Goal: Complete application form: Complete application form

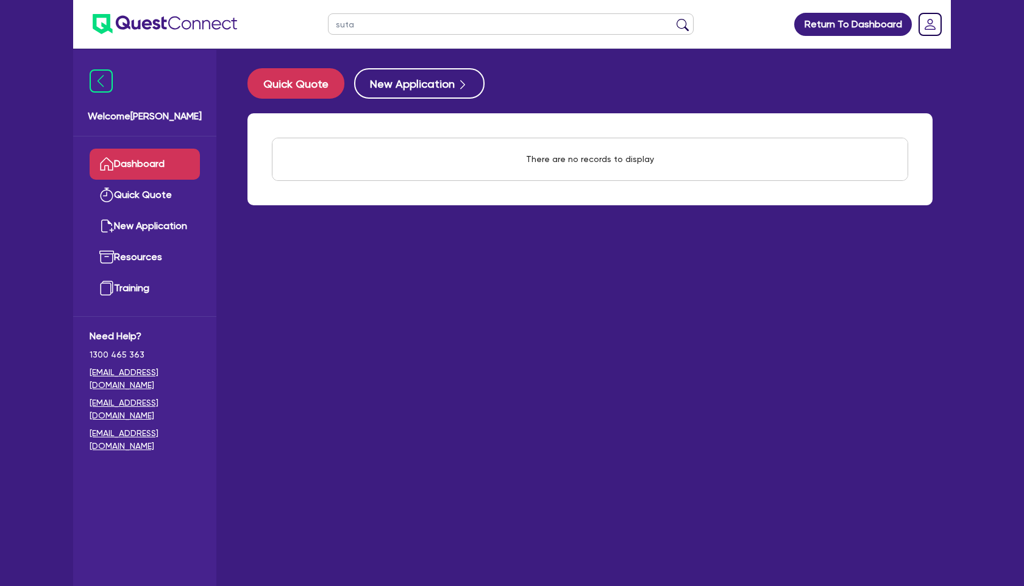
drag, startPoint x: 362, startPoint y: 23, endPoint x: 314, endPoint y: 23, distance: 48.1
click at [314, 23] on header "suta Return To Dashboard Edit Profile Logout" at bounding box center [511, 24] width 877 height 49
type input "elite"
click at [673, 18] on button "submit" at bounding box center [682, 26] width 19 height 17
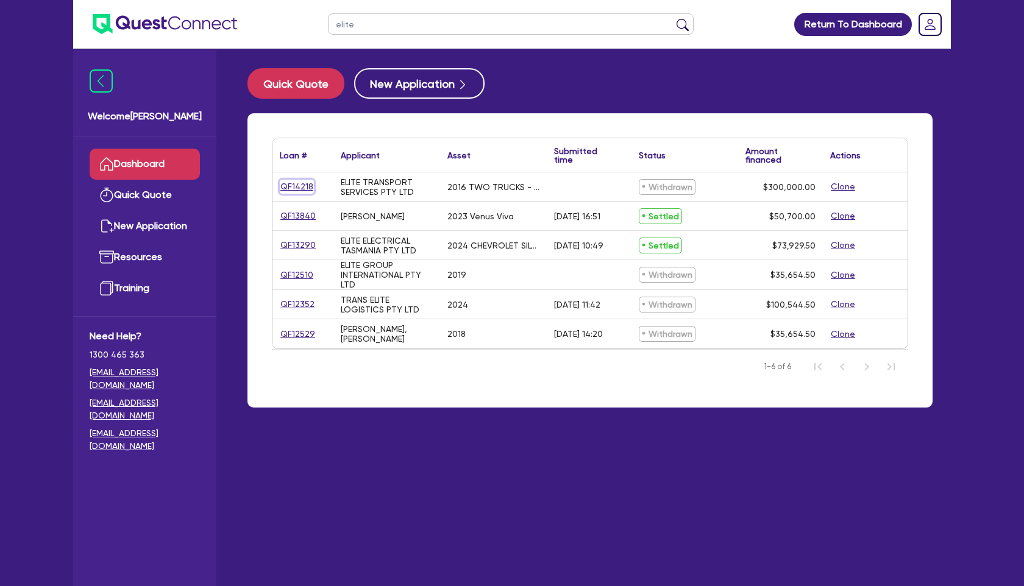
click at [293, 183] on link "QF14218" at bounding box center [297, 187] width 34 height 14
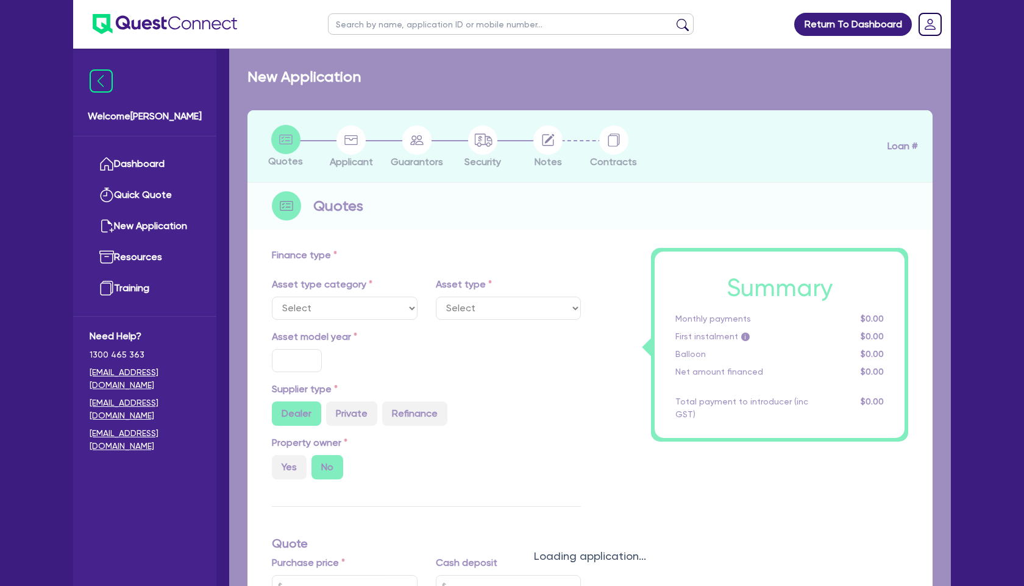
select select "PRIMARY_ASSETS"
type input "2016"
radio input "false"
radio input "true"
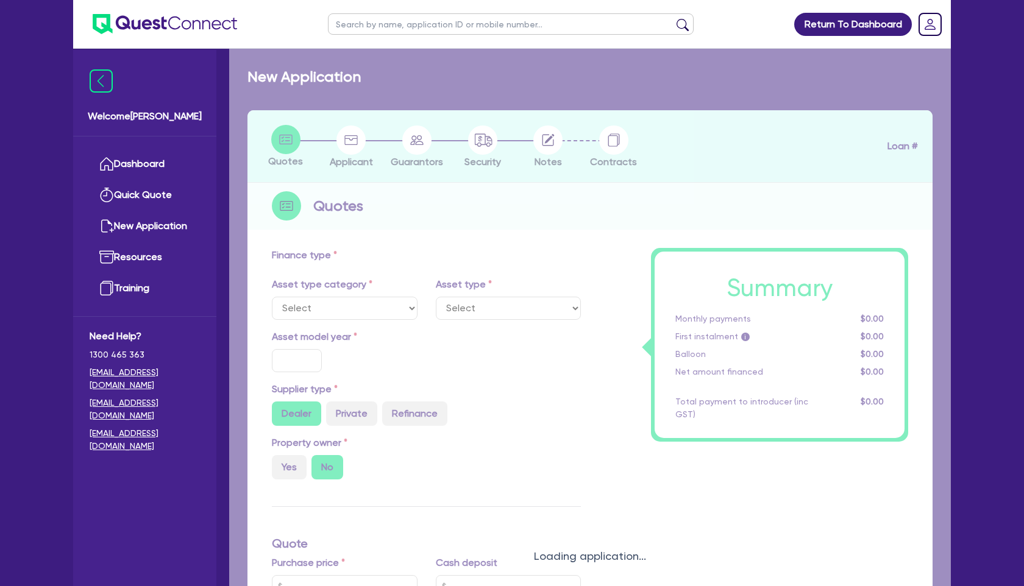
type input "300,000"
type input "3"
type input "9,000"
type input "12"
select select "HEAVY_TRUCKS"
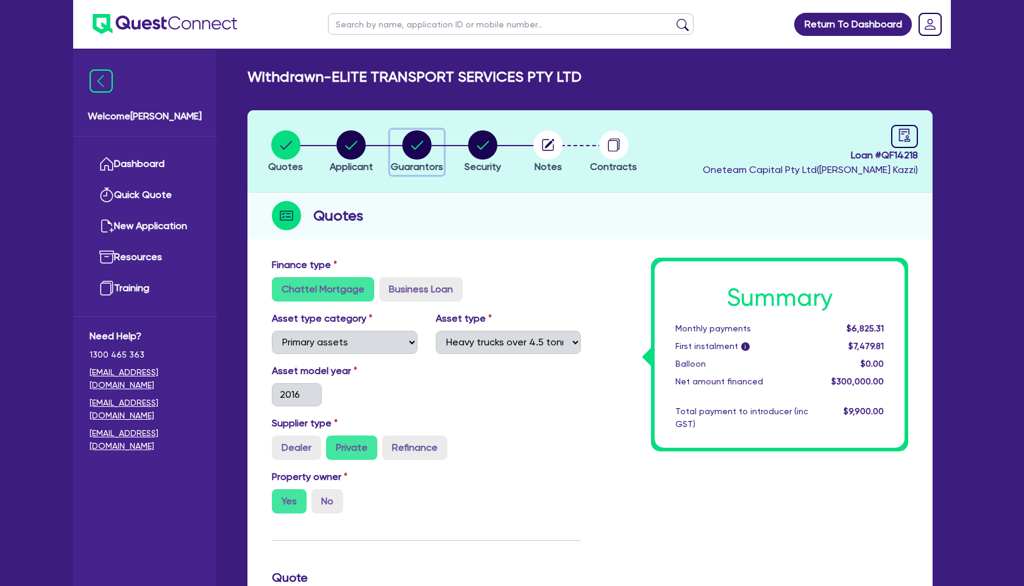
click at [413, 144] on circle "button" at bounding box center [416, 144] width 29 height 29
select select "MR"
select select "[GEOGRAPHIC_DATA]"
select select "MARRIED"
select select "PROPERTY"
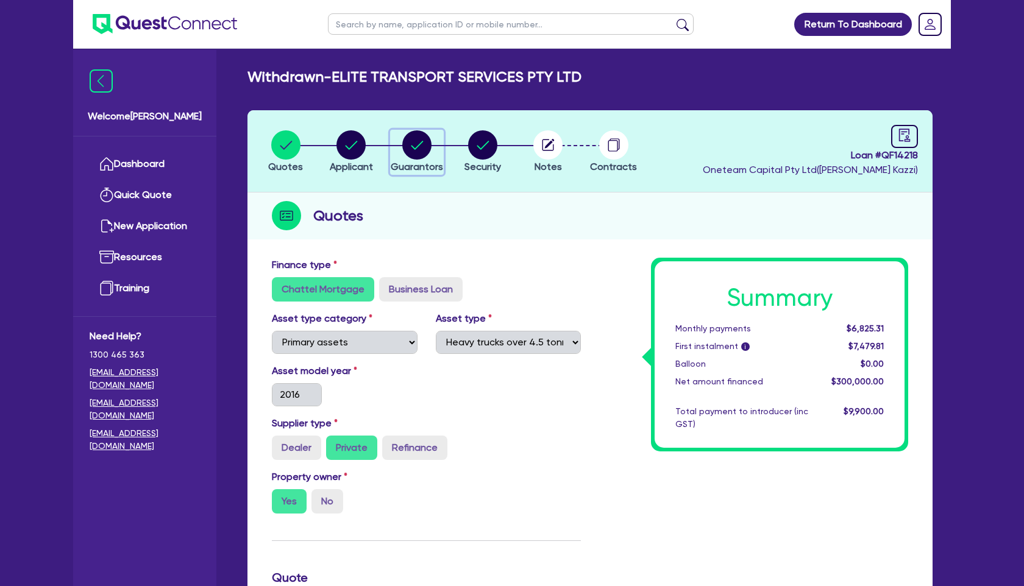
select select "CASH"
select select "MORTGAGE"
select select "MR"
select select "[GEOGRAPHIC_DATA]"
select select "MARRIED"
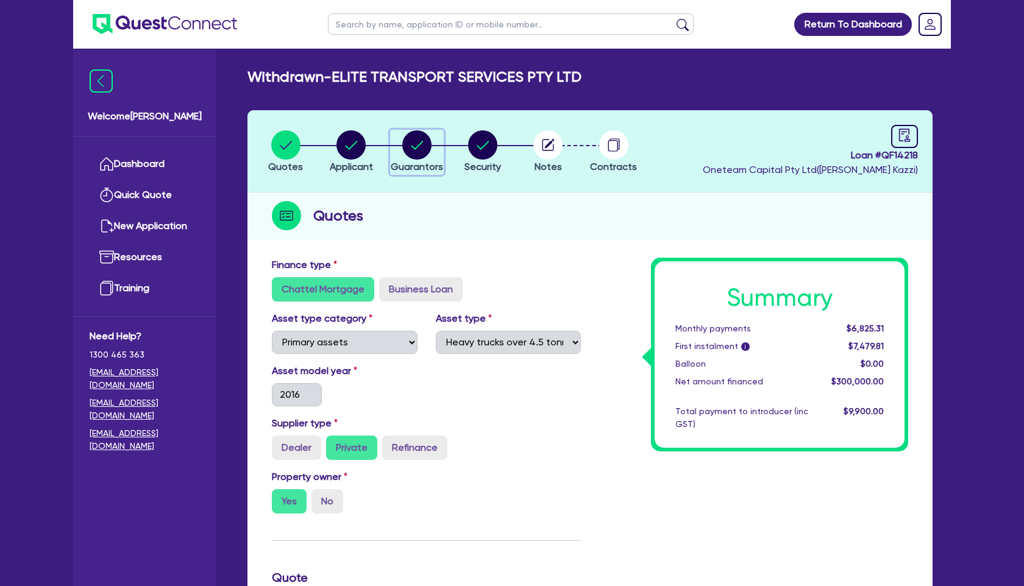
select select "PROPERTY"
select select "CASH"
select select "VEHICLE"
select select "MORTGAGE"
select select "VEHICLE_LOAN"
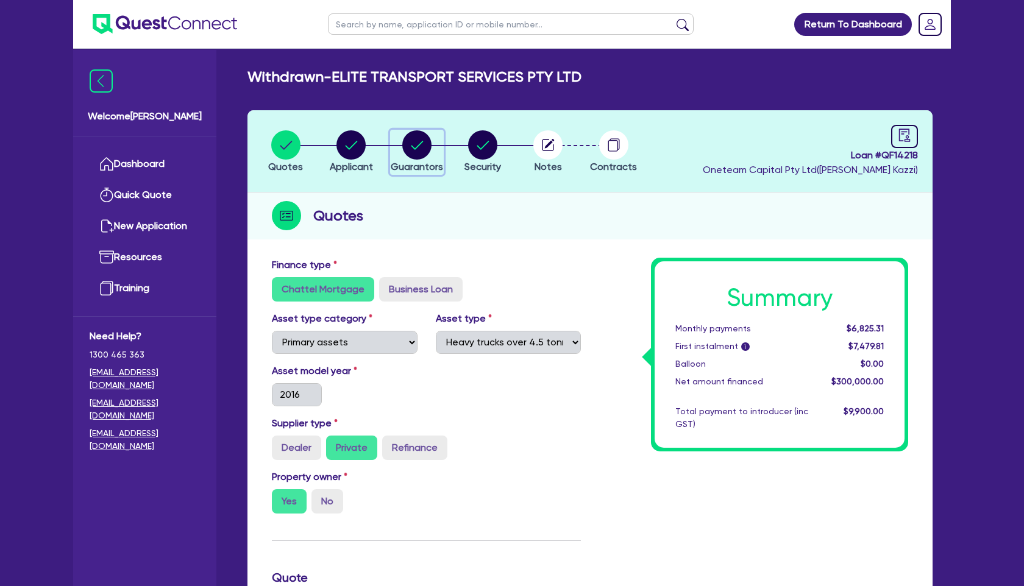
select select "VEHICLE_LOAN"
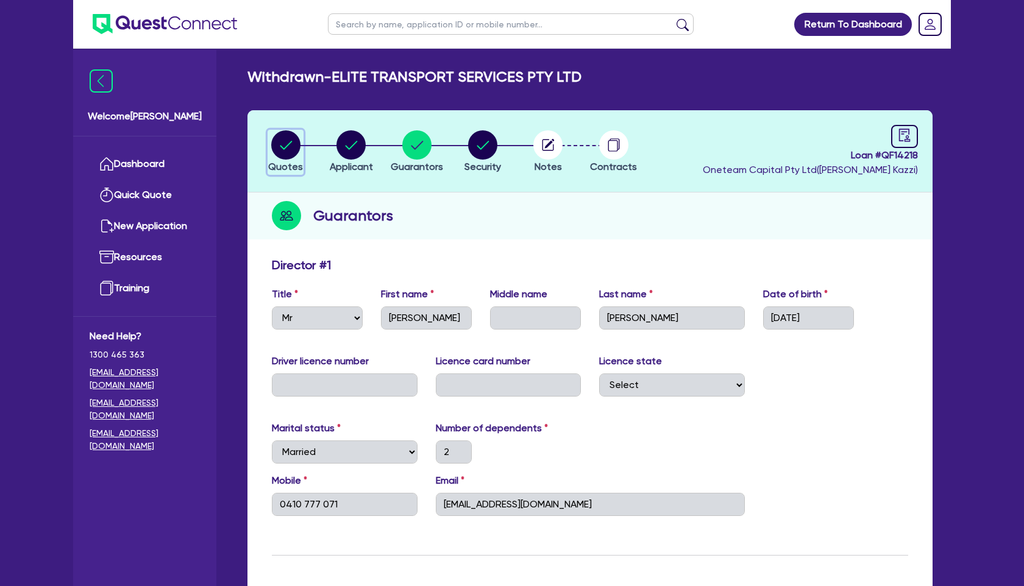
click at [295, 154] on circle "button" at bounding box center [285, 144] width 29 height 29
select select "PRIMARY_ASSETS"
select select "HEAVY_TRUCKS"
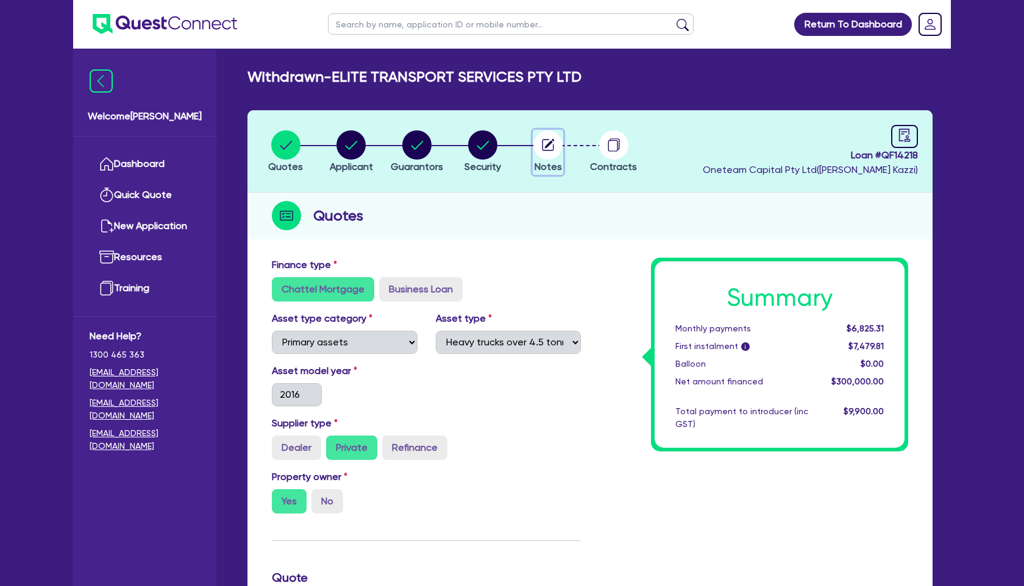
click at [548, 145] on icon "button" at bounding box center [550, 144] width 10 height 10
select select "Other"
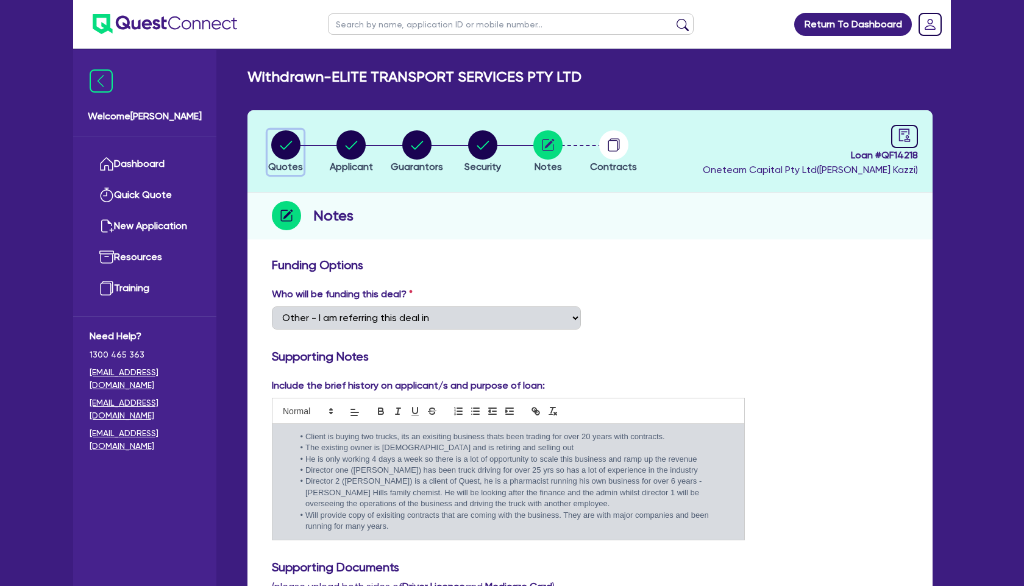
click at [285, 144] on circle "button" at bounding box center [285, 144] width 29 height 29
select select "PRIMARY_ASSETS"
select select "HEAVY_TRUCKS"
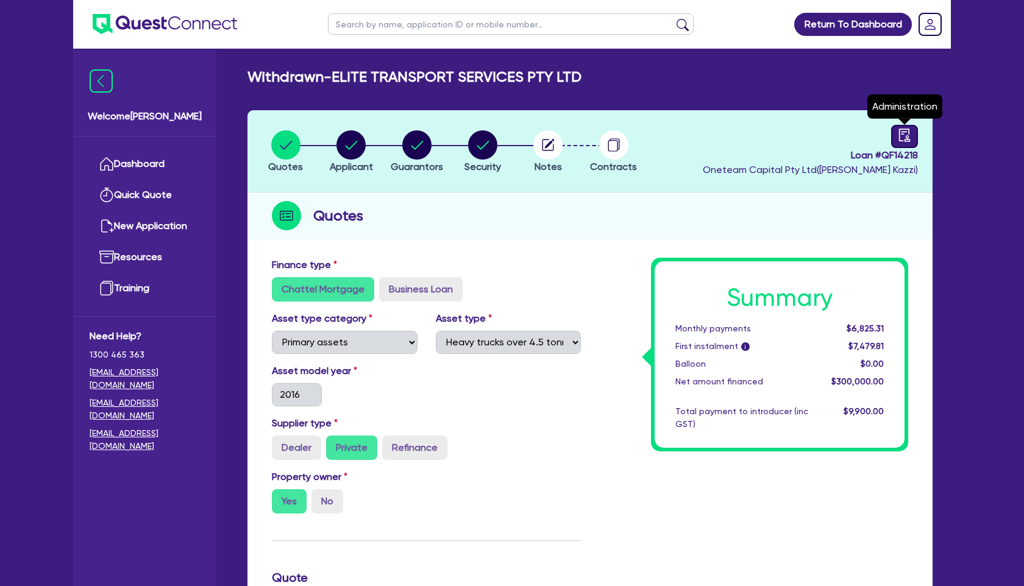
click at [901, 133] on icon "audit" at bounding box center [904, 135] width 11 height 13
select select "WITHDRAWN_BY_INTRODUCER"
select select "Other"
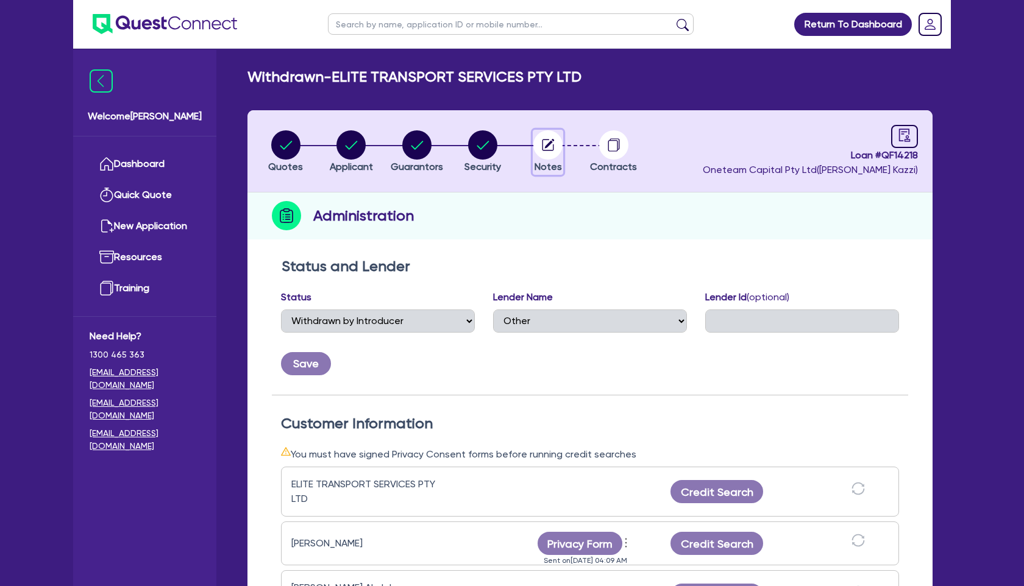
click at [542, 145] on circle "button" at bounding box center [547, 144] width 29 height 29
select select "Other"
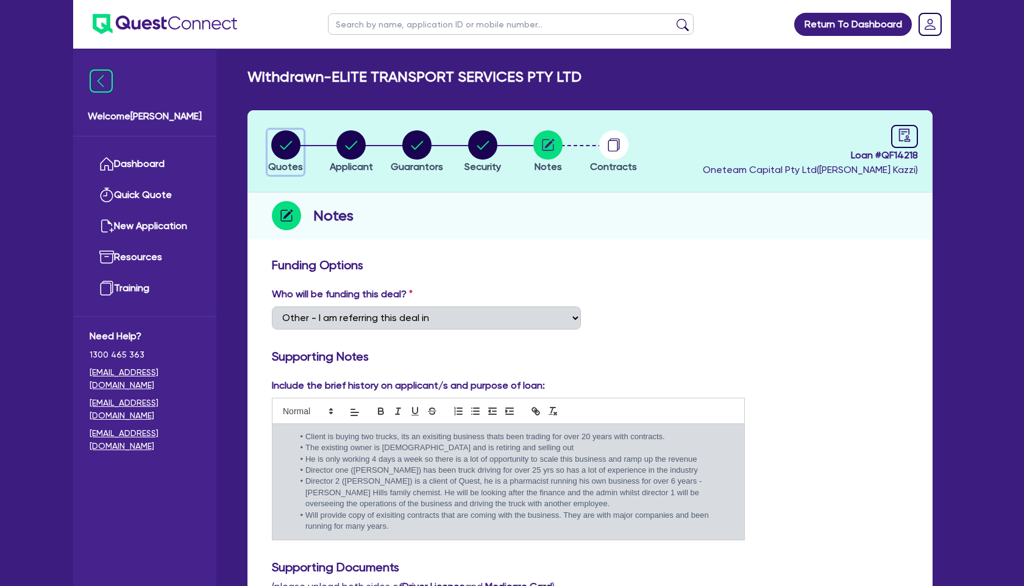
click at [281, 146] on circle "button" at bounding box center [285, 144] width 29 height 29
select select "PRIMARY_ASSETS"
select select "HEAVY_TRUCKS"
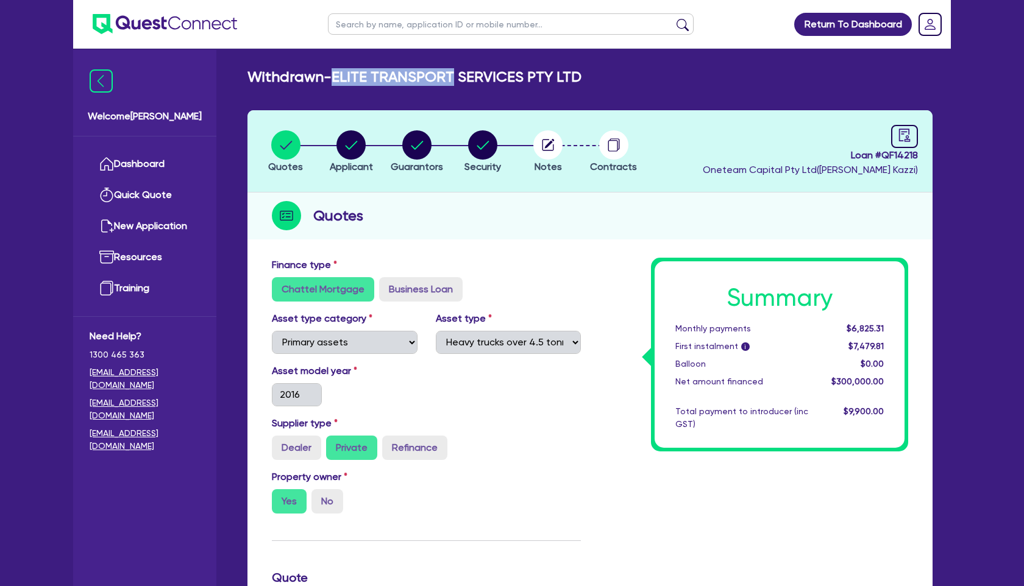
drag, startPoint x: 338, startPoint y: 72, endPoint x: 452, endPoint y: 72, distance: 113.9
click at [452, 72] on h2 "Withdrawn - ELITE TRANSPORT SERVICES PTY LTD" at bounding box center [414, 77] width 334 height 18
copy h2 "ELITE TRANSPORT"
drag, startPoint x: 337, startPoint y: 78, endPoint x: 458, endPoint y: 76, distance: 121.3
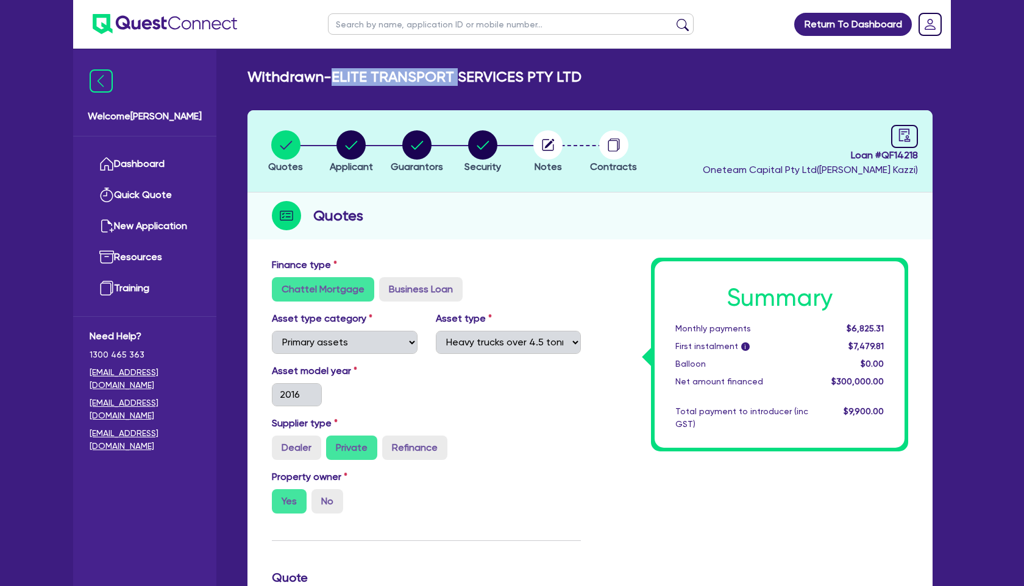
click at [458, 76] on h2 "Withdrawn - ELITE TRANSPORT SERVICES PTY LTD" at bounding box center [414, 77] width 334 height 18
copy h2 "ELITE TRANSPORT"
click at [143, 160] on link "Dashboard" at bounding box center [145, 164] width 110 height 31
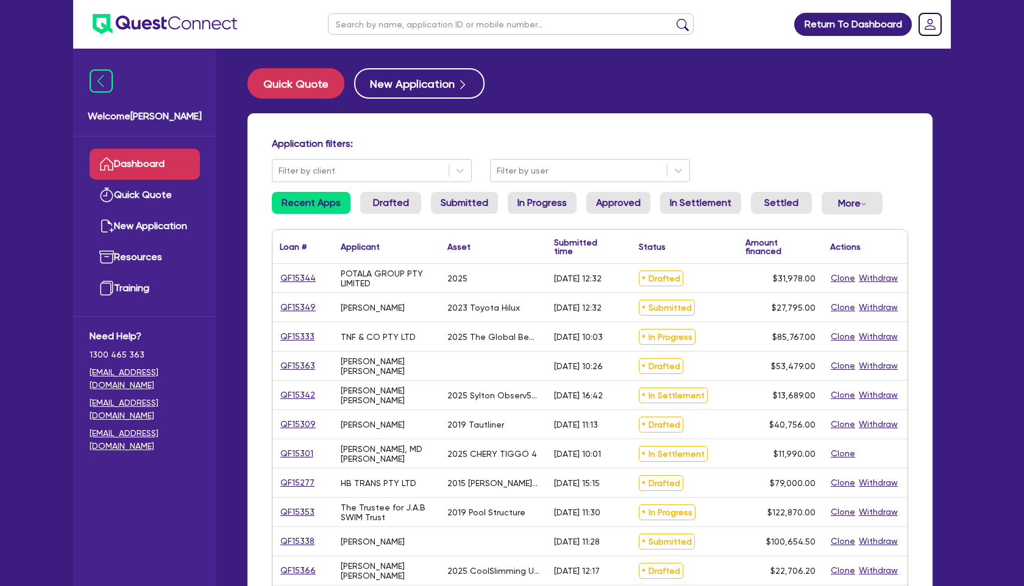
click at [440, 24] on input "text" at bounding box center [511, 23] width 366 height 21
paste input "ELITE TRANSPORT"
type input "ELITE TRANSPORT"
click at [673, 18] on button "submit" at bounding box center [682, 26] width 19 height 17
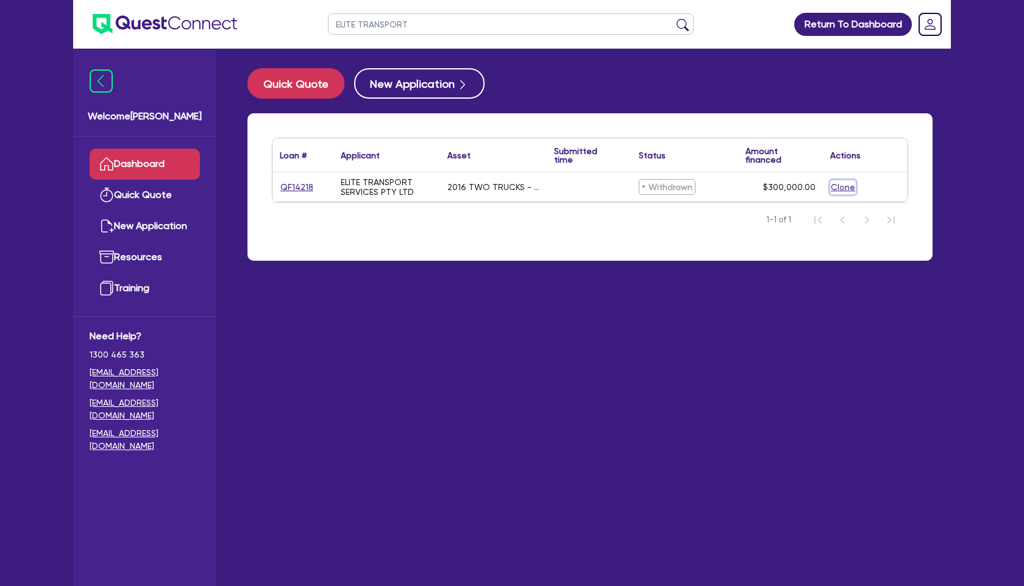
click at [840, 188] on button "Clone" at bounding box center [843, 187] width 26 height 14
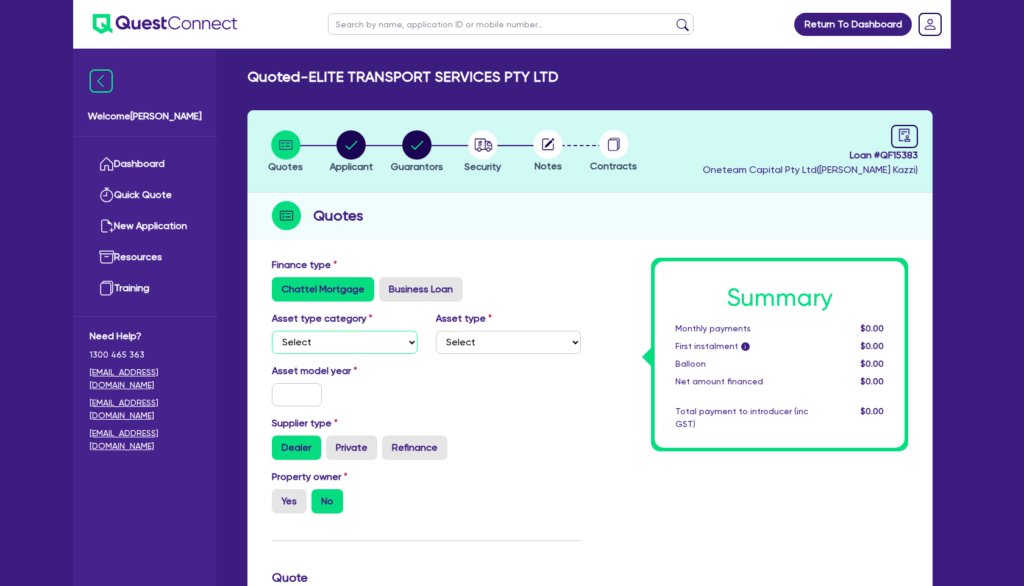
click at [358, 334] on select "Select Cars and light trucks Primary assets Secondary assets Tertiary assets" at bounding box center [345, 342] width 146 height 23
click at [272, 331] on select "Select Cars and light trucks Primary assets Secondary assets Tertiary assets" at bounding box center [345, 342] width 146 height 23
click at [504, 338] on select "Select Passenger vehicles Vans and utes Light trucks up to 4.5 tonne" at bounding box center [509, 342] width 146 height 23
click at [394, 337] on select "Select Cars and light trucks Primary assets Secondary assets Tertiary assets" at bounding box center [345, 342] width 146 height 23
select select "PRIMARY_ASSETS"
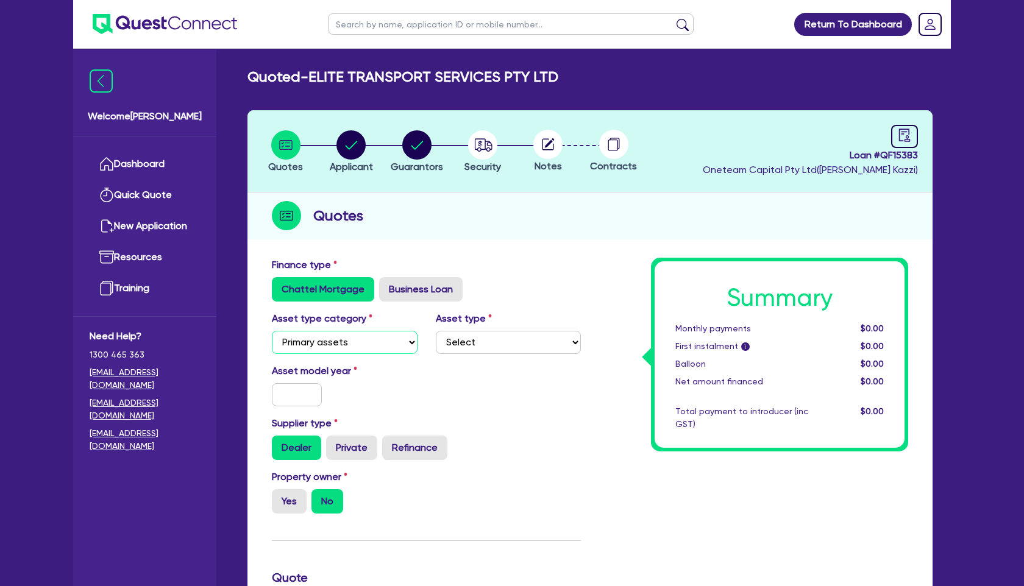
click at [272, 331] on select "Select Cars and light trucks Primary assets Secondary assets Tertiary assets" at bounding box center [345, 342] width 146 height 23
click at [472, 342] on select "Select Heavy trucks over 4.5 tonne Trailers Bus and coaches Yellow goods and ex…" at bounding box center [509, 342] width 146 height 23
select select "HEAVY_TRUCKS"
click at [436, 331] on select "Select Heavy trucks over 4.5 tonne Trailers Bus and coaches Yellow goods and ex…" at bounding box center [509, 342] width 146 height 23
click at [310, 387] on input "text" at bounding box center [297, 394] width 50 height 23
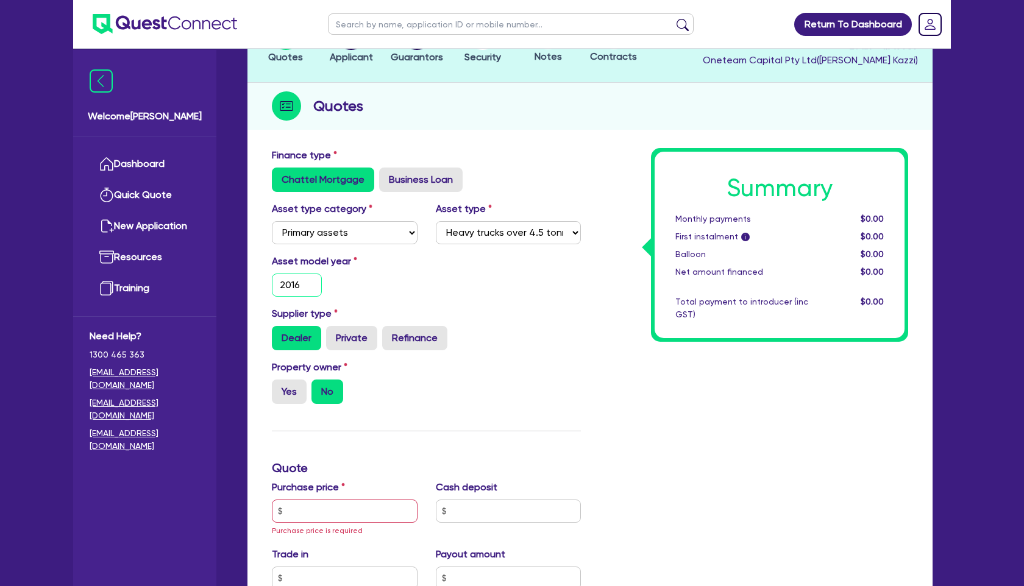
scroll to position [187, 0]
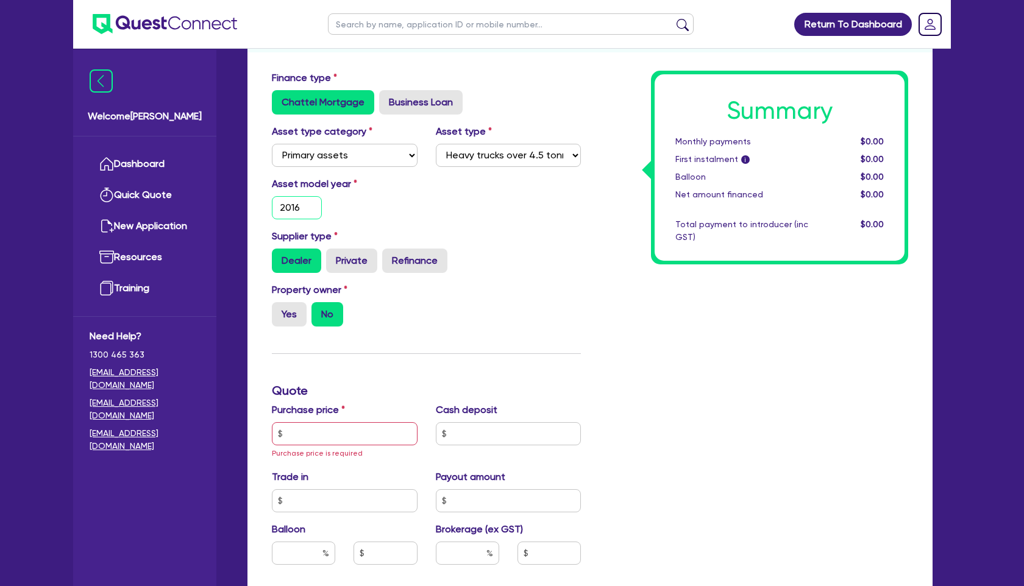
type input "2016"
click at [339, 427] on input "text" at bounding box center [345, 433] width 146 height 23
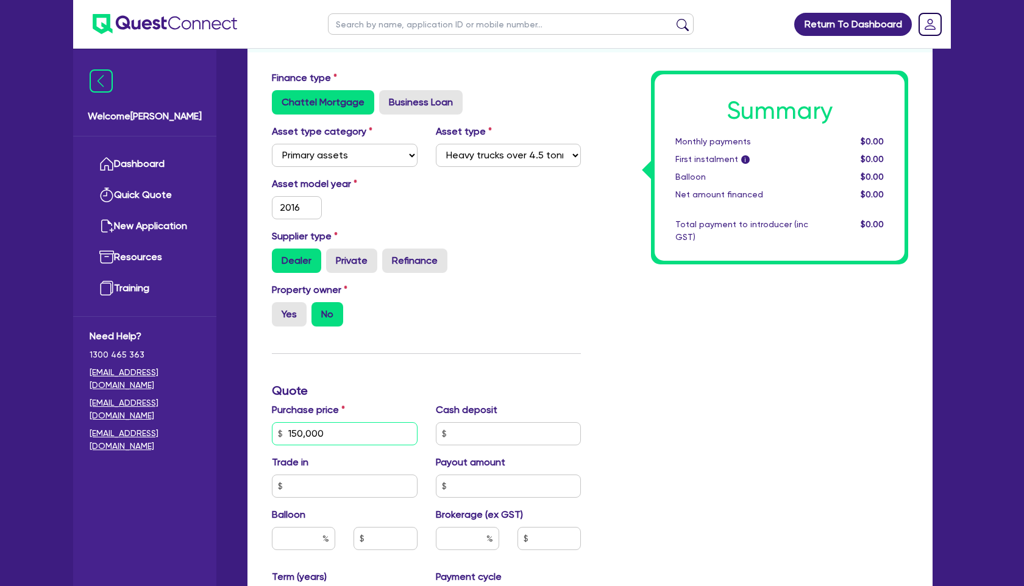
type input "150,000"
click at [638, 452] on div "Summary Monthly payments $0.00 First instalment i $0.00 Balloon $0.00 Net amoun…" at bounding box center [753, 434] width 327 height 726
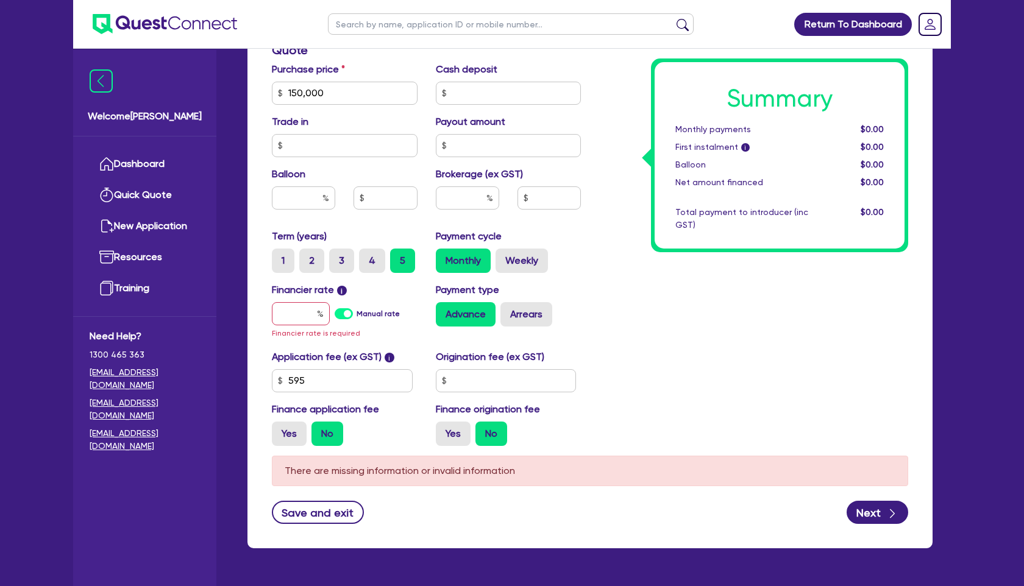
scroll to position [564, 0]
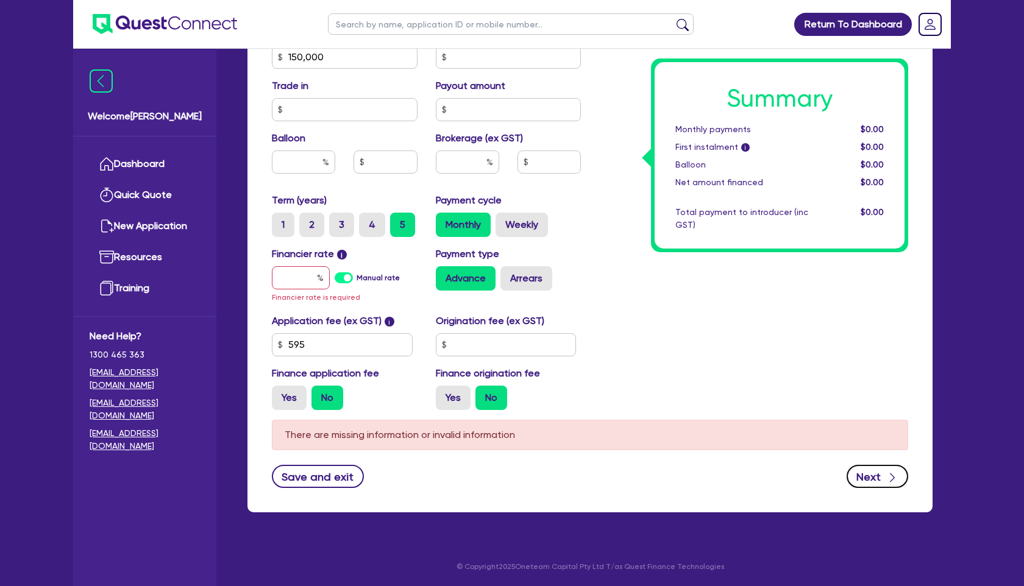
click at [863, 474] on button "Next" at bounding box center [877, 476] width 62 height 23
click at [302, 278] on input "text" at bounding box center [301, 277] width 58 height 23
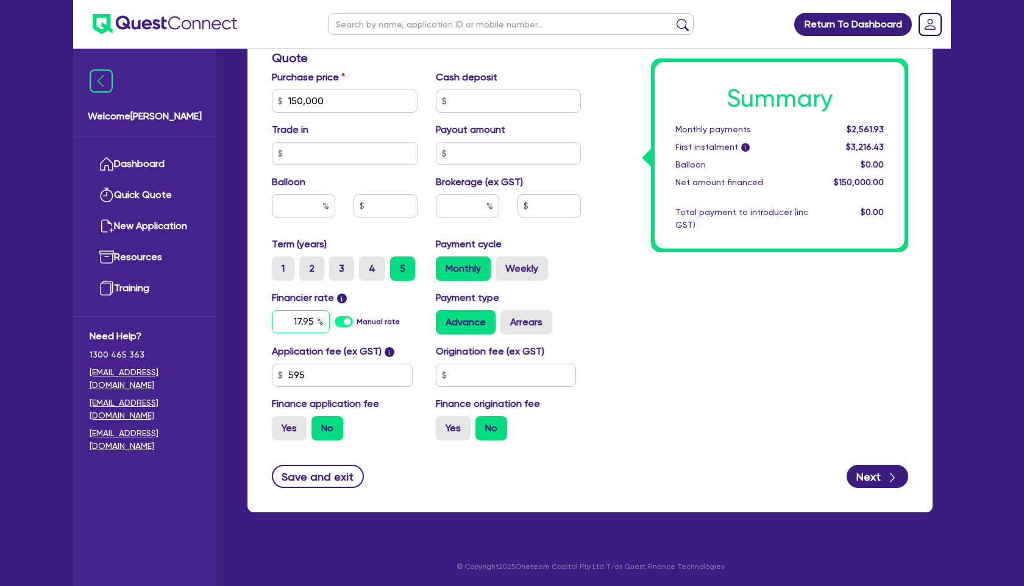
type input "17.95"
click at [665, 308] on div "Summary Monthly payments Calculating... First instalment i Calculating... Ballo…" at bounding box center [753, 94] width 327 height 712
click at [882, 476] on button "Next" at bounding box center [877, 476] width 62 height 23
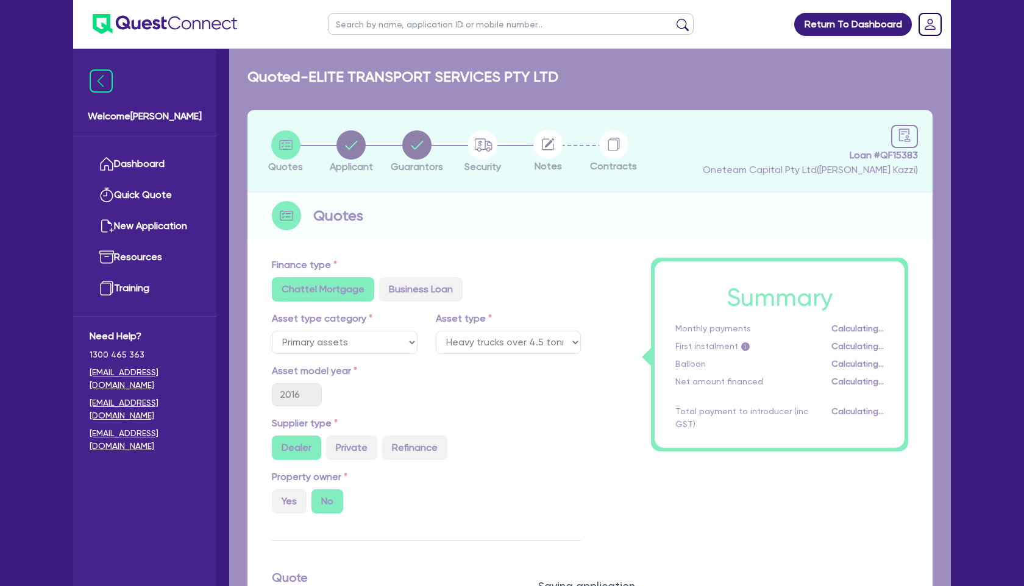
select select "COMPANY"
select select "TRANSPORT_WAREHOUSING"
select select "PASSENGERS_FREIGHT_TRANSPORT"
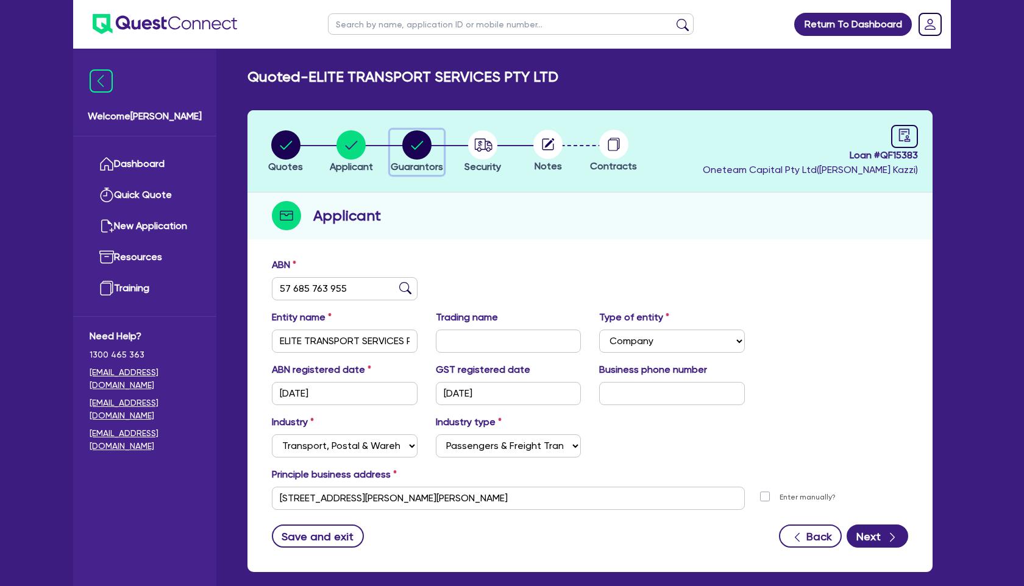
click at [417, 154] on circle "button" at bounding box center [416, 144] width 29 height 29
select select "MR"
select select "[GEOGRAPHIC_DATA]"
select select "MARRIED"
select select "PROPERTY"
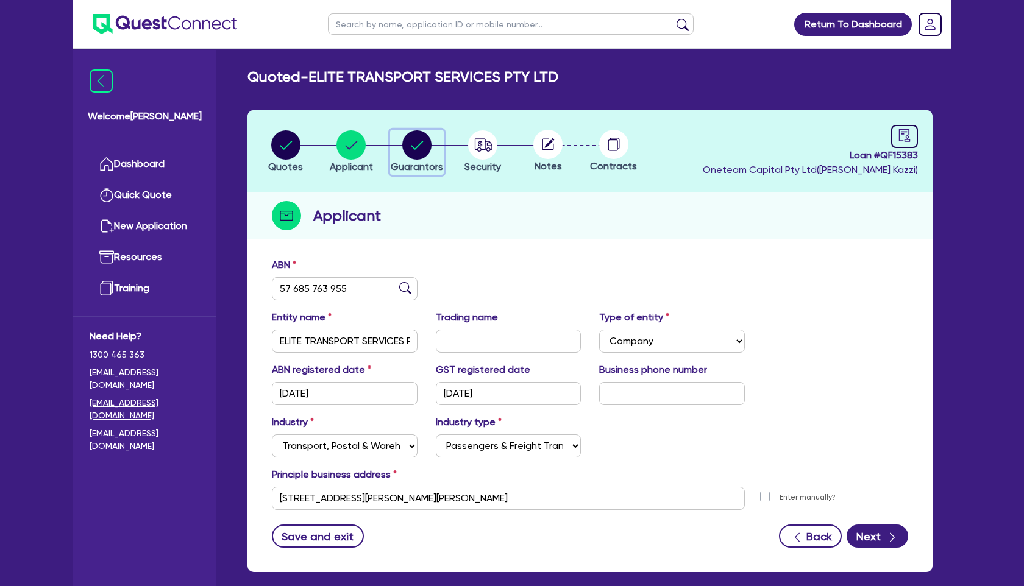
select select "CASH"
select select "MORTGAGE"
select select "MR"
select select "[GEOGRAPHIC_DATA]"
select select "MARRIED"
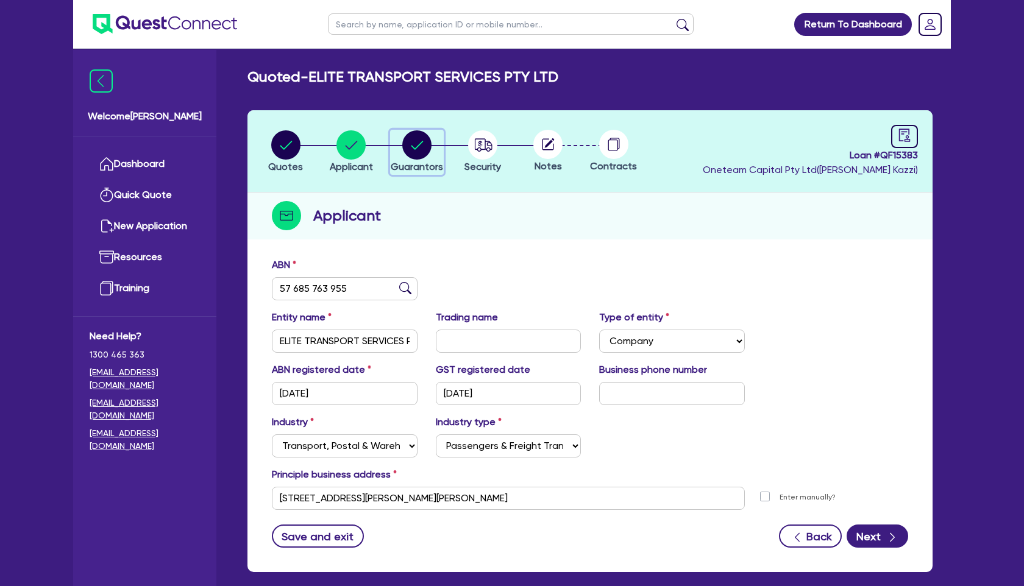
select select "PROPERTY"
select select "CASH"
select select "VEHICLE"
select select "MORTGAGE"
select select "VEHICLE_LOAN"
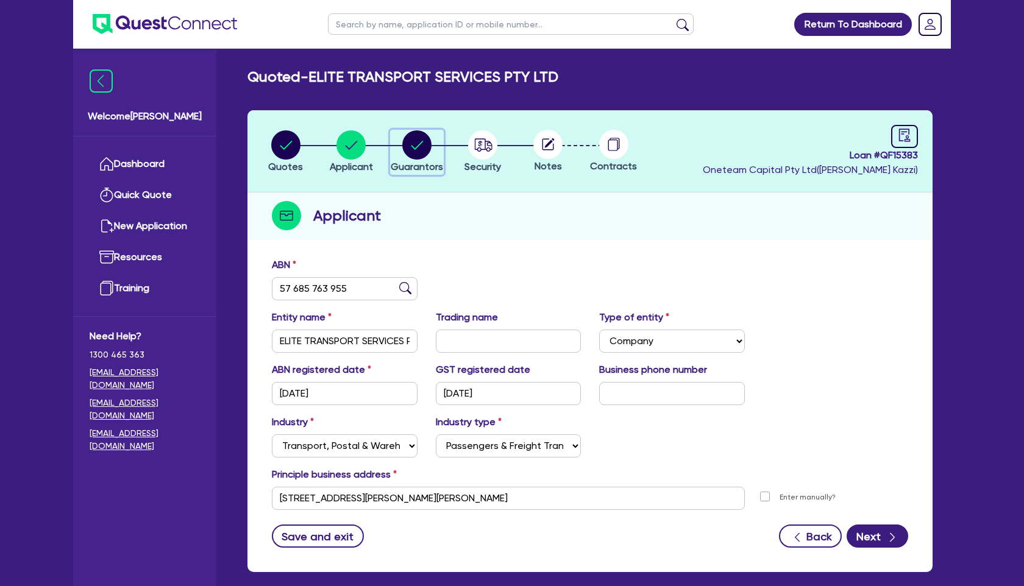
select select "VEHICLE_LOAN"
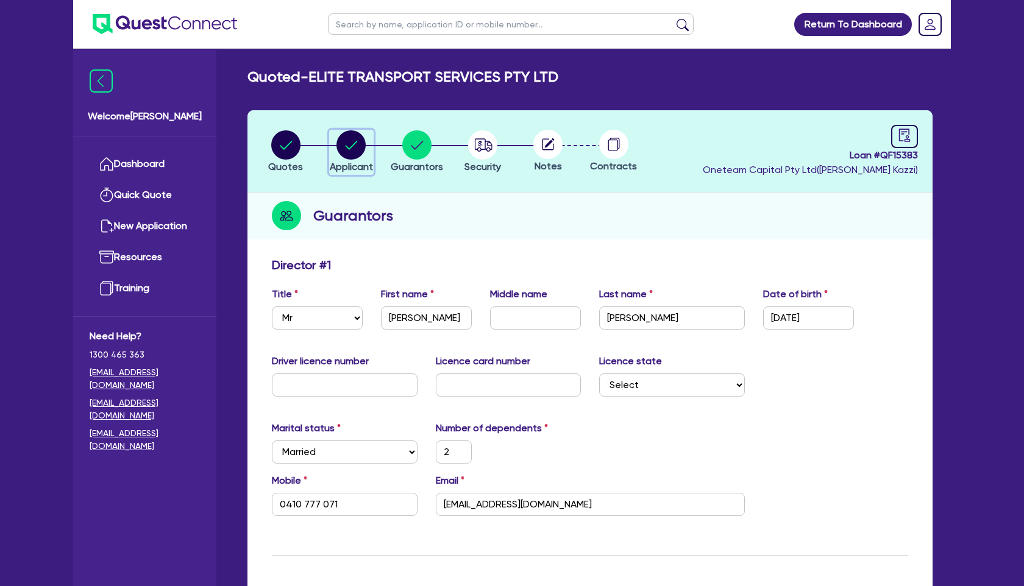
click at [357, 151] on circle "button" at bounding box center [350, 144] width 29 height 29
select select "COMPANY"
select select "TRANSPORT_WAREHOUSING"
select select "PASSENGERS_FREIGHT_TRANSPORT"
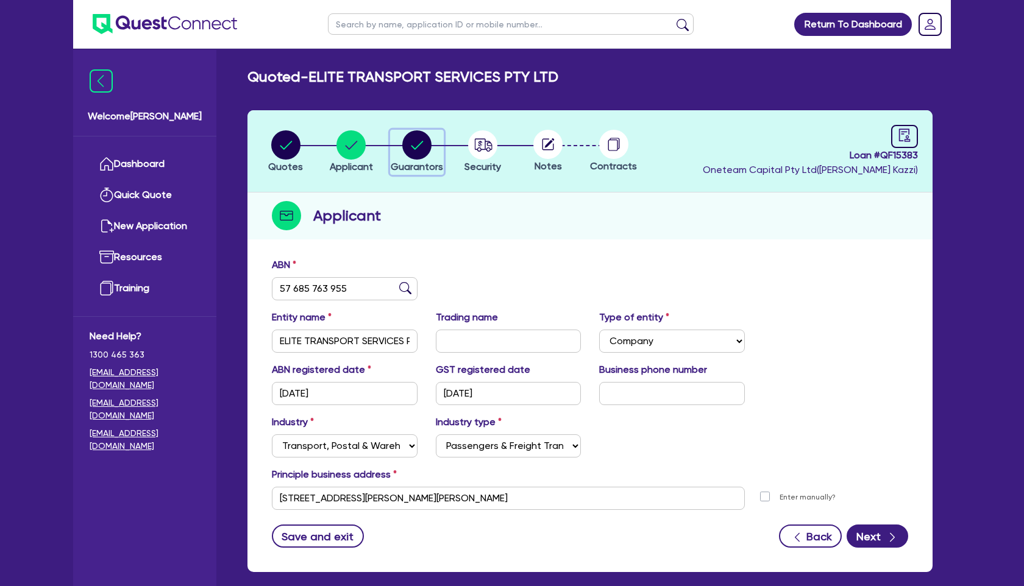
click at [422, 151] on circle "button" at bounding box center [416, 144] width 29 height 29
select select "MR"
select select "[GEOGRAPHIC_DATA]"
select select "MARRIED"
select select "PROPERTY"
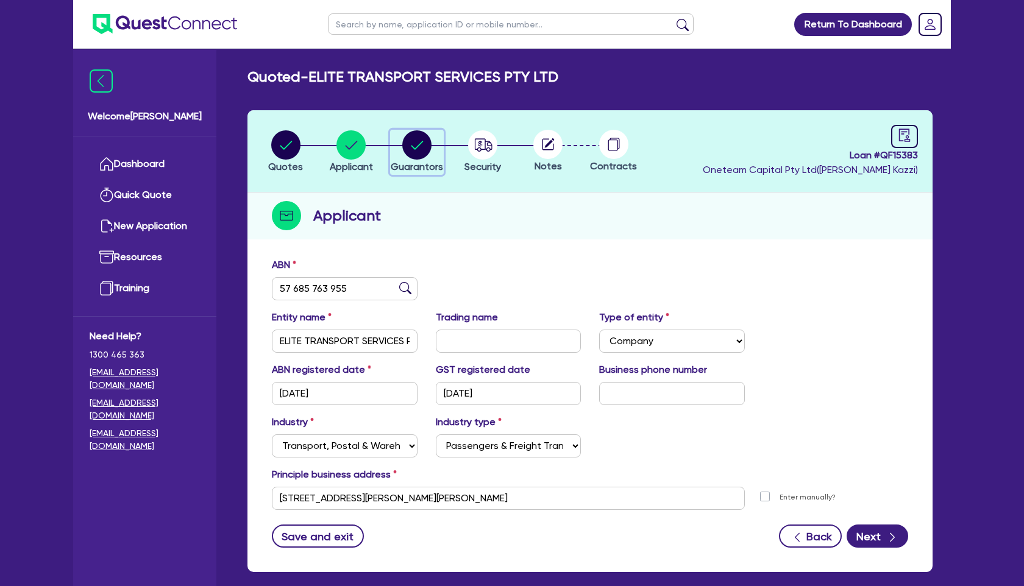
select select "CASH"
select select "MORTGAGE"
select select "MR"
select select "[GEOGRAPHIC_DATA]"
select select "MARRIED"
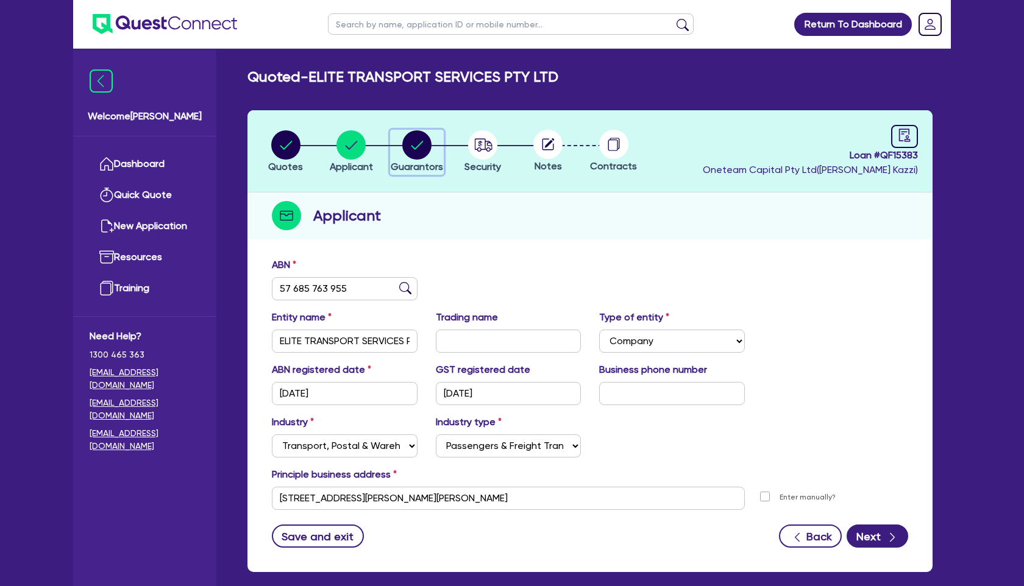
select select "PROPERTY"
select select "CASH"
select select "VEHICLE"
select select "MORTGAGE"
select select "VEHICLE_LOAN"
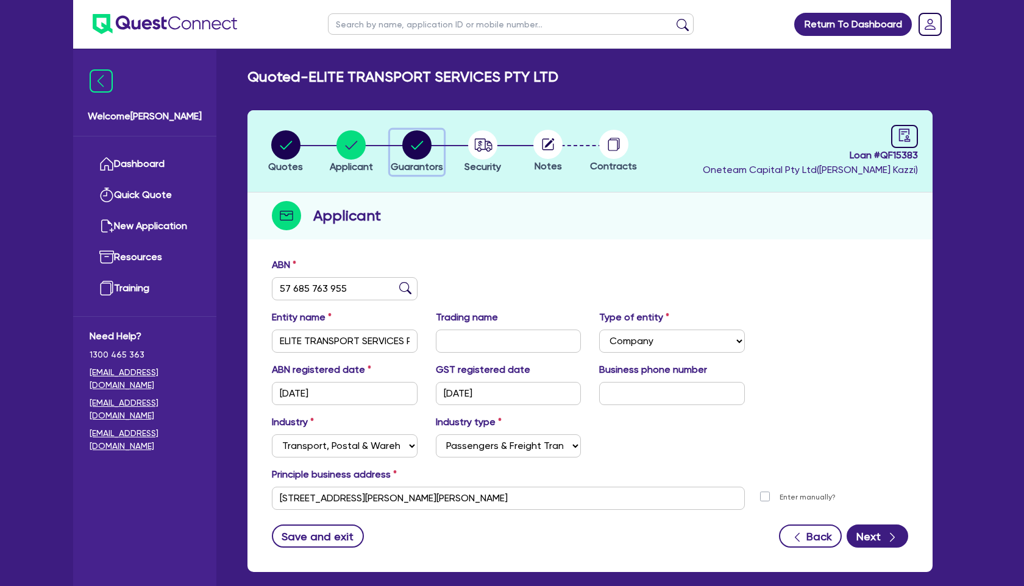
select select "VEHICLE_LOAN"
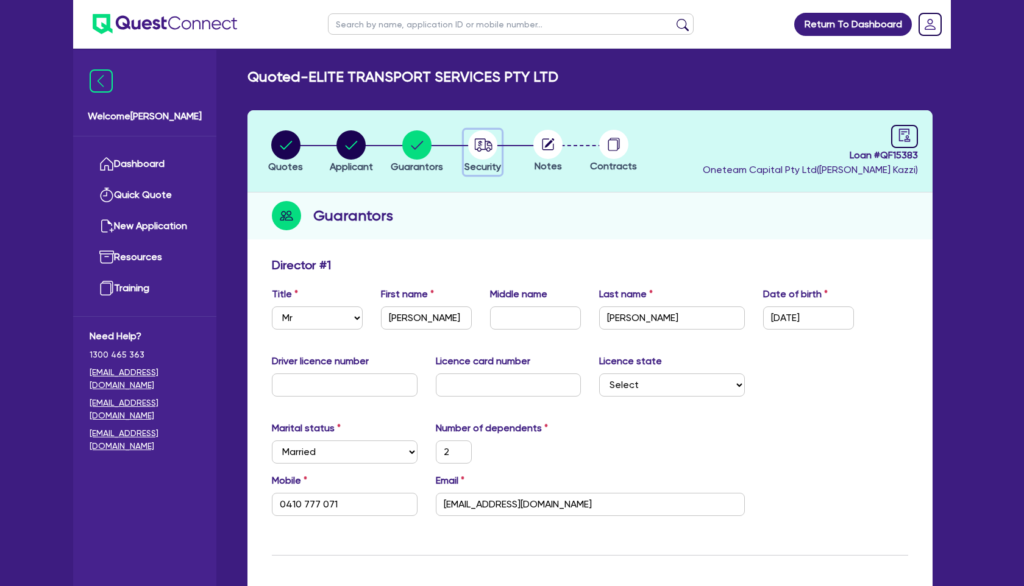
click at [487, 150] on icon "button" at bounding box center [483, 144] width 18 height 13
select select "PRIMARY_ASSETS"
select select "HEAVY_TRUCKS"
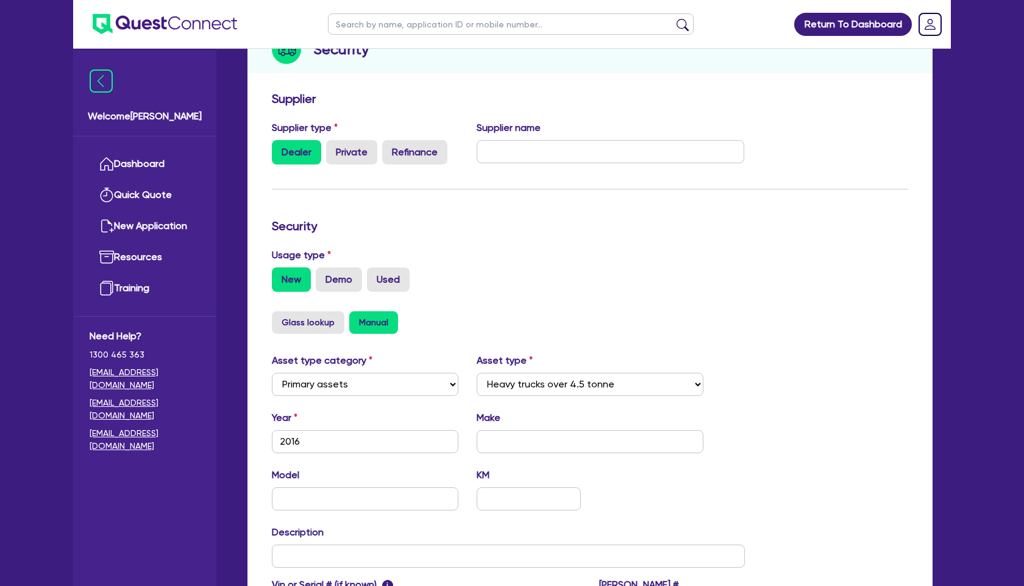
scroll to position [175, 0]
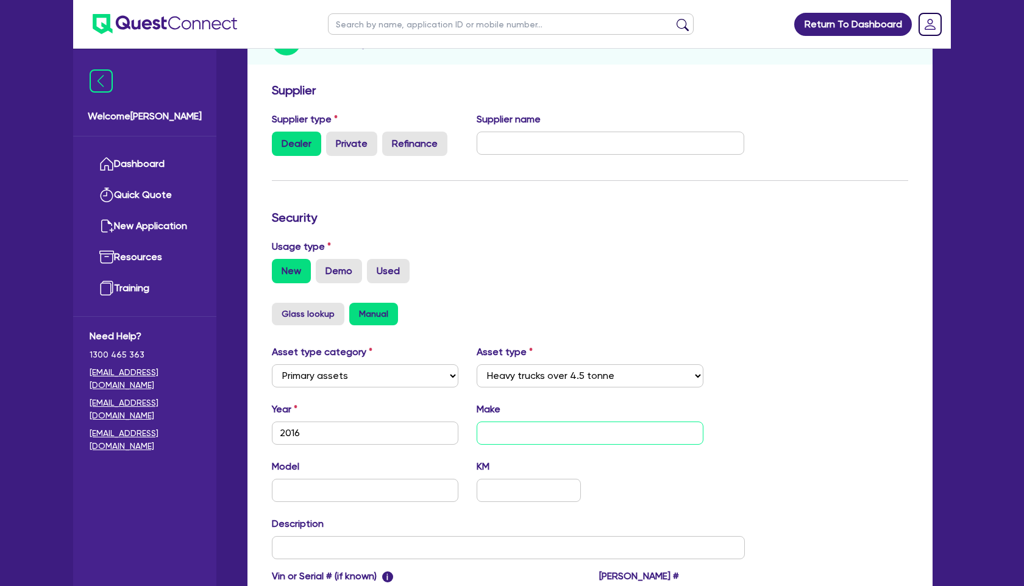
click at [526, 438] on input "text" at bounding box center [589, 433] width 227 height 23
type input "truck"
click at [744, 485] on div "Model KM" at bounding box center [508, 485] width 491 height 52
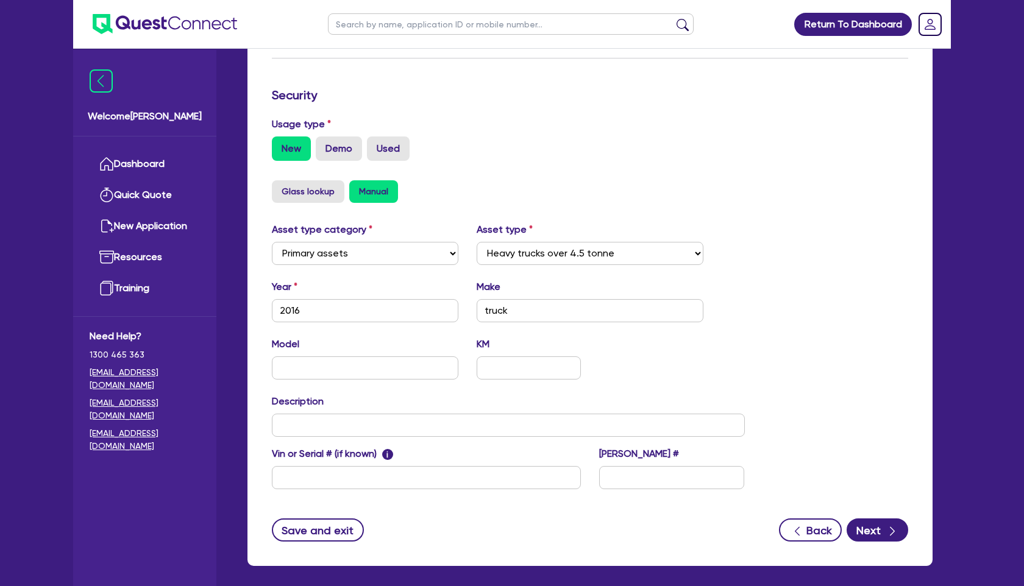
scroll to position [351, 0]
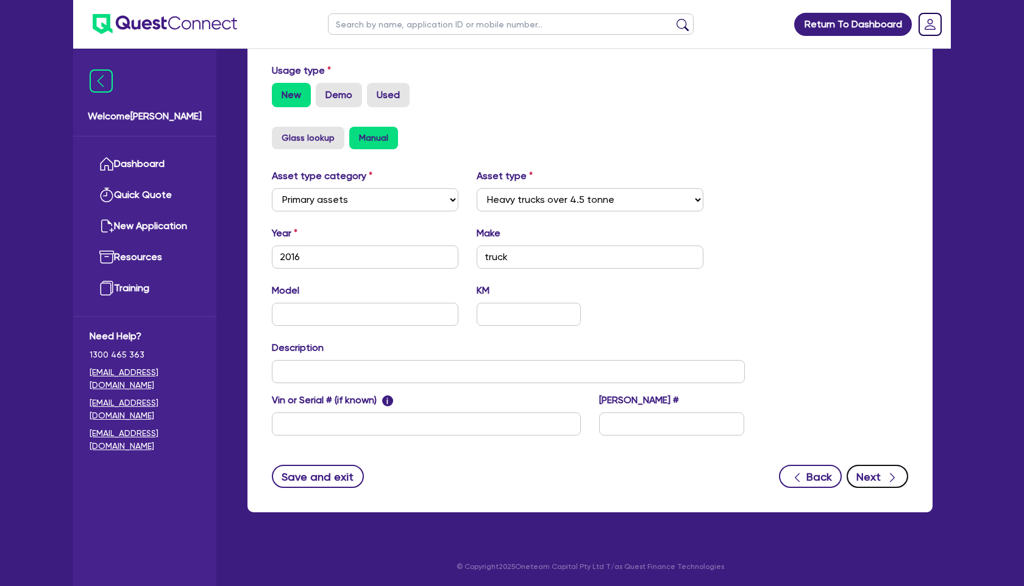
click at [871, 478] on button "Next" at bounding box center [877, 476] width 62 height 23
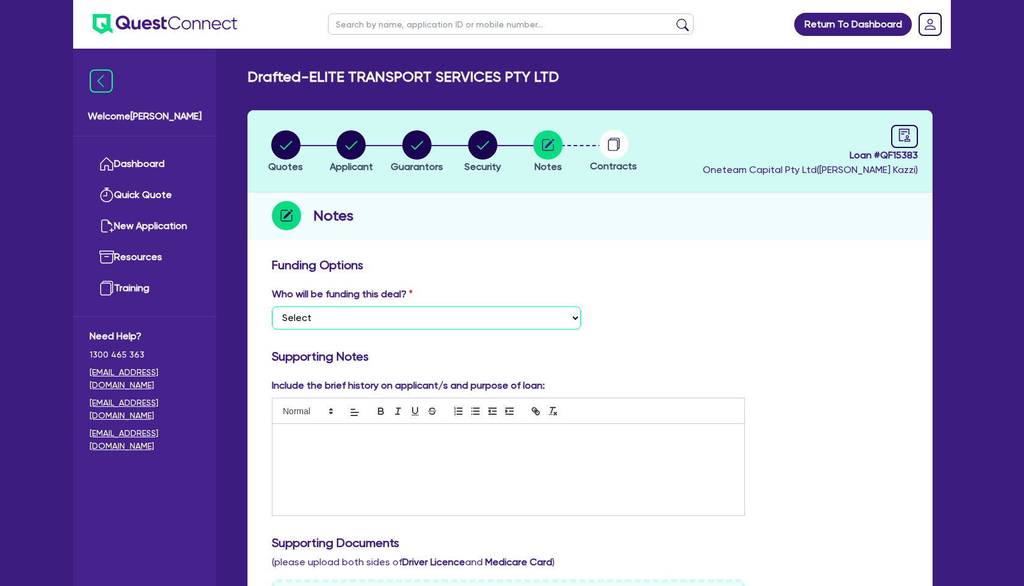
click at [558, 321] on select "Select I want Quest to fund 100% I will fund 100% I will co-fund with Quest Oth…" at bounding box center [426, 317] width 309 height 23
select select "Quest Finance - Own Book"
click at [272, 306] on select "Select I want Quest to fund 100% I will fund 100% I will co-fund with Quest Oth…" at bounding box center [426, 317] width 309 height 23
click at [483, 140] on circle "button" at bounding box center [482, 144] width 29 height 29
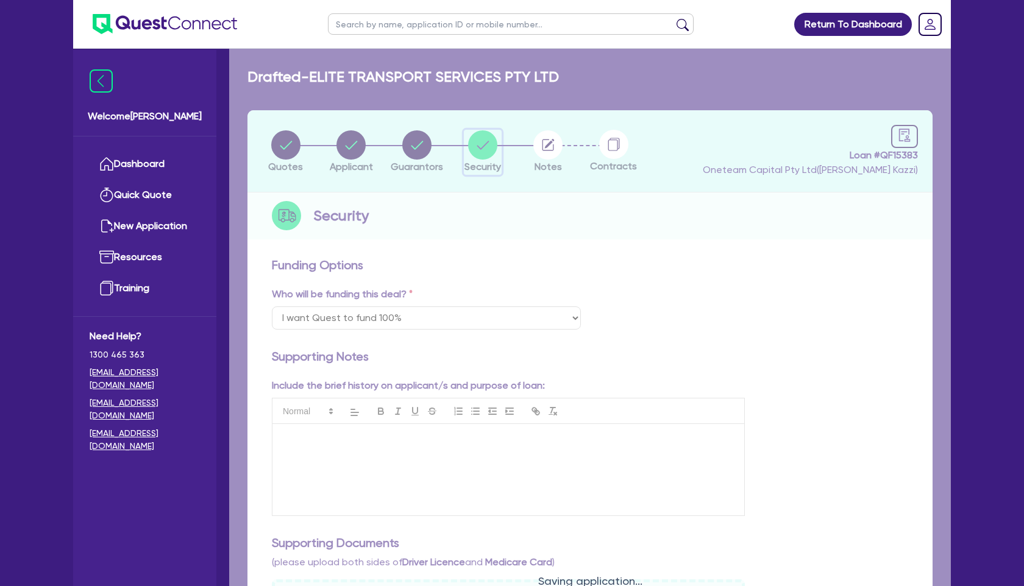
select select "PRIMARY_ASSETS"
select select "HEAVY_TRUCKS"
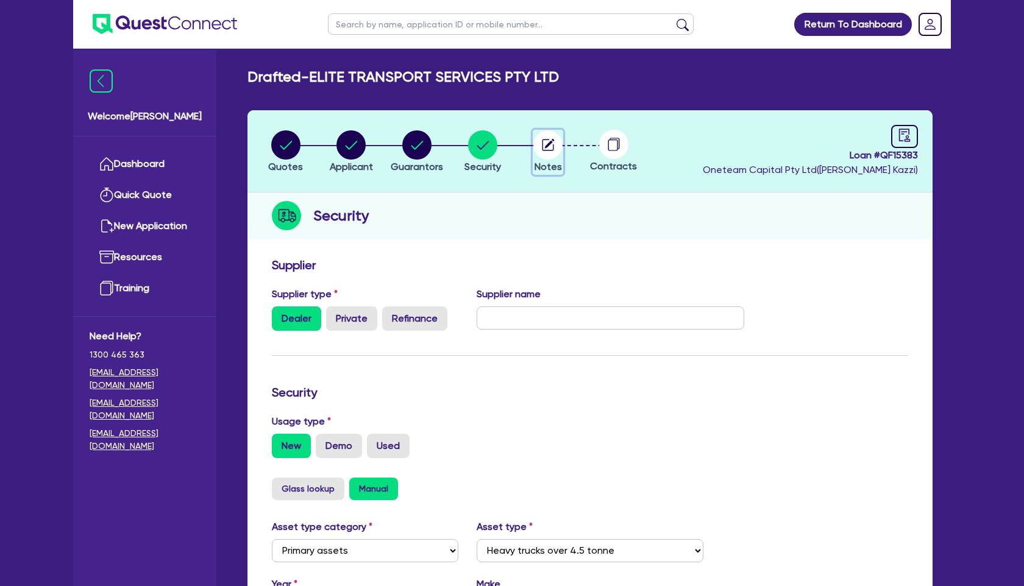
click at [545, 152] on circle "button" at bounding box center [547, 144] width 29 height 29
select select "Quest Finance - Own Book"
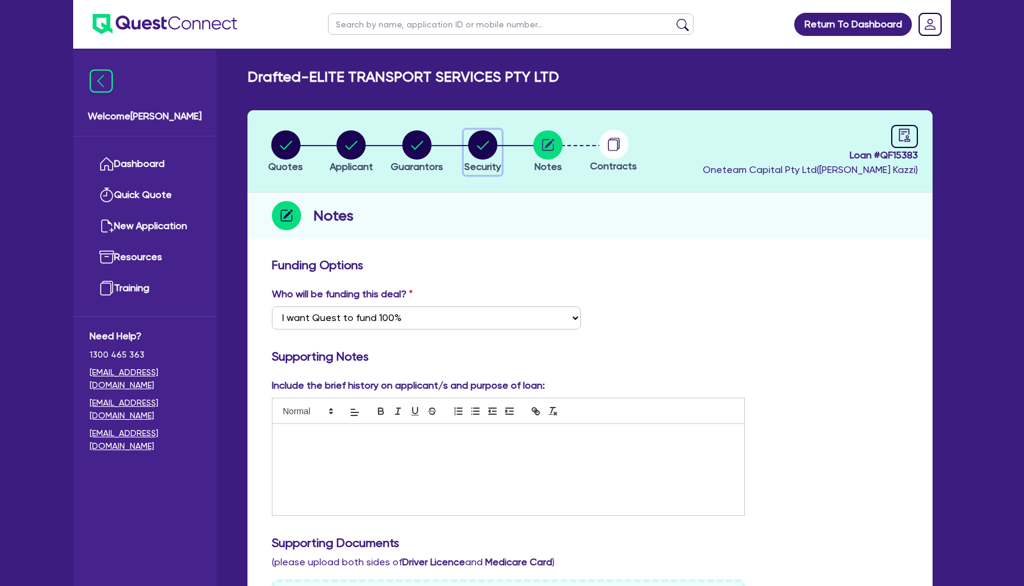
click at [479, 142] on circle "button" at bounding box center [482, 144] width 29 height 29
select select "PRIMARY_ASSETS"
select select "HEAVY_TRUCKS"
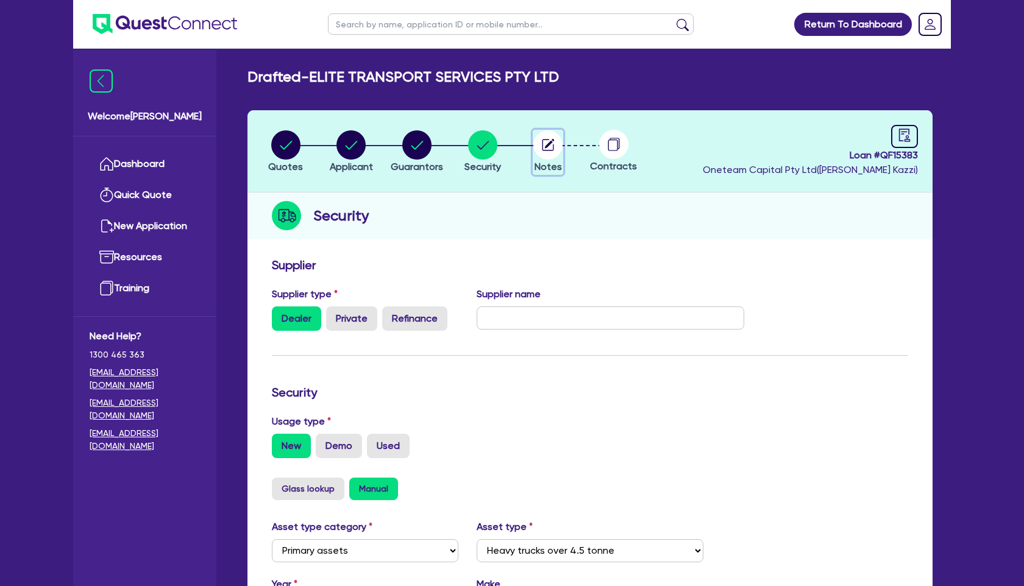
click at [549, 147] on circle "button" at bounding box center [547, 144] width 29 height 29
select select "Quest Finance - Own Book"
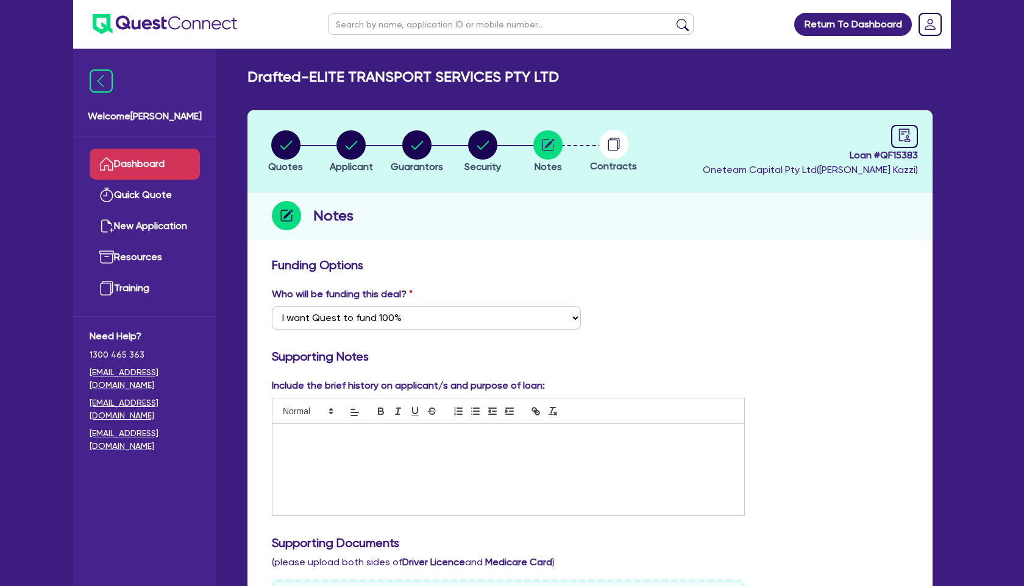
click at [166, 169] on link "Dashboard" at bounding box center [145, 164] width 110 height 31
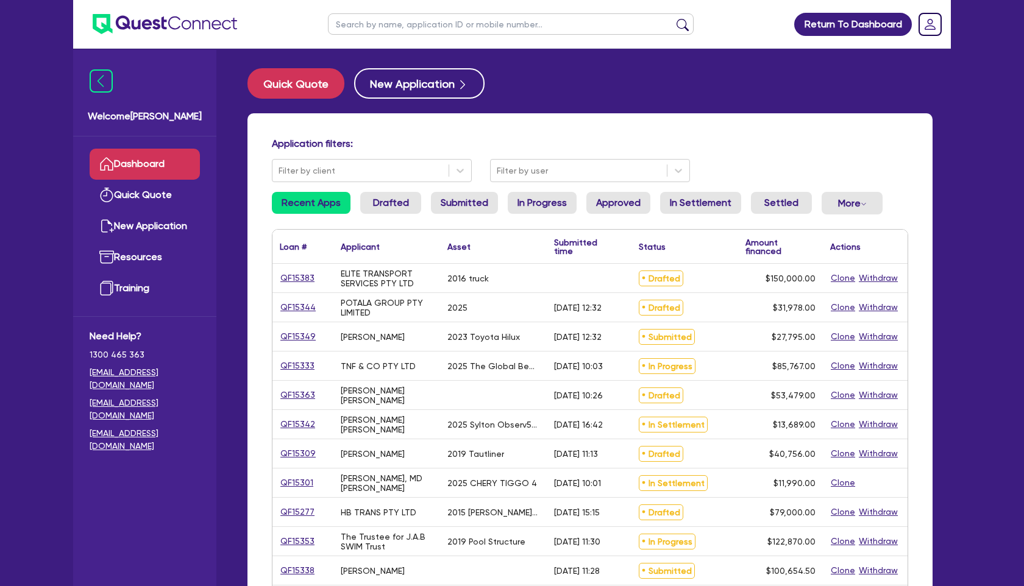
click at [395, 24] on input "text" at bounding box center [511, 23] width 366 height 21
type input "elite"
click at [673, 18] on button "submit" at bounding box center [682, 26] width 19 height 17
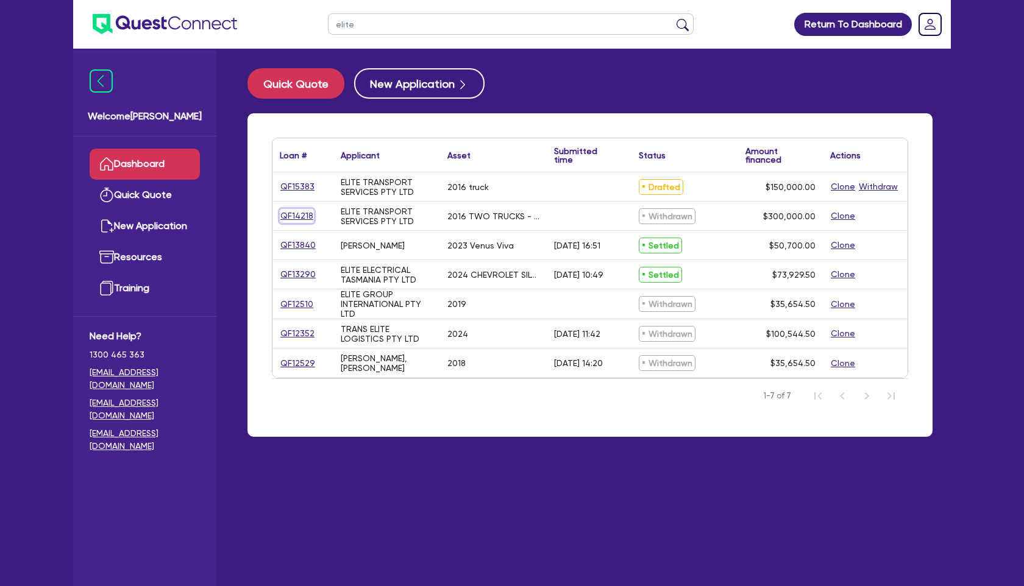
click at [299, 215] on link "QF14218" at bounding box center [297, 216] width 34 height 14
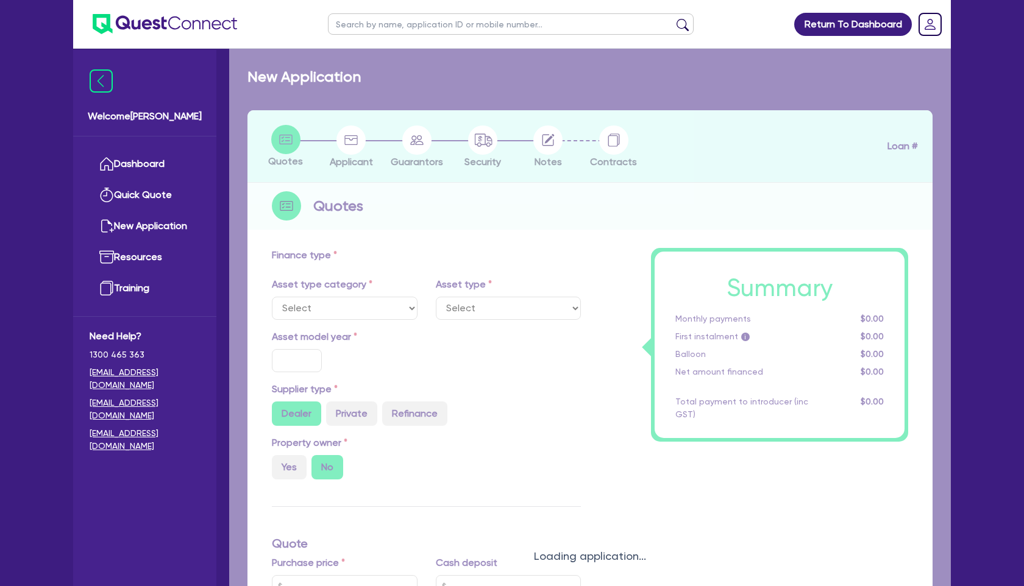
select select "PRIMARY_ASSETS"
type input "2016"
radio input "false"
radio input "true"
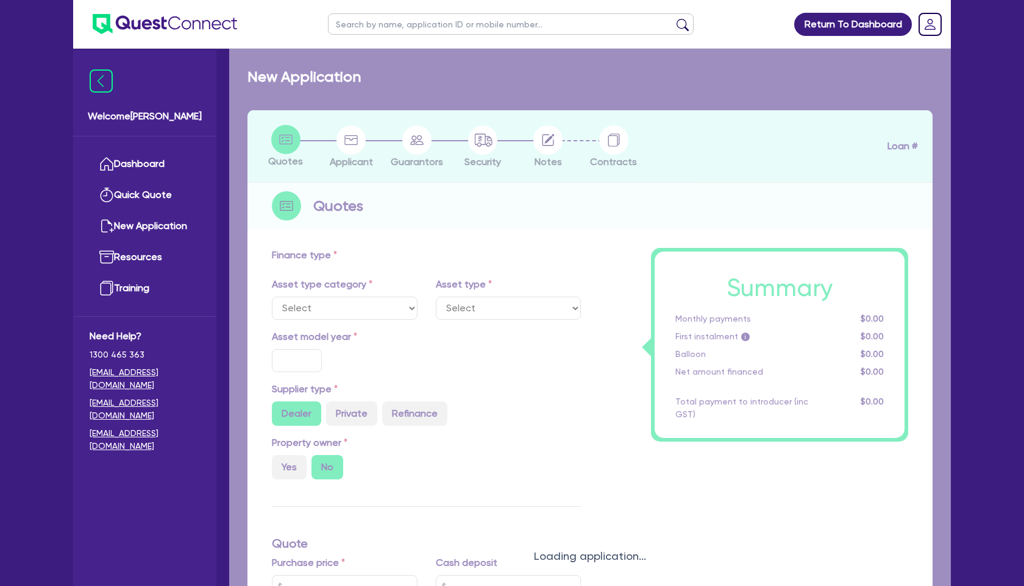
type input "300,000"
type input "3"
type input "9,000"
type input "12"
select select "HEAVY_TRUCKS"
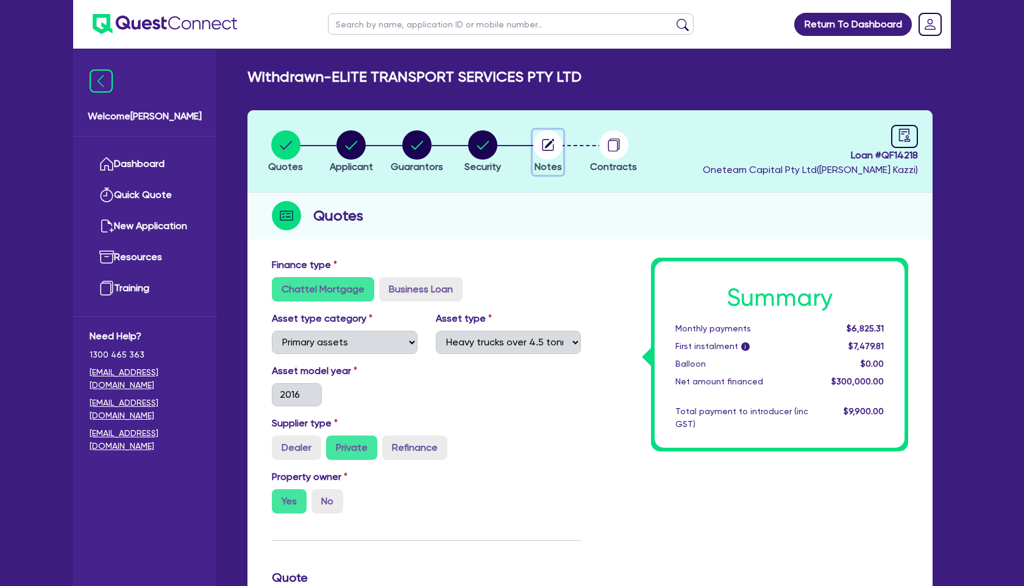
click at [550, 147] on circle "button" at bounding box center [547, 144] width 29 height 29
select select "Other"
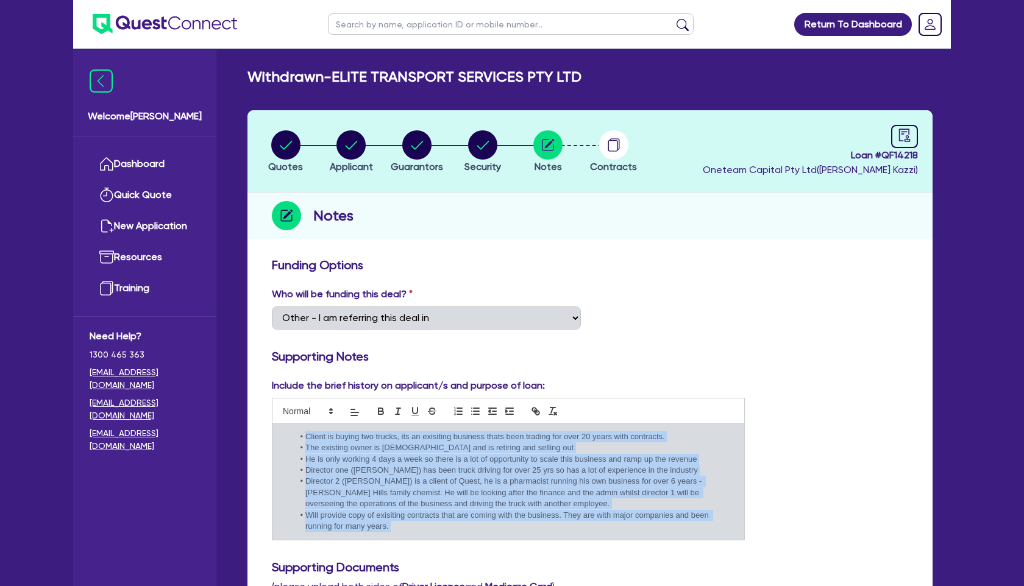
drag, startPoint x: 305, startPoint y: 437, endPoint x: 423, endPoint y: 551, distance: 164.6
copy pre "Client is buying two trucks, its an exisiting business thats been trading for o…"
click at [150, 163] on link "Dashboard" at bounding box center [145, 164] width 110 height 31
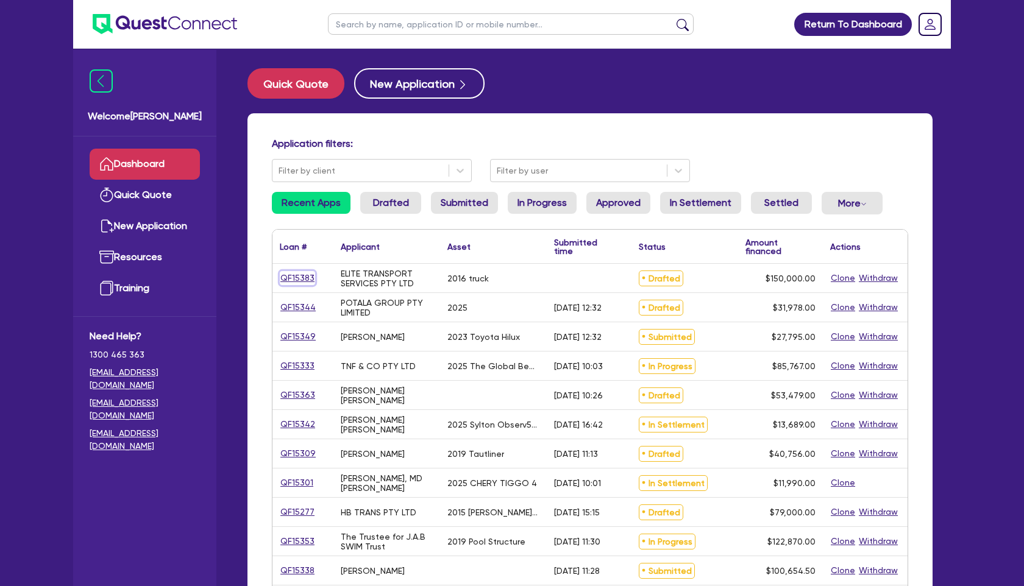
click at [295, 278] on link "QF15383" at bounding box center [297, 278] width 35 height 14
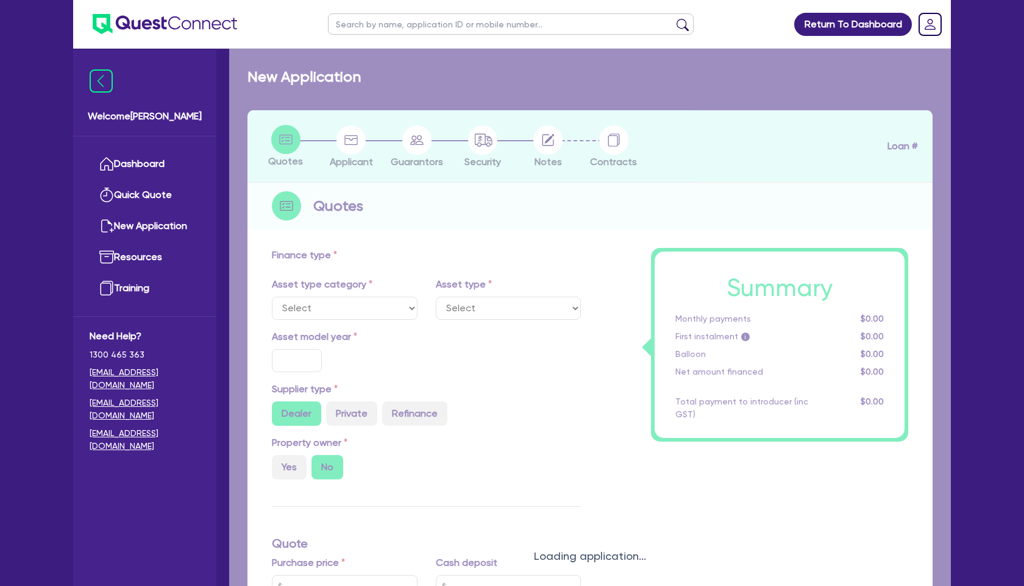
select select "PRIMARY_ASSETS"
type input "2016"
type input "150,000"
type input "17.95"
select select "HEAVY_TRUCKS"
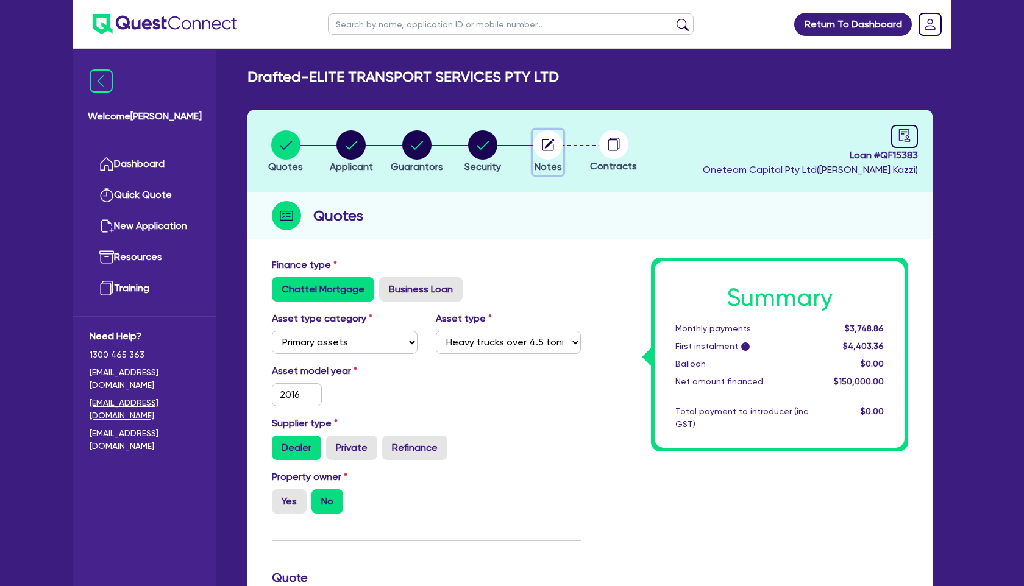
click at [551, 154] on circle "button" at bounding box center [547, 144] width 29 height 29
select select "Quest Finance - Own Book"
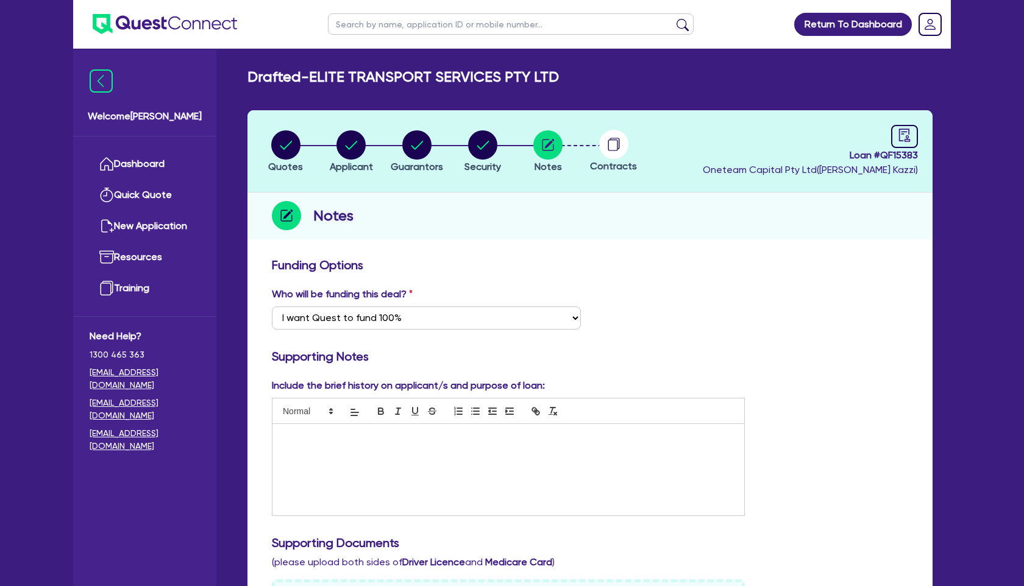
click at [353, 434] on p at bounding box center [507, 436] width 453 height 11
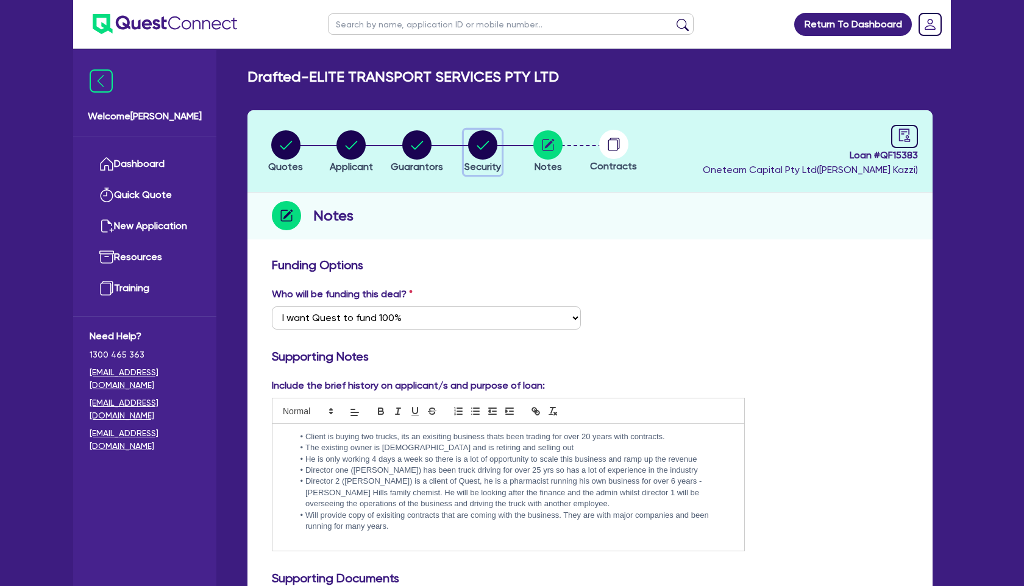
click at [491, 147] on circle "button" at bounding box center [482, 144] width 29 height 29
select select "PRIMARY_ASSETS"
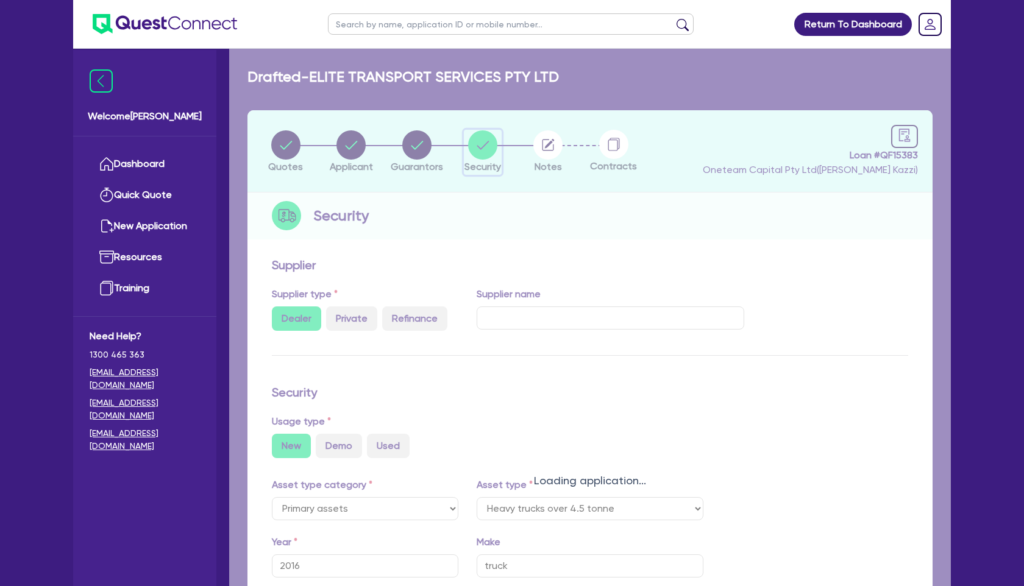
select select "HEAVY_TRUCKS"
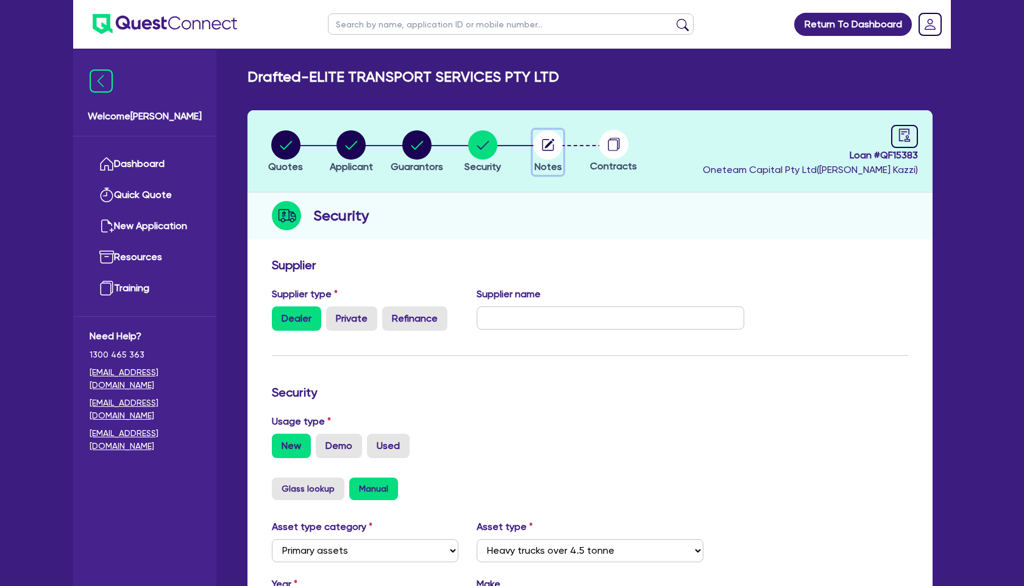
click at [547, 143] on circle "button" at bounding box center [547, 144] width 29 height 29
select select "Quest Finance - Own Book"
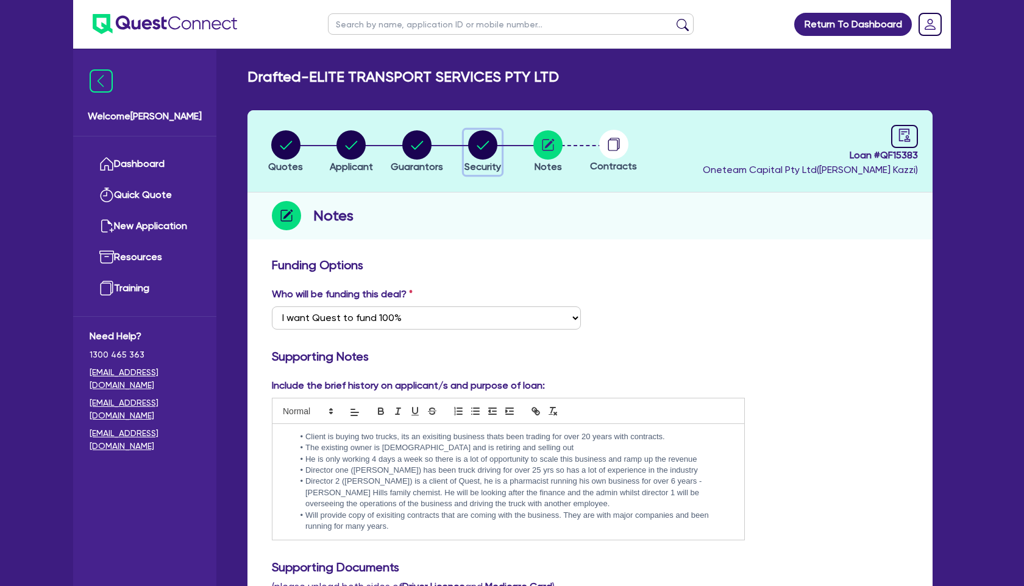
click at [485, 151] on circle "button" at bounding box center [482, 144] width 29 height 29
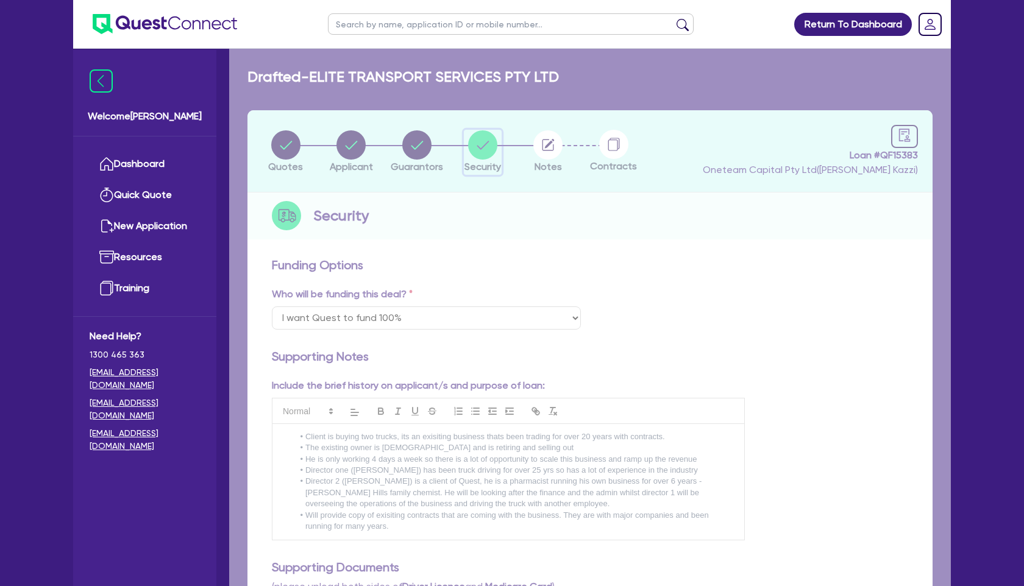
select select "PRIMARY_ASSETS"
select select "HEAVY_TRUCKS"
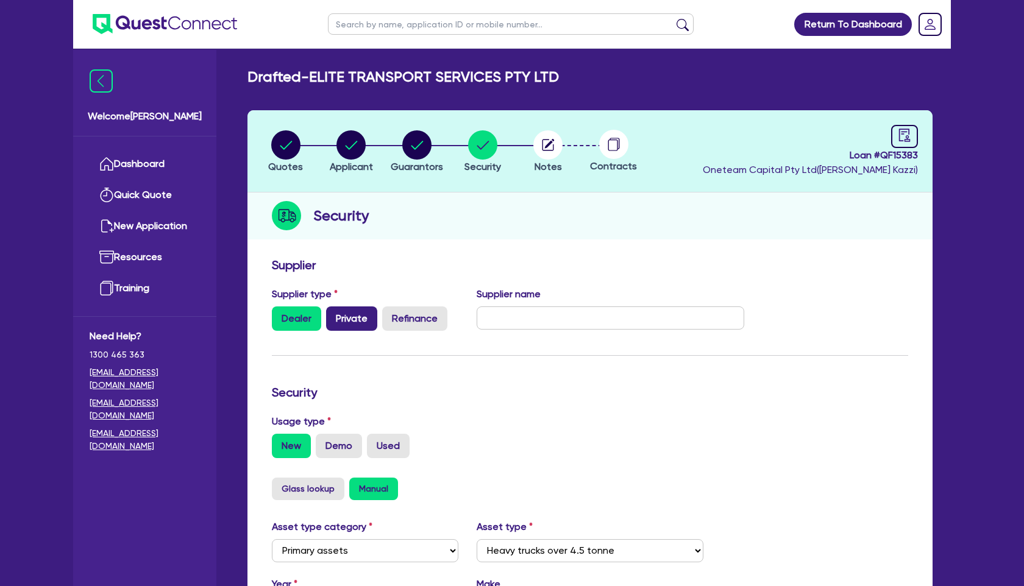
click at [344, 316] on label "Private" at bounding box center [351, 318] width 51 height 24
click at [334, 314] on input "Private" at bounding box center [330, 310] width 8 height 8
radio input "true"
radio input "false"
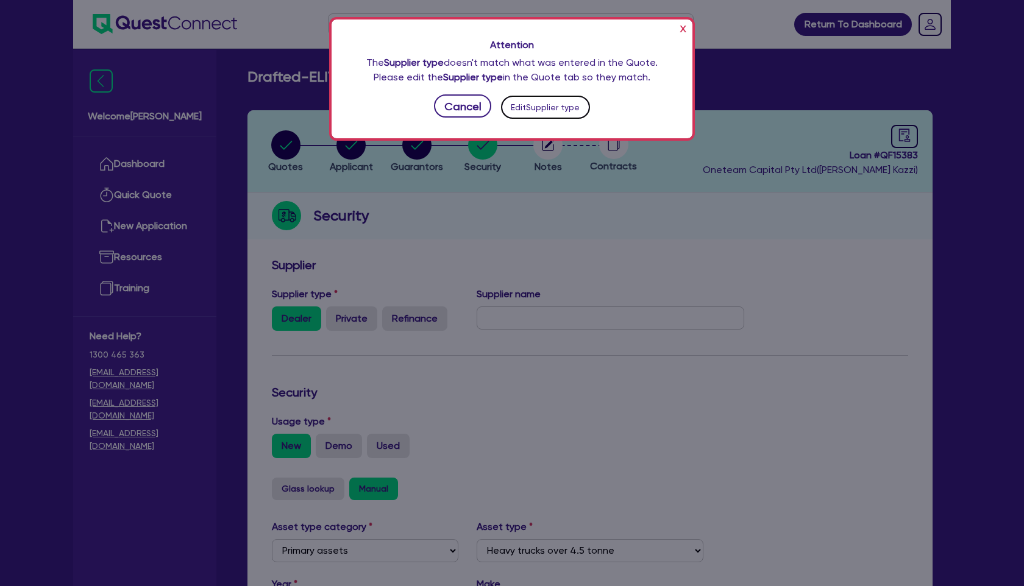
click at [543, 106] on button "Edit Supplier type" at bounding box center [545, 107] width 89 height 23
select select "PRIMARY_ASSETS"
select select "HEAVY_TRUCKS"
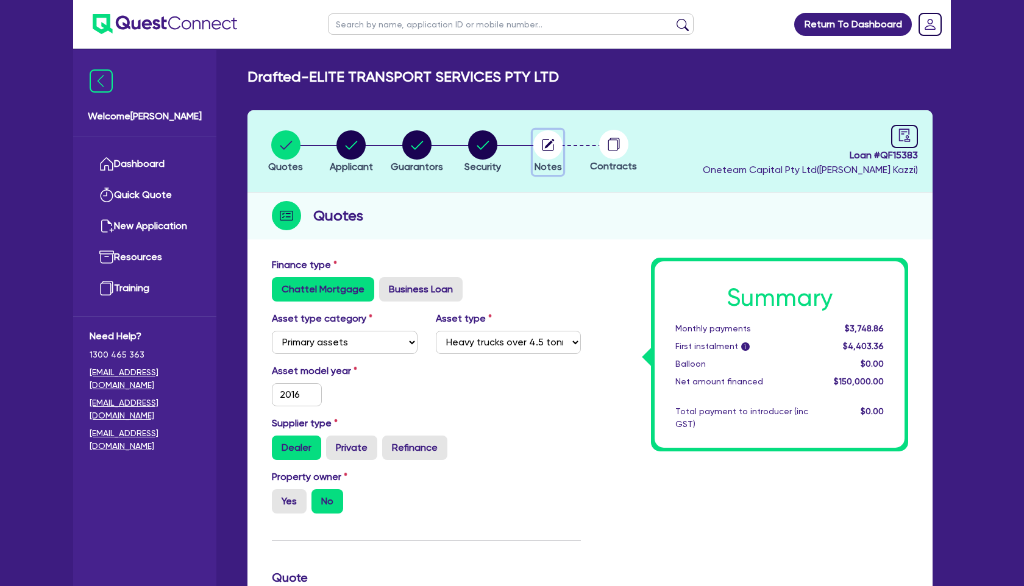
click at [542, 157] on circle "button" at bounding box center [547, 144] width 29 height 29
select select "Quest Finance - Own Book"
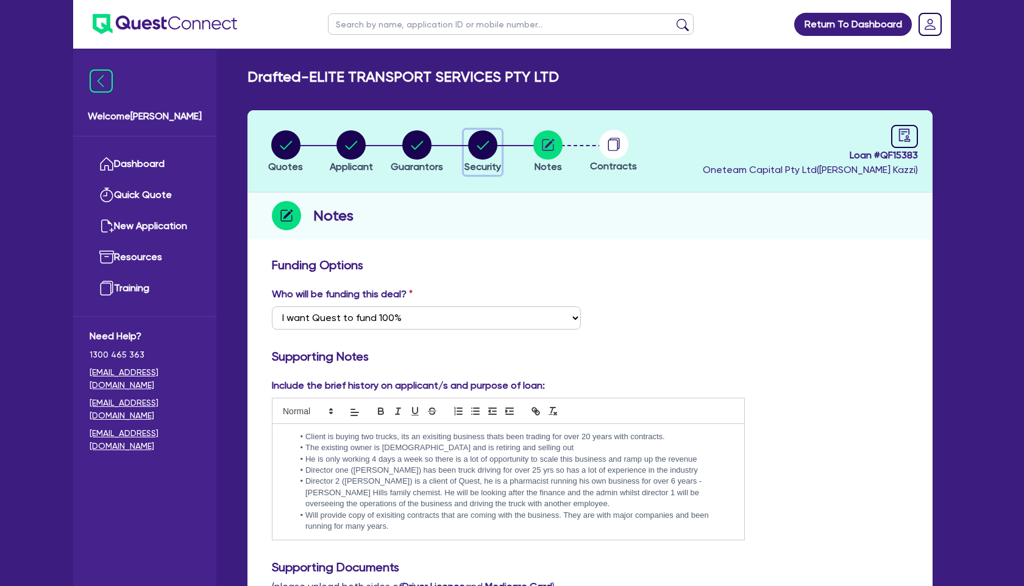
click at [478, 157] on circle "button" at bounding box center [482, 144] width 29 height 29
select select "PRIMARY_ASSETS"
select select "HEAVY_TRUCKS"
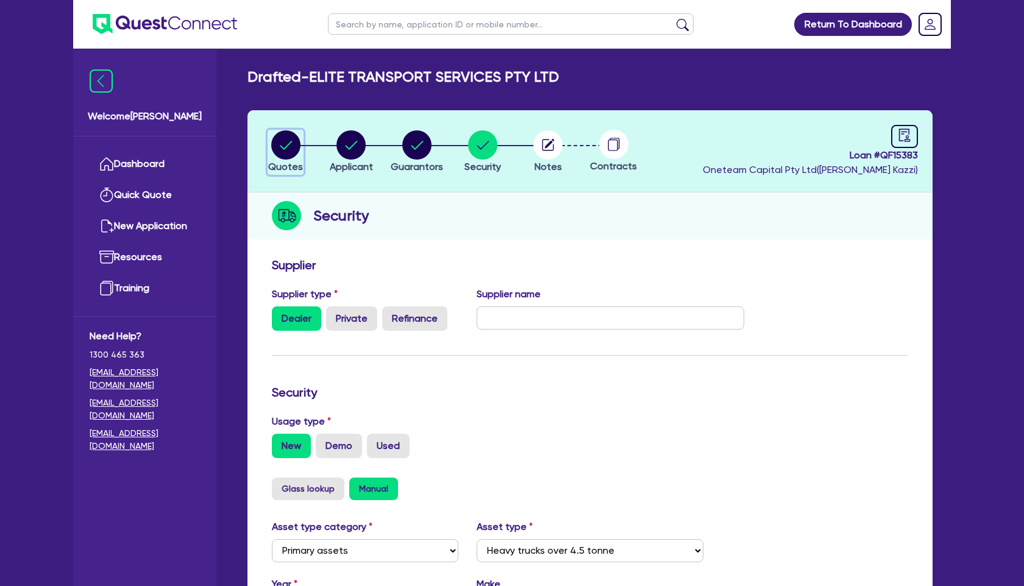
click at [288, 150] on circle "button" at bounding box center [285, 144] width 29 height 29
select select "PRIMARY_ASSETS"
select select "HEAVY_TRUCKS"
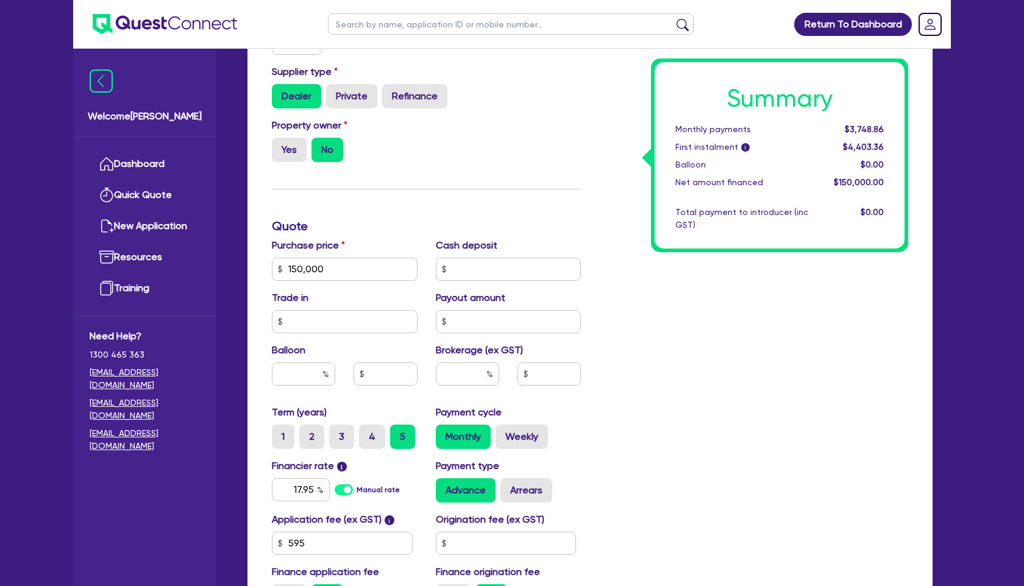
scroll to position [352, 0]
click at [472, 375] on input "text" at bounding box center [467, 373] width 63 height 23
type input "4"
click at [669, 348] on div "Summary Monthly payments Calculating... First instalment i Calculating... Ballo…" at bounding box center [753, 262] width 327 height 712
type input "150,000"
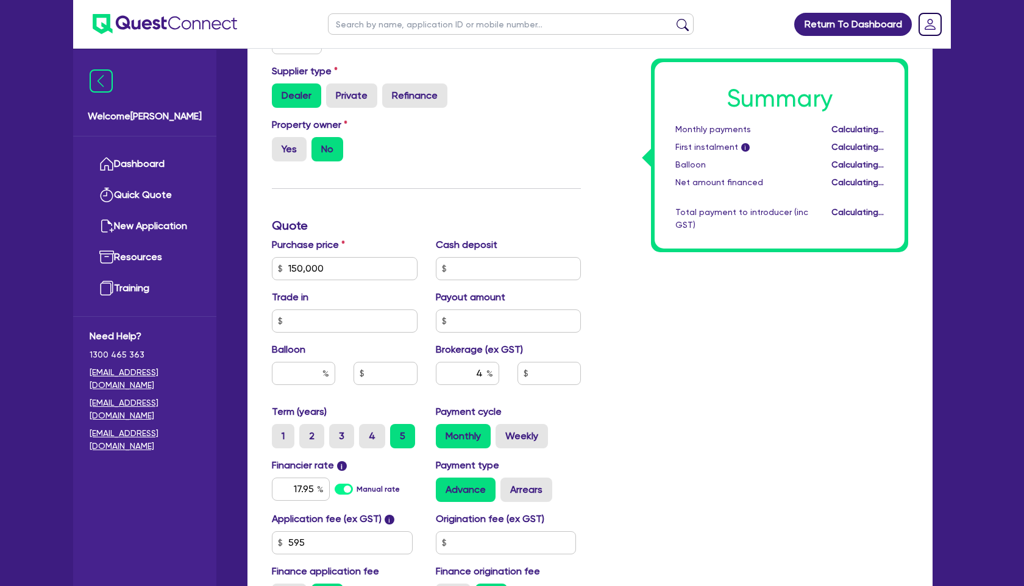
type input "6,000"
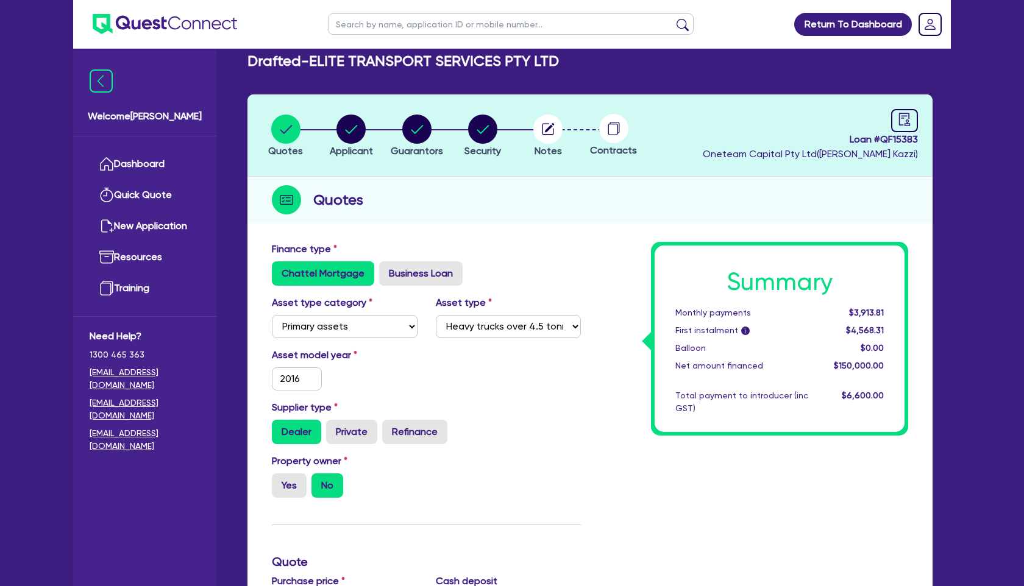
scroll to position [0, 0]
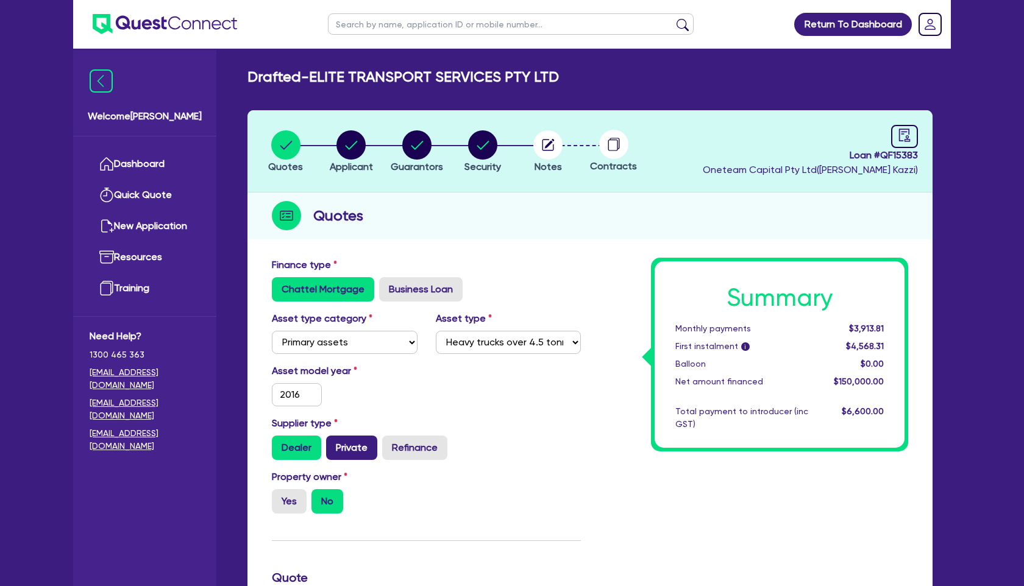
click at [357, 445] on label "Private" at bounding box center [351, 448] width 51 height 24
click at [334, 444] on input "Private" at bounding box center [330, 440] width 8 height 8
radio input "true"
type input "150,000"
type input "6,000"
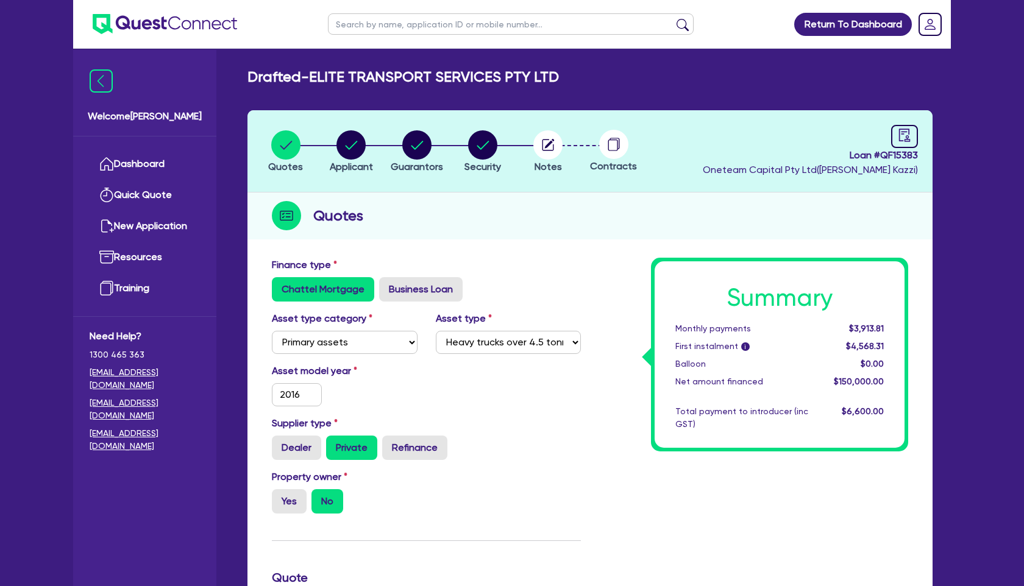
type input "150,000"
type input "6,000"
click at [348, 144] on circle "button" at bounding box center [350, 144] width 29 height 29
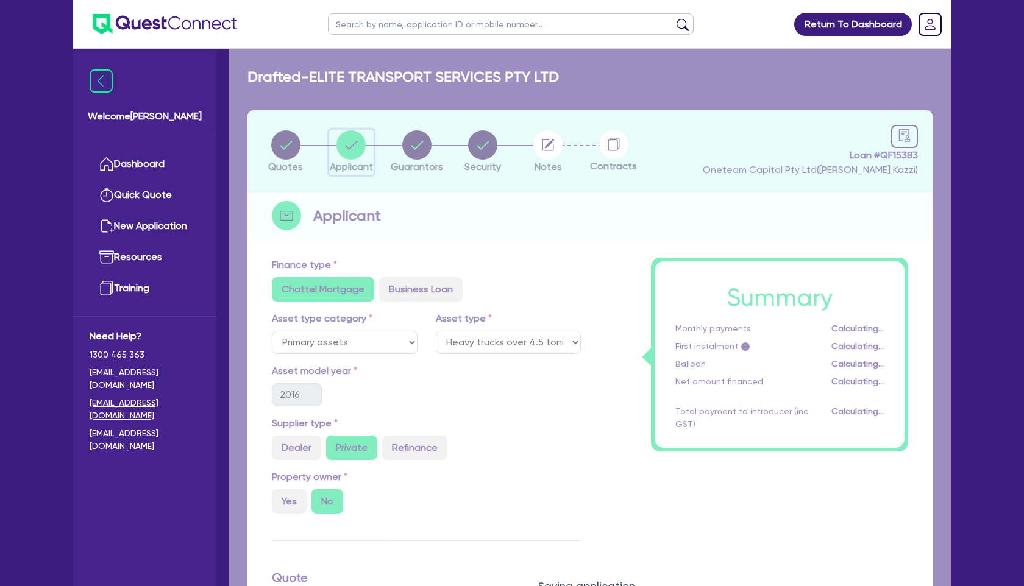
select select "COMPANY"
select select "TRANSPORT_WAREHOUSING"
select select "PASSENGERS_FREIGHT_TRANSPORT"
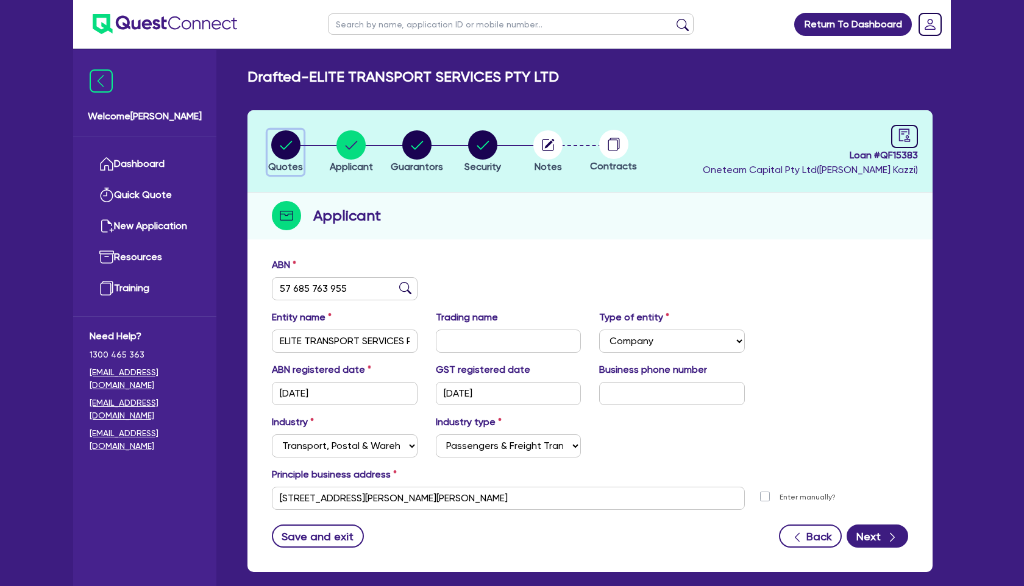
click at [288, 146] on circle "button" at bounding box center [285, 144] width 29 height 29
select select "PRIMARY_ASSETS"
select select "HEAVY_TRUCKS"
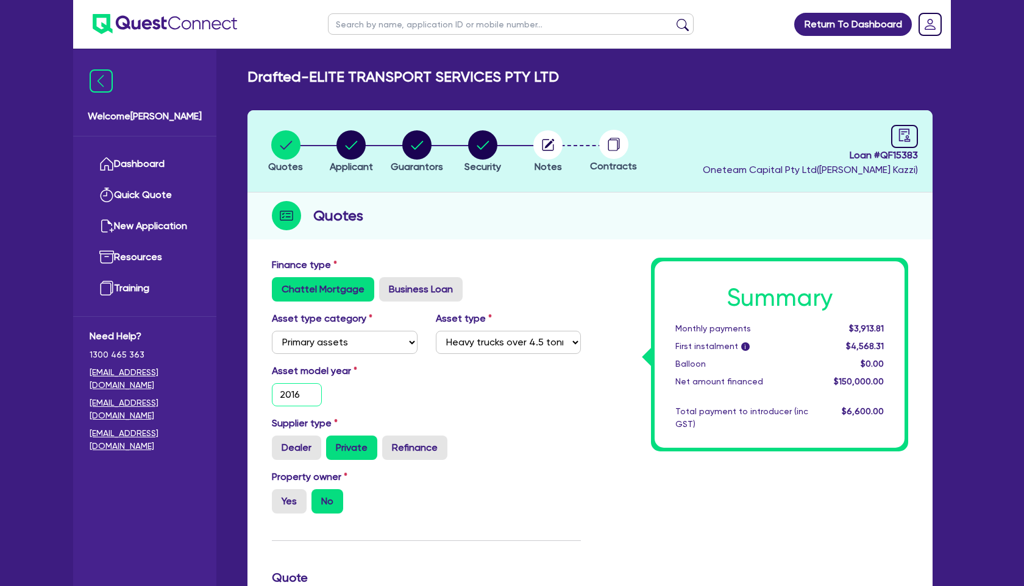
click at [309, 399] on input "2016" at bounding box center [297, 394] width 50 height 23
type input "2015"
type input "150,000"
type input "6,000"
type input "150,000"
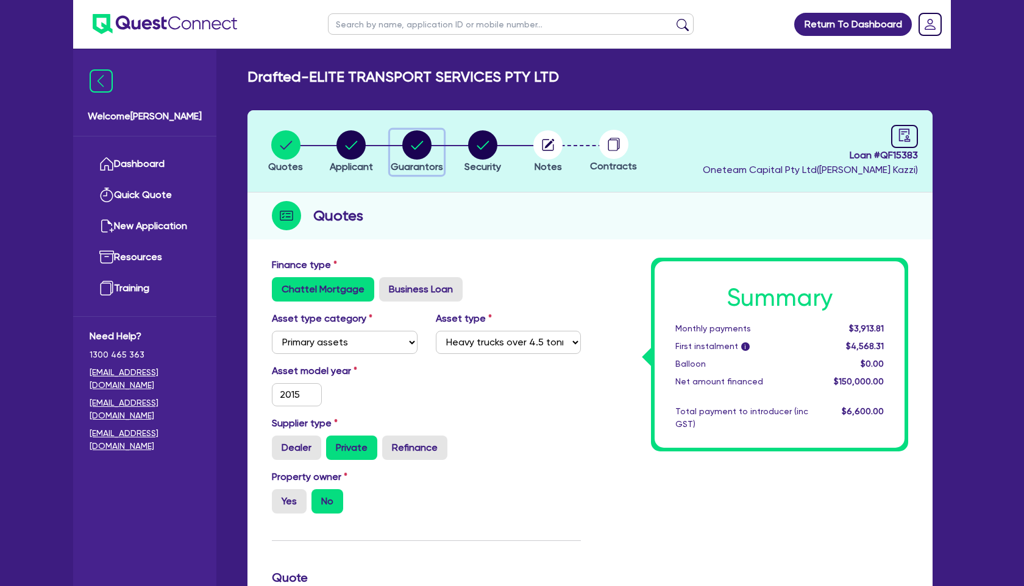
type input "6,000"
click at [427, 144] on circle "button" at bounding box center [416, 144] width 29 height 29
select select "MR"
select select "[GEOGRAPHIC_DATA]"
select select "MARRIED"
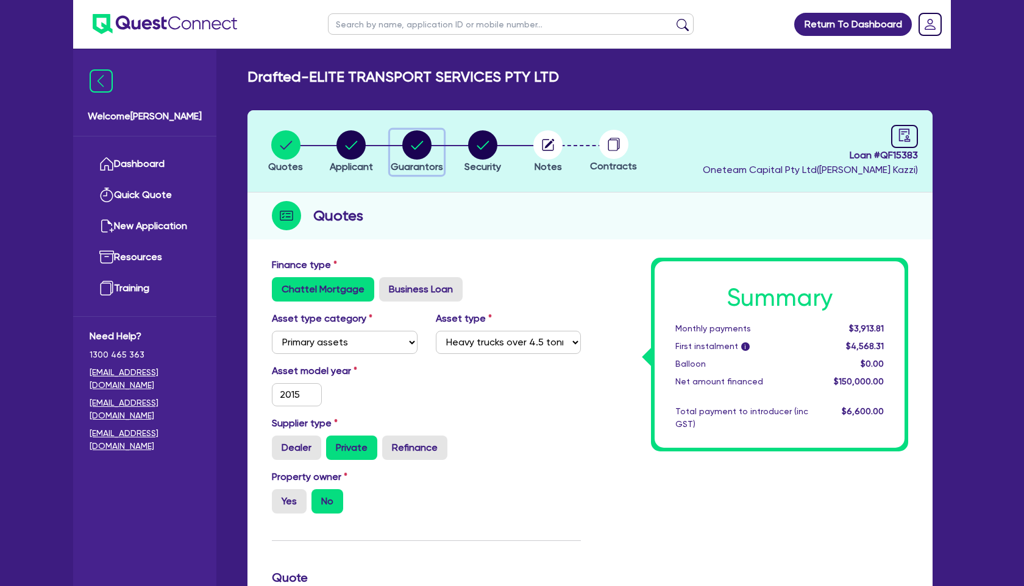
select select "PROPERTY"
select select "CASH"
select select "MORTGAGE"
select select "MR"
select select "[GEOGRAPHIC_DATA]"
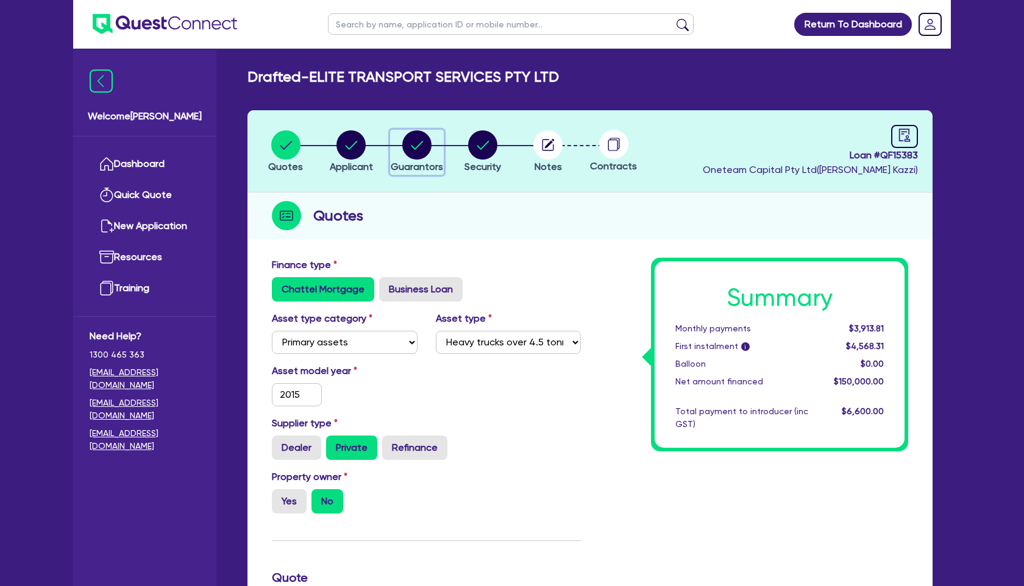
select select "MARRIED"
select select "PROPERTY"
select select "CASH"
select select "VEHICLE"
select select "MORTGAGE"
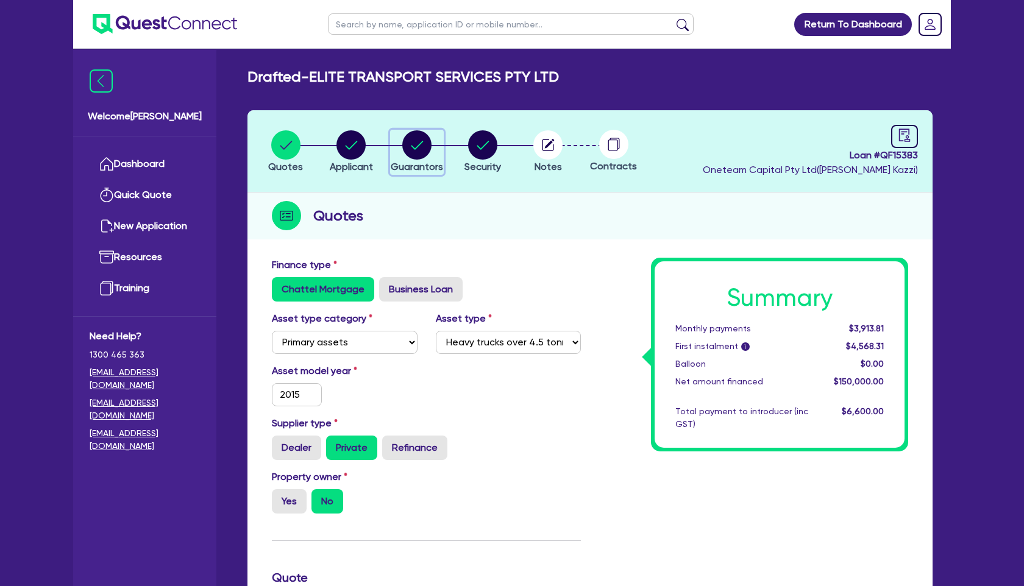
select select "VEHICLE_LOAN"
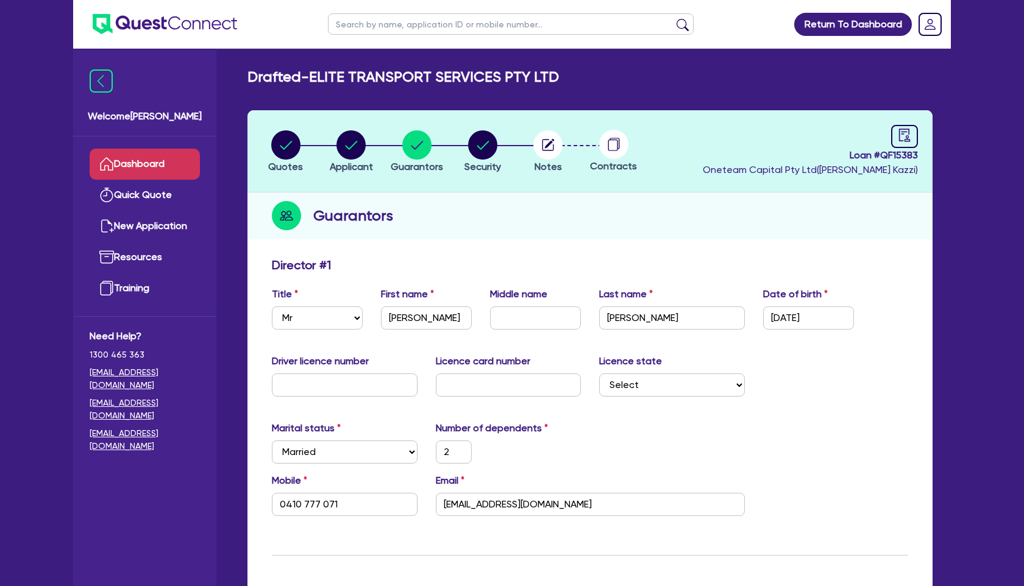
click at [165, 161] on link "Dashboard" at bounding box center [145, 164] width 110 height 31
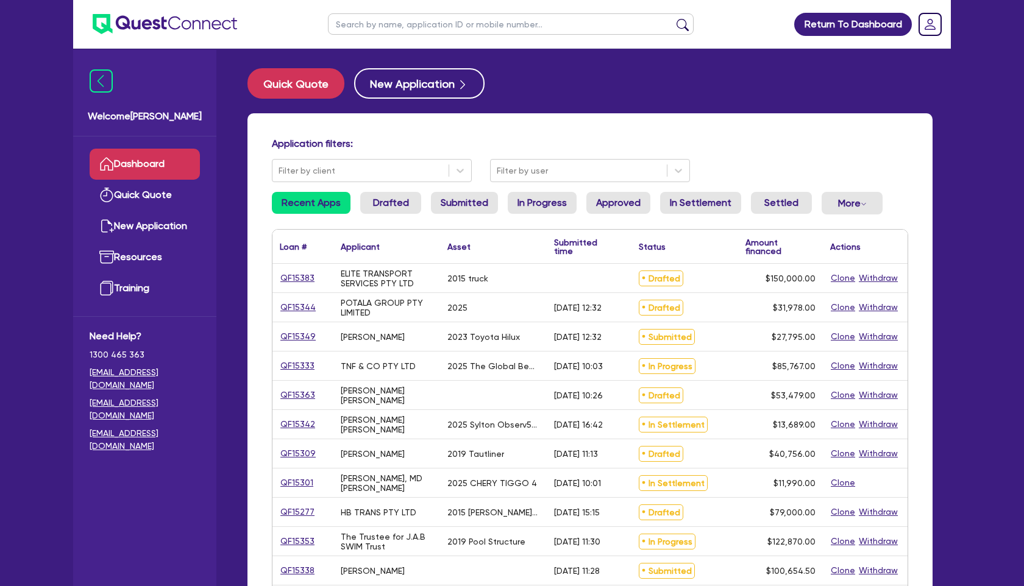
click at [381, 23] on input "text" at bounding box center [511, 23] width 366 height 21
type input "elite"
click at [673, 18] on button "submit" at bounding box center [682, 26] width 19 height 17
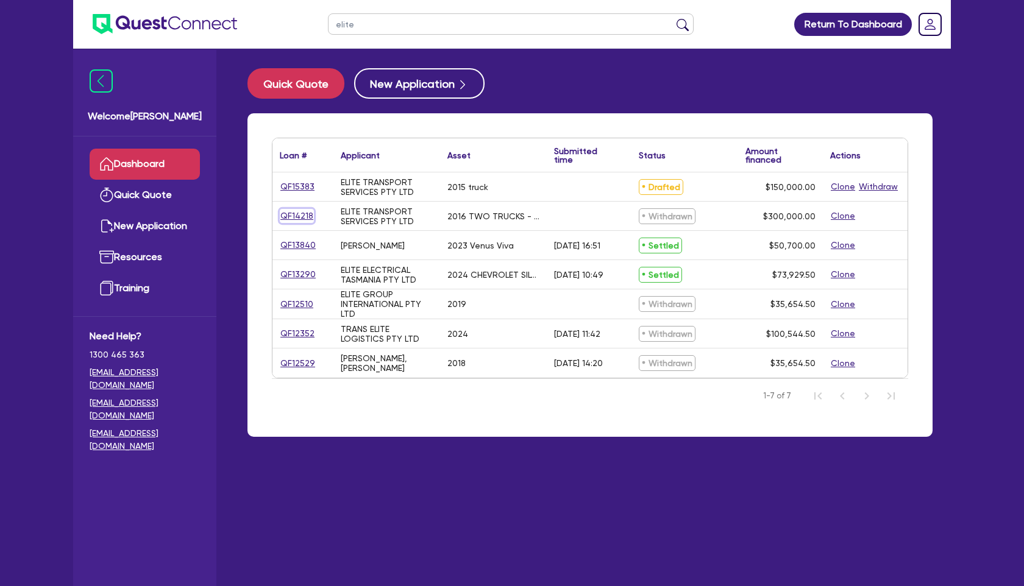
click at [303, 216] on link "QF14218" at bounding box center [297, 216] width 34 height 14
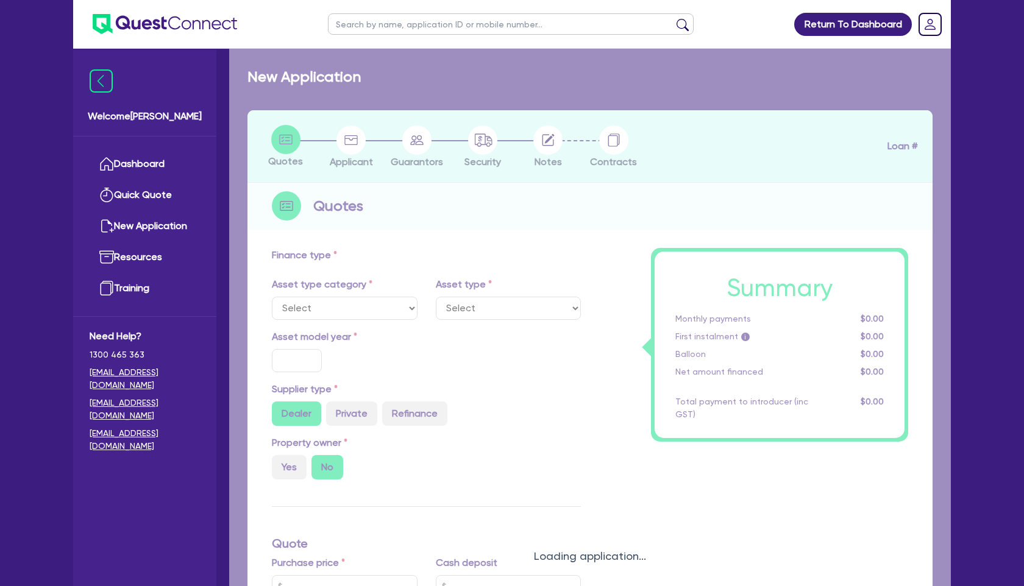
select select "PRIMARY_ASSETS"
type input "2016"
radio input "false"
radio input "true"
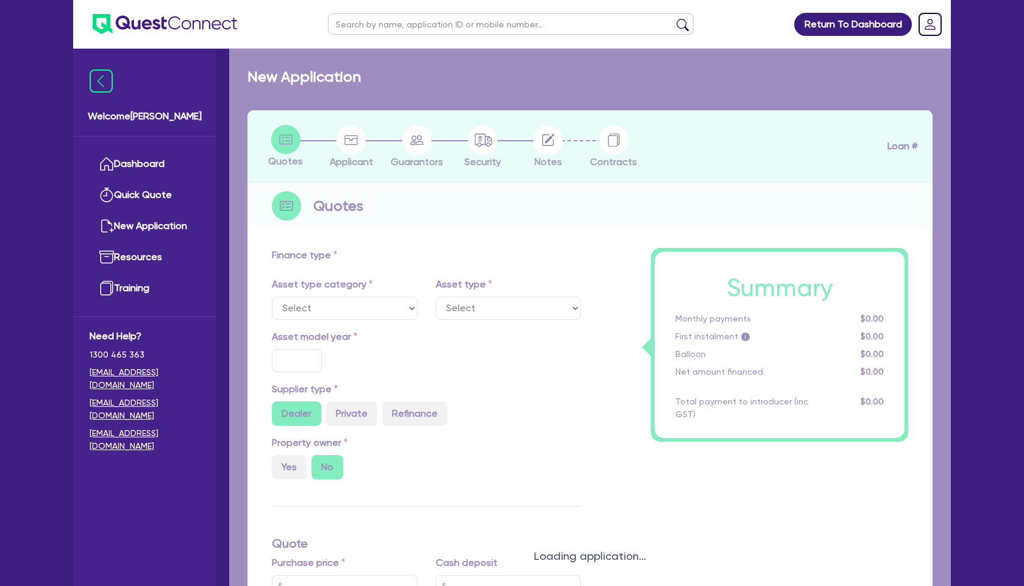
type input "300,000"
type input "3"
type input "9,000"
type input "12"
select select "HEAVY_TRUCKS"
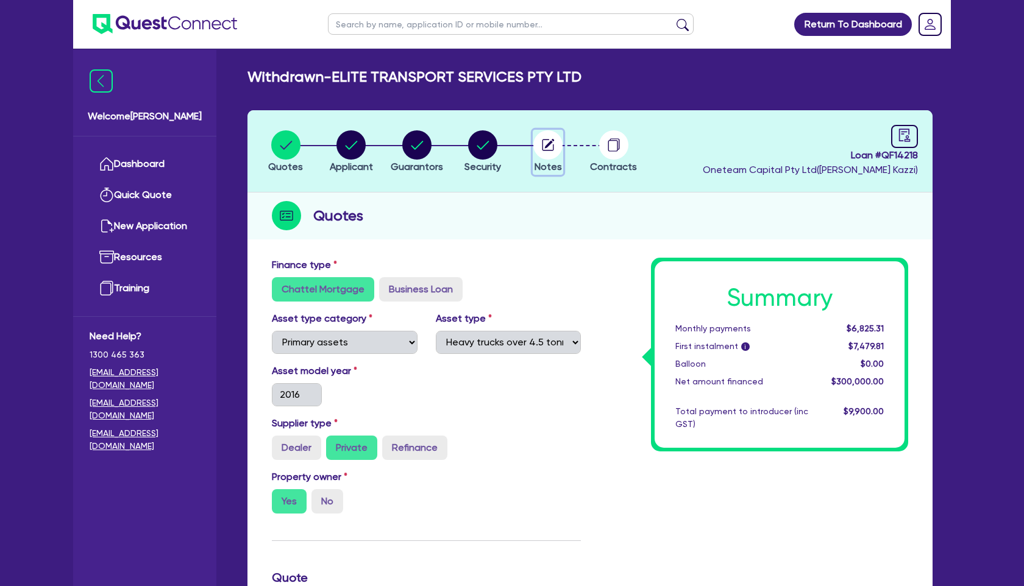
click at [553, 147] on icon "button" at bounding box center [548, 145] width 12 height 12
select select "Other"
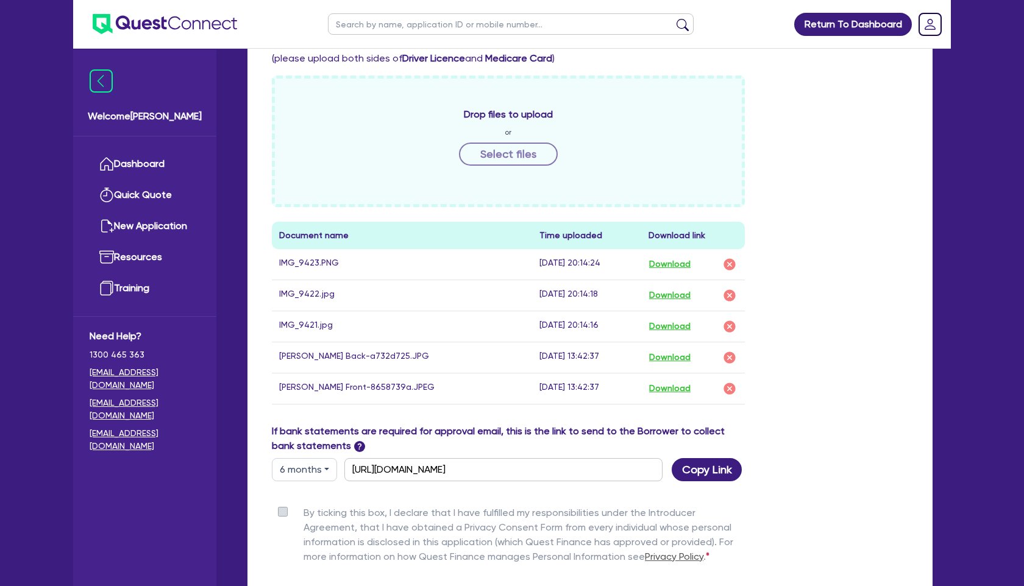
scroll to position [533, 0]
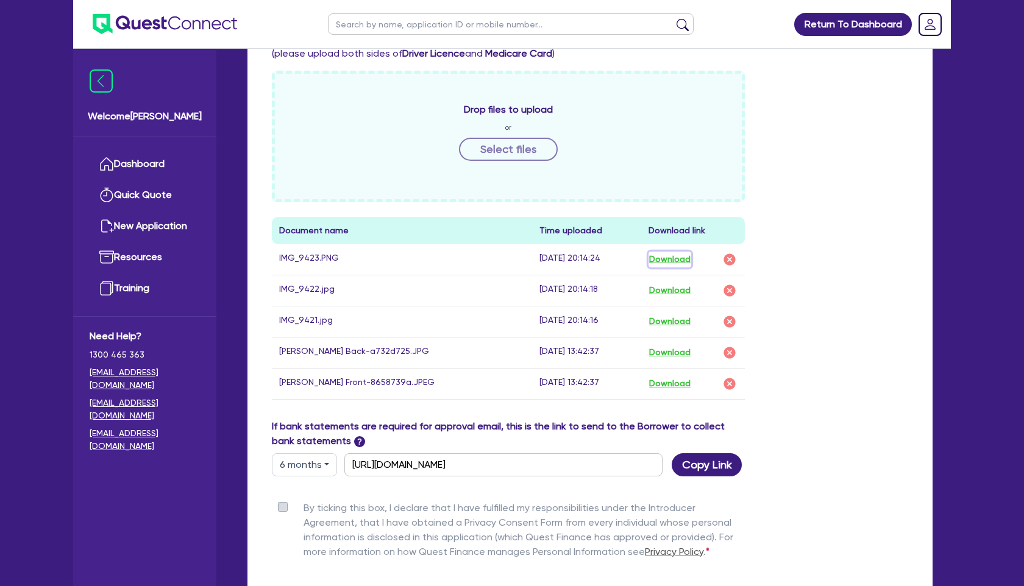
click at [680, 261] on button "Download" at bounding box center [669, 260] width 43 height 16
click at [681, 289] on button "Download" at bounding box center [669, 291] width 43 height 16
click at [679, 321] on button "Download" at bounding box center [669, 322] width 43 height 16
click at [671, 352] on button "Download" at bounding box center [669, 353] width 43 height 16
click at [681, 385] on button "Download" at bounding box center [669, 384] width 43 height 16
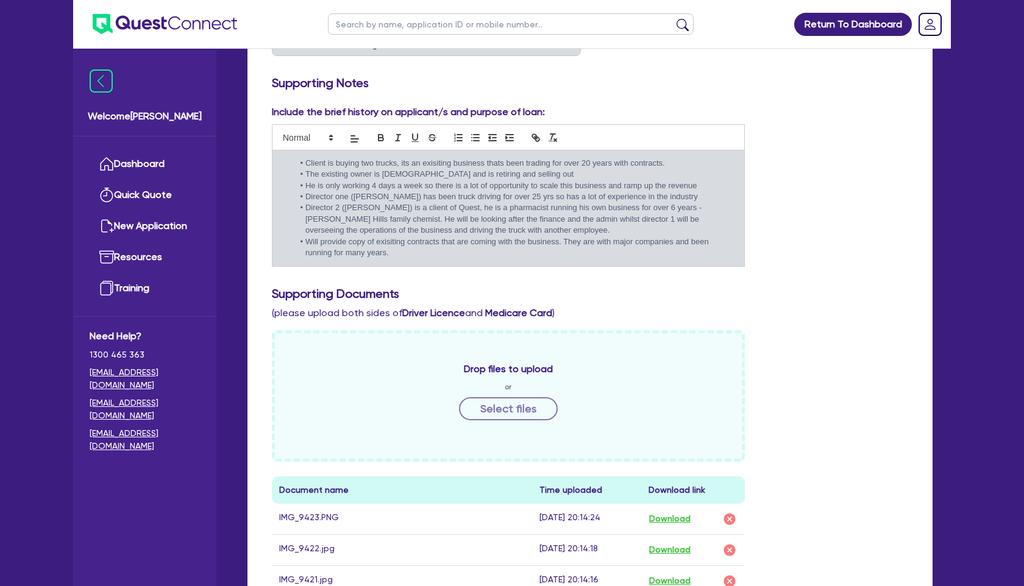
scroll to position [0, 0]
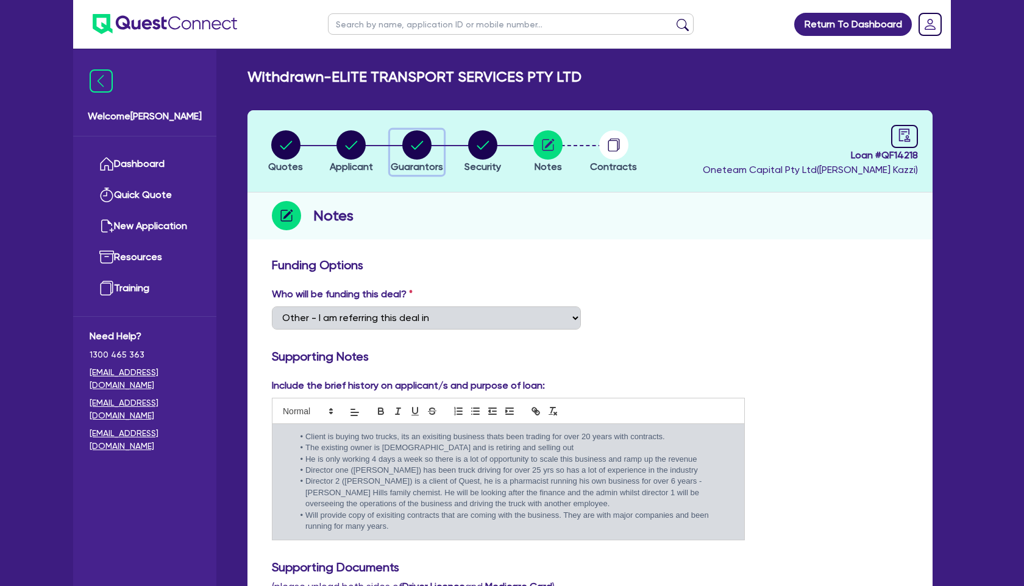
click at [414, 153] on circle "button" at bounding box center [416, 144] width 29 height 29
select select "MR"
select select "[GEOGRAPHIC_DATA]"
select select "MARRIED"
select select "PROPERTY"
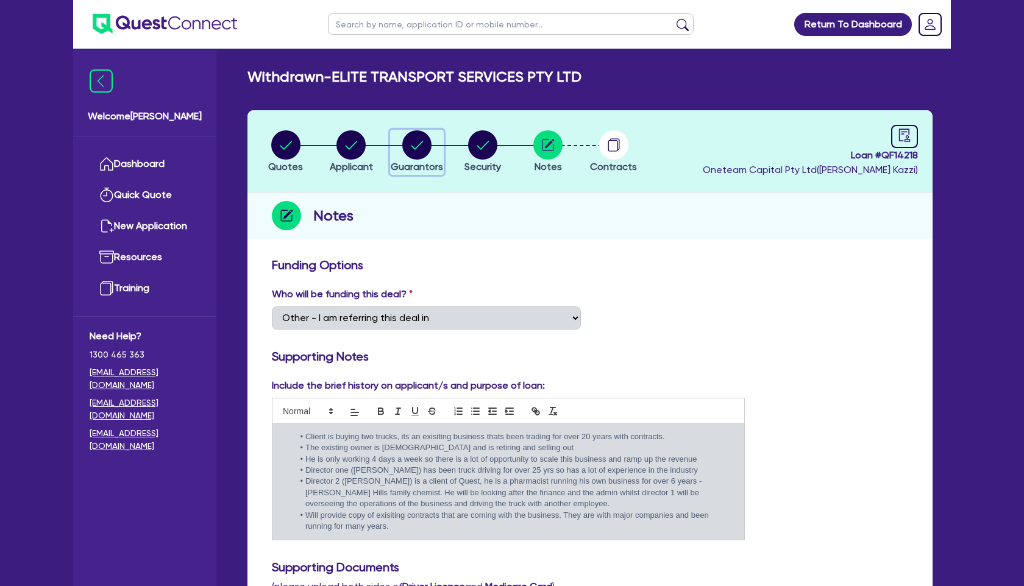
select select "CASH"
select select "MORTGAGE"
select select "MR"
select select "[GEOGRAPHIC_DATA]"
select select "MARRIED"
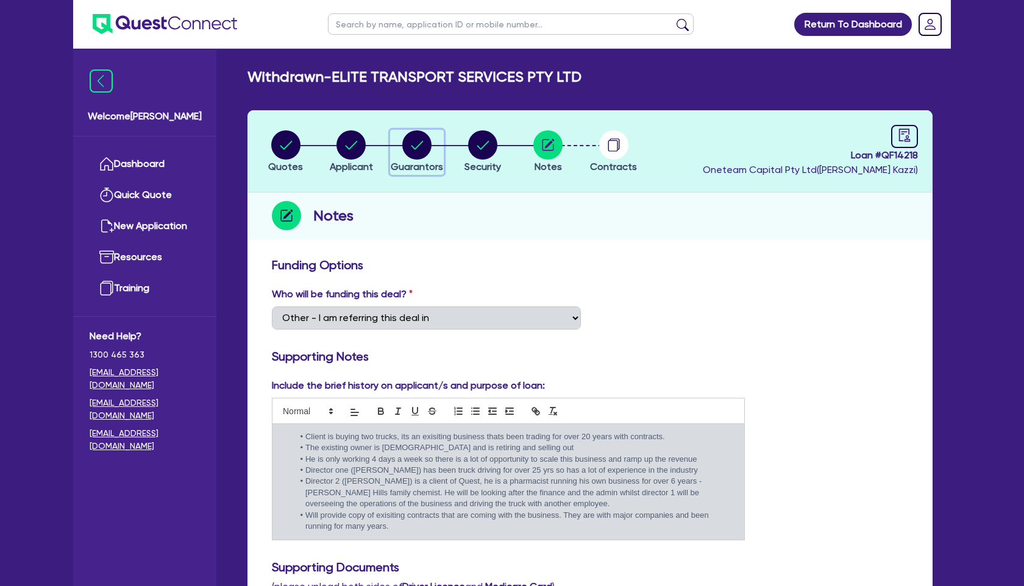
select select "PROPERTY"
select select "CASH"
select select "VEHICLE"
select select "MORTGAGE"
select select "VEHICLE_LOAN"
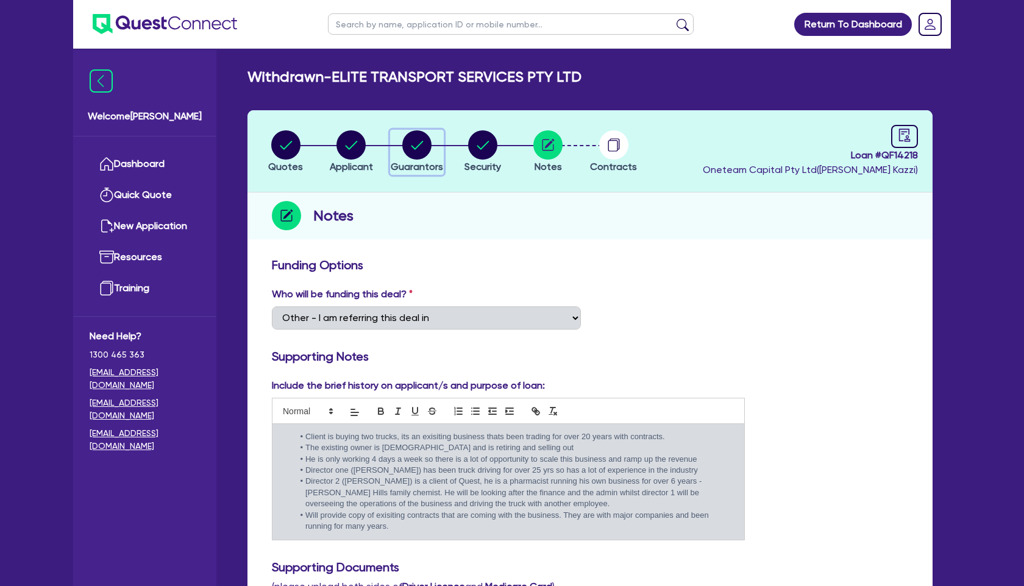
select select "VEHICLE_LOAN"
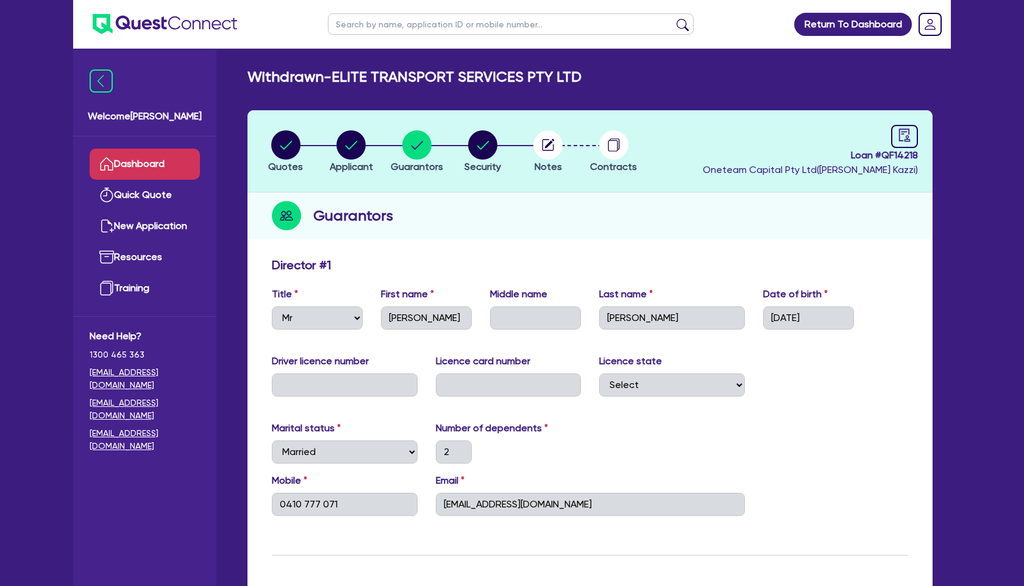
click at [143, 161] on link "Dashboard" at bounding box center [145, 164] width 110 height 31
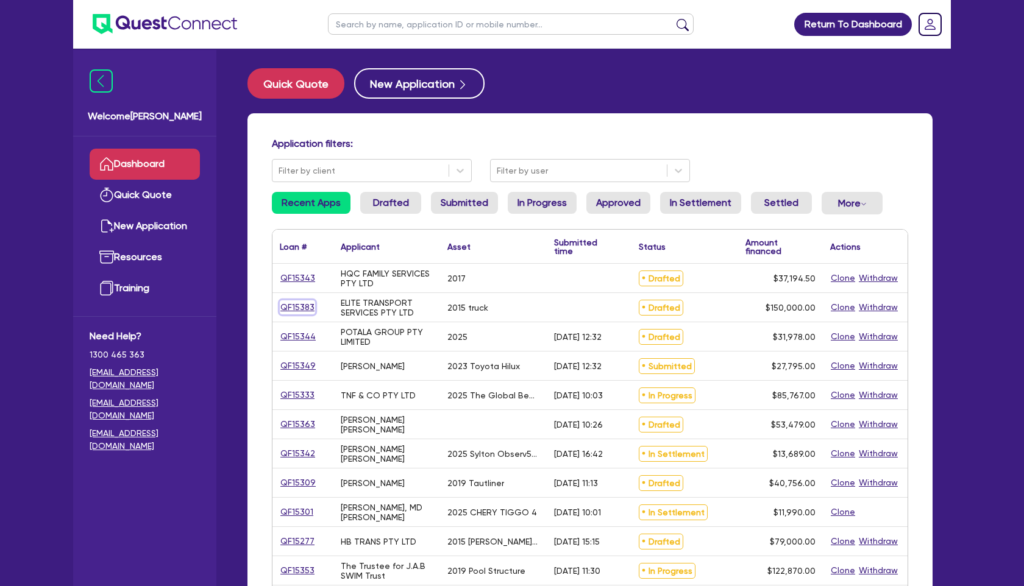
click at [302, 307] on link "QF15383" at bounding box center [297, 307] width 35 height 14
select select "PRIMARY_ASSETS"
select select "HEAVY_TRUCKS"
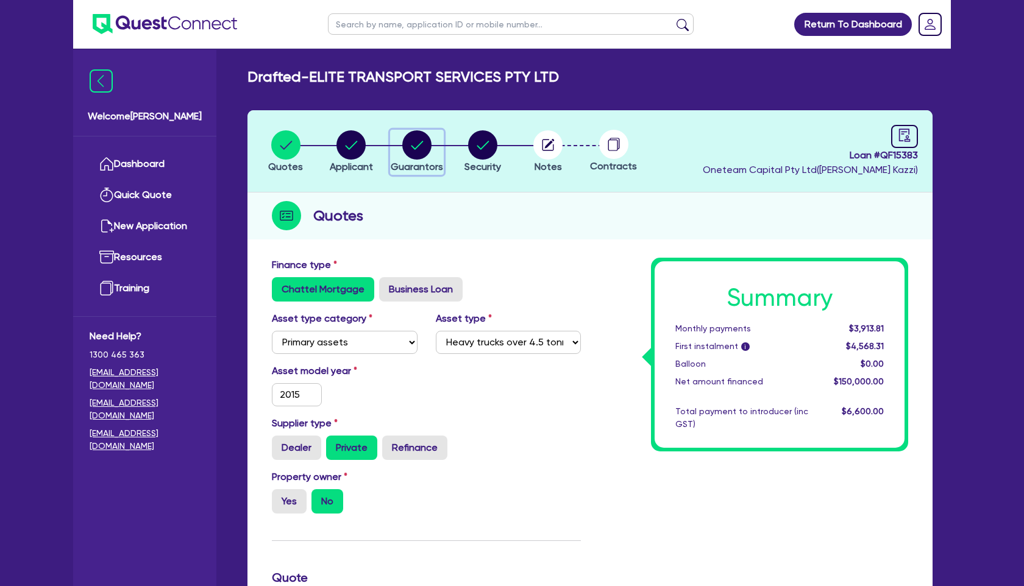
click at [416, 155] on circle "button" at bounding box center [416, 144] width 29 height 29
select select "MR"
select select "[GEOGRAPHIC_DATA]"
select select "MARRIED"
select select "PROPERTY"
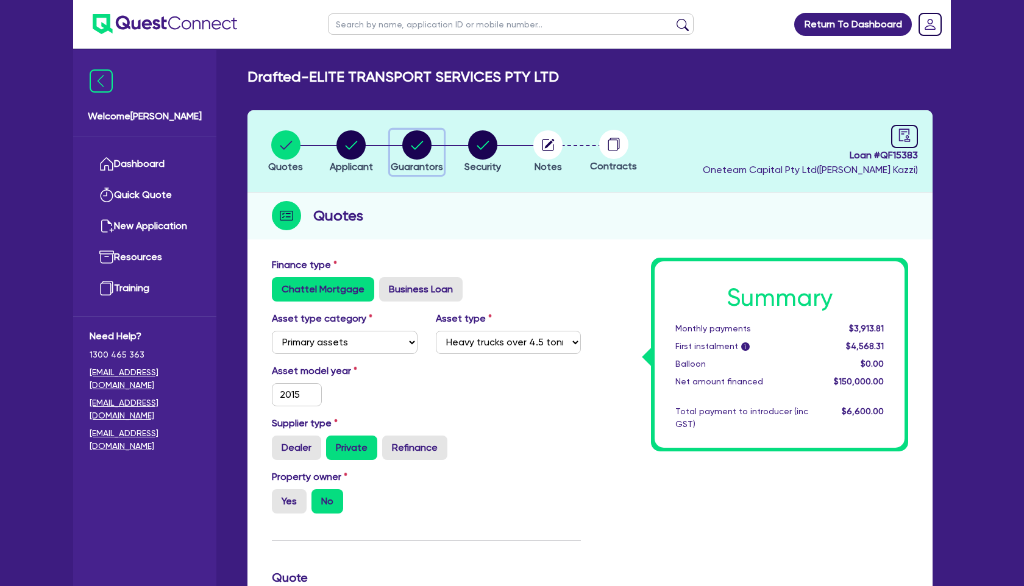
select select "CASH"
select select "MORTGAGE"
select select "MR"
select select "[GEOGRAPHIC_DATA]"
select select "MARRIED"
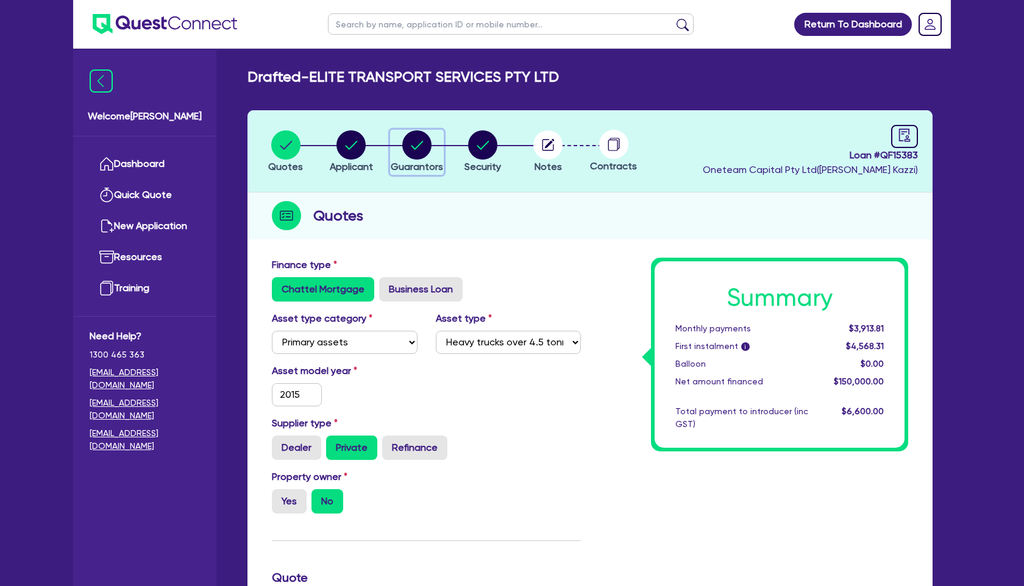
select select "PROPERTY"
select select "CASH"
select select "VEHICLE"
select select "MORTGAGE"
select select "VEHICLE_LOAN"
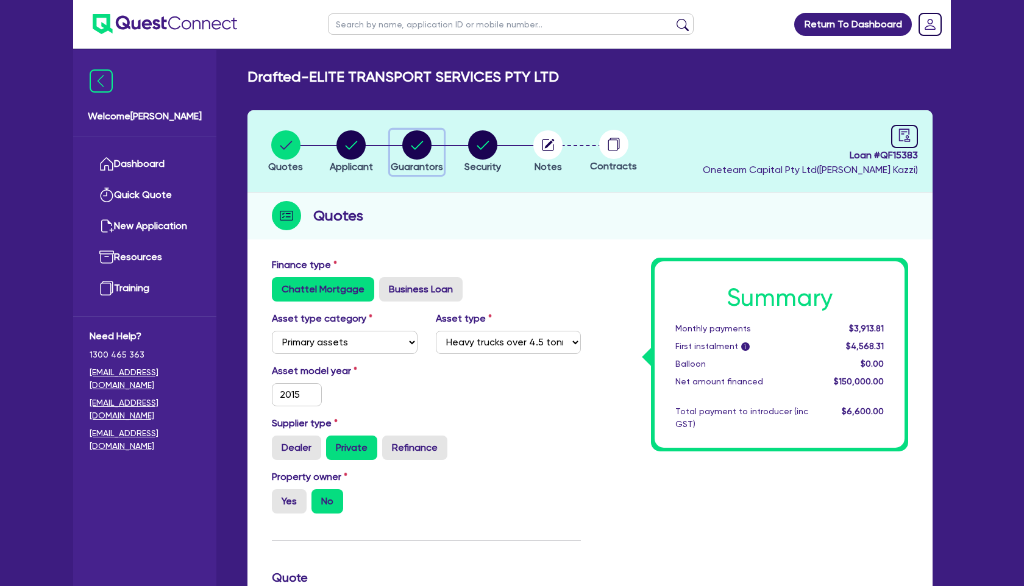
select select "VEHICLE_LOAN"
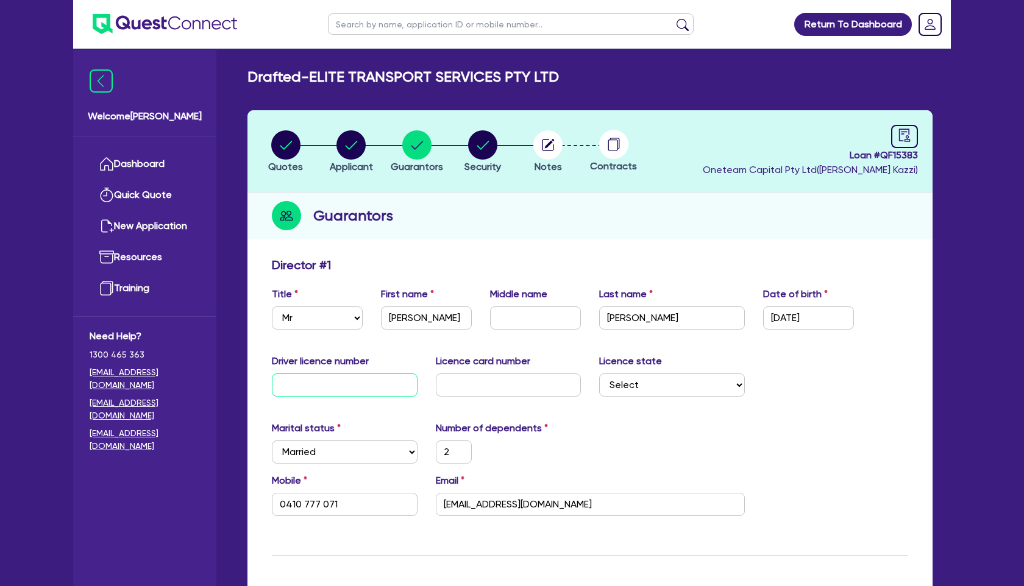
click at [363, 389] on input "text" at bounding box center [345, 384] width 146 height 23
type input "1"
type input "2"
type input "0410 777 071"
click at [554, 378] on input "text" at bounding box center [509, 384] width 146 height 23
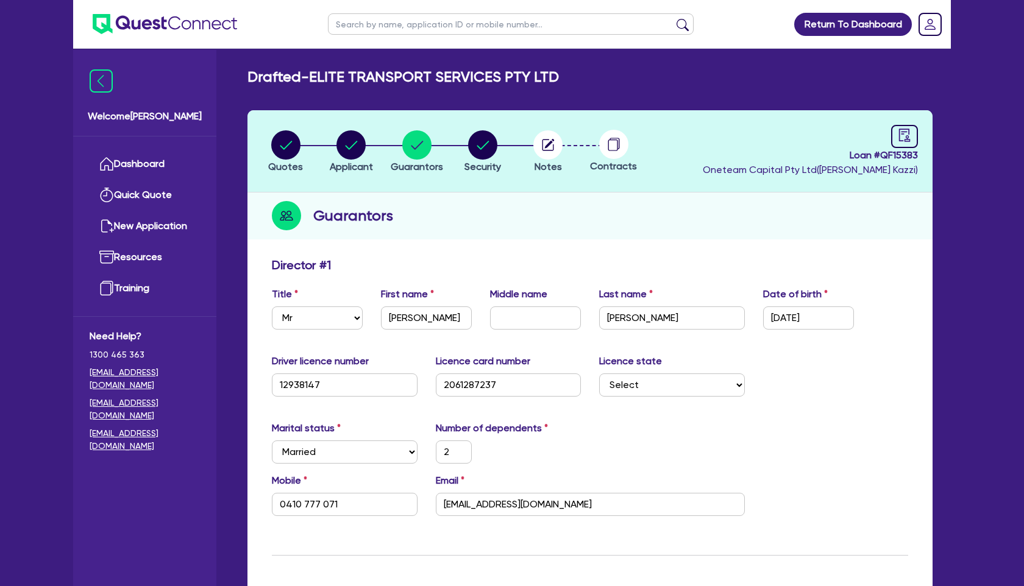
click at [777, 442] on div "Marital status Select [DEMOGRAPHIC_DATA] Married De Facto / Partner Number of d…" at bounding box center [590, 447] width 654 height 52
click at [492, 144] on circle "button" at bounding box center [482, 144] width 29 height 29
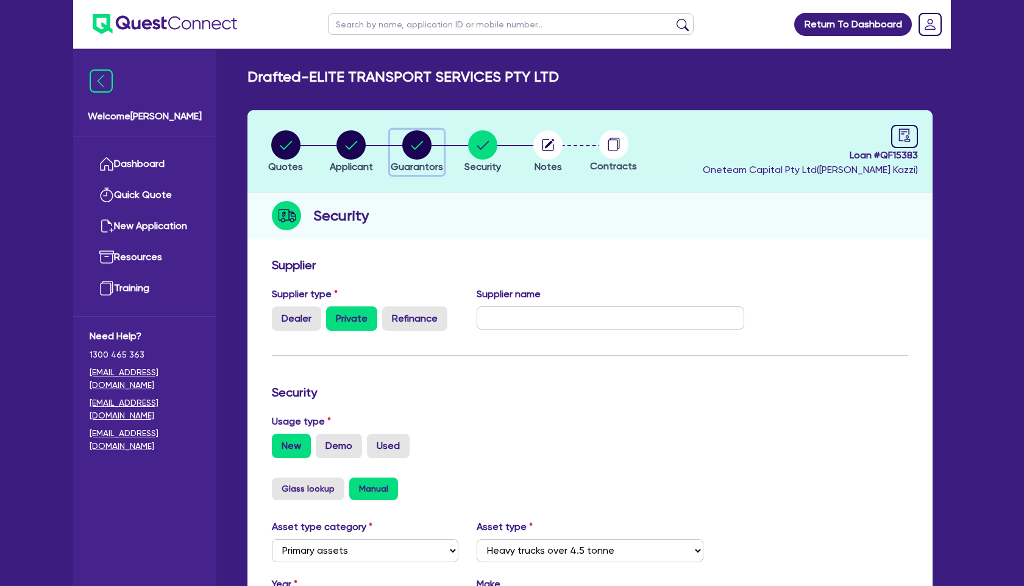
click at [411, 138] on circle "button" at bounding box center [416, 144] width 29 height 29
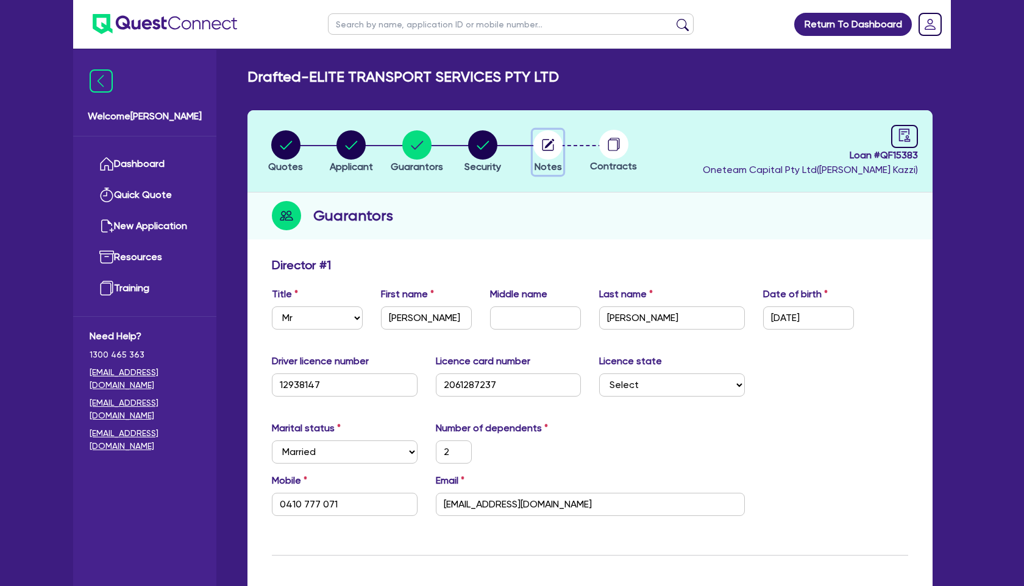
click at [552, 152] on circle "button" at bounding box center [547, 144] width 29 height 29
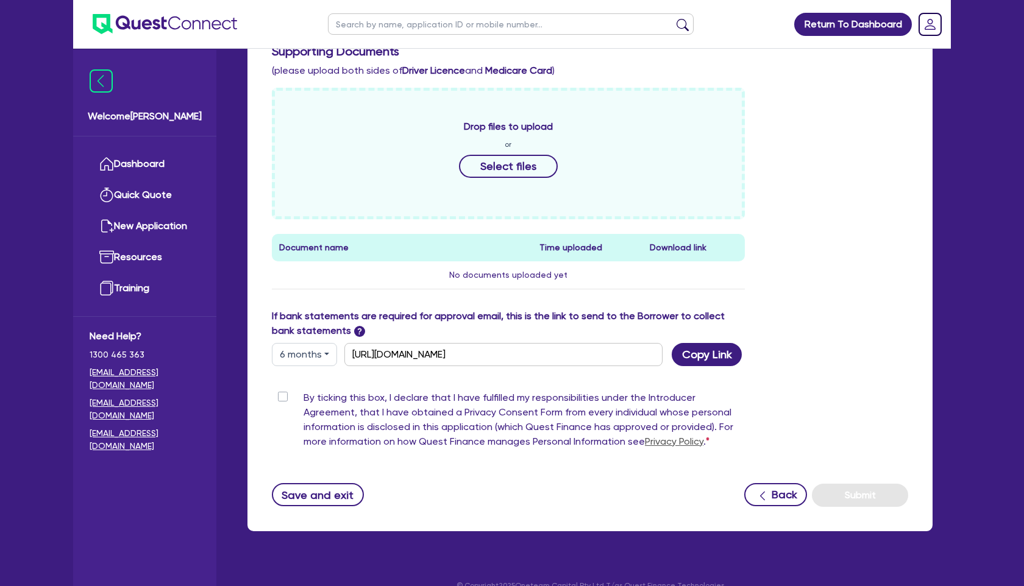
scroll to position [527, 0]
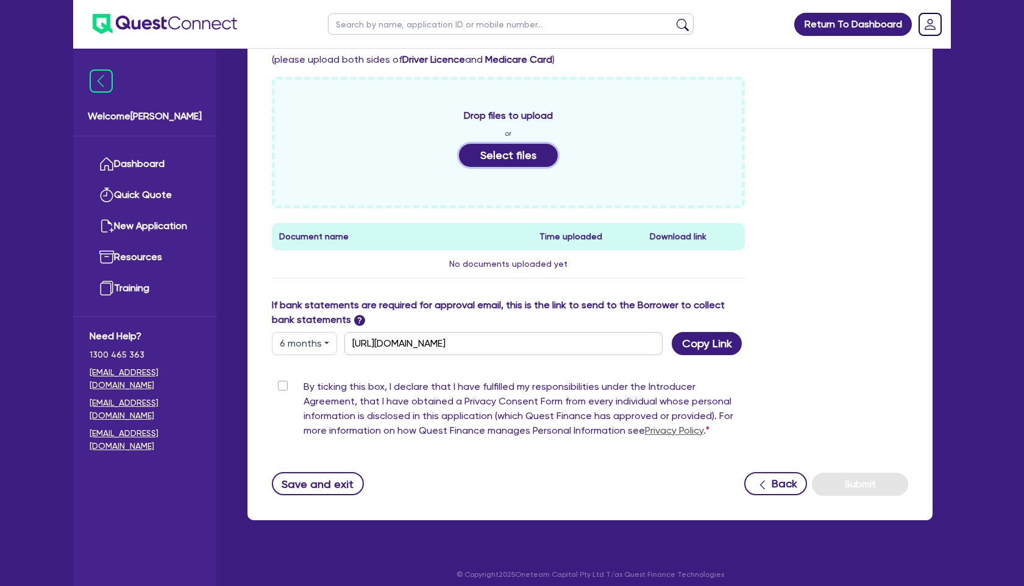
click at [511, 159] on button "Select files" at bounding box center [508, 155] width 99 height 23
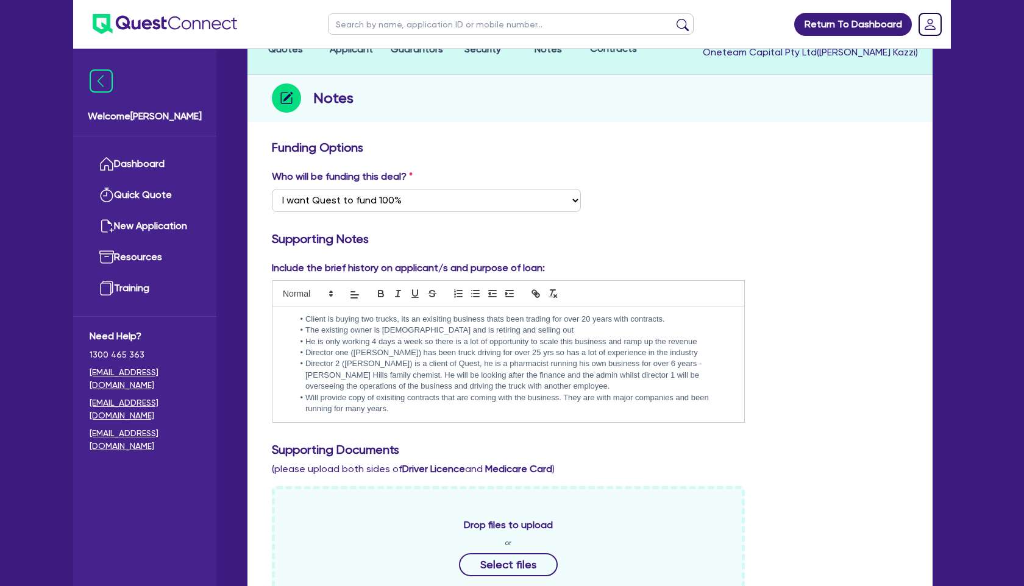
scroll to position [0, 0]
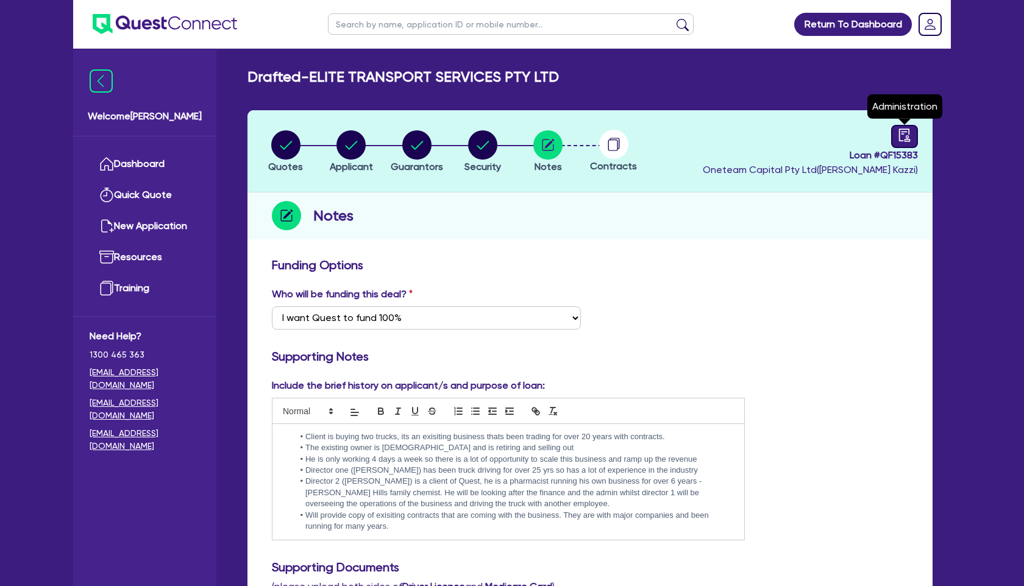
click at [908, 134] on icon "audit" at bounding box center [904, 135] width 11 height 13
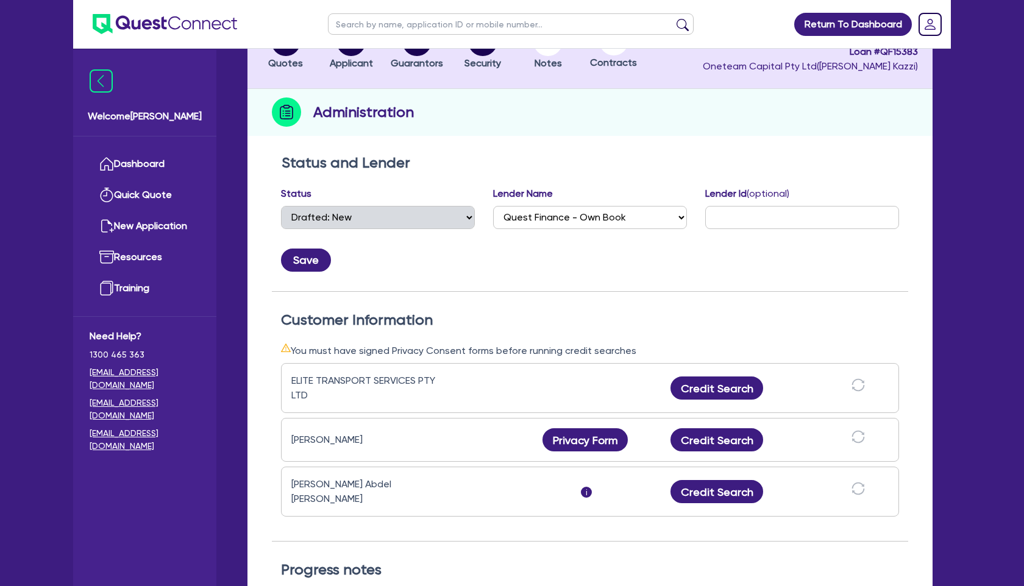
scroll to position [107, 0]
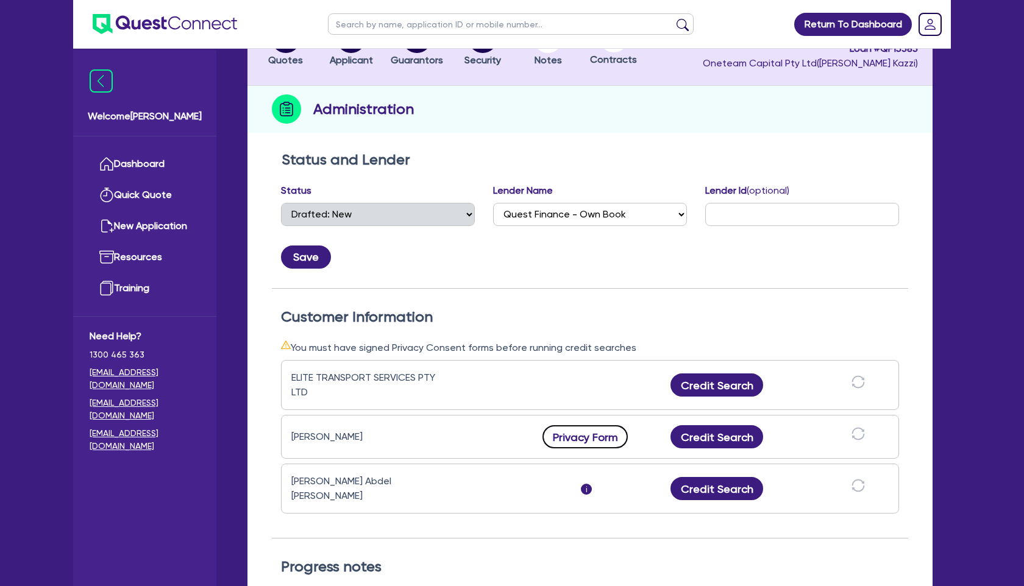
click at [585, 435] on button "Privacy Form" at bounding box center [584, 436] width 85 height 23
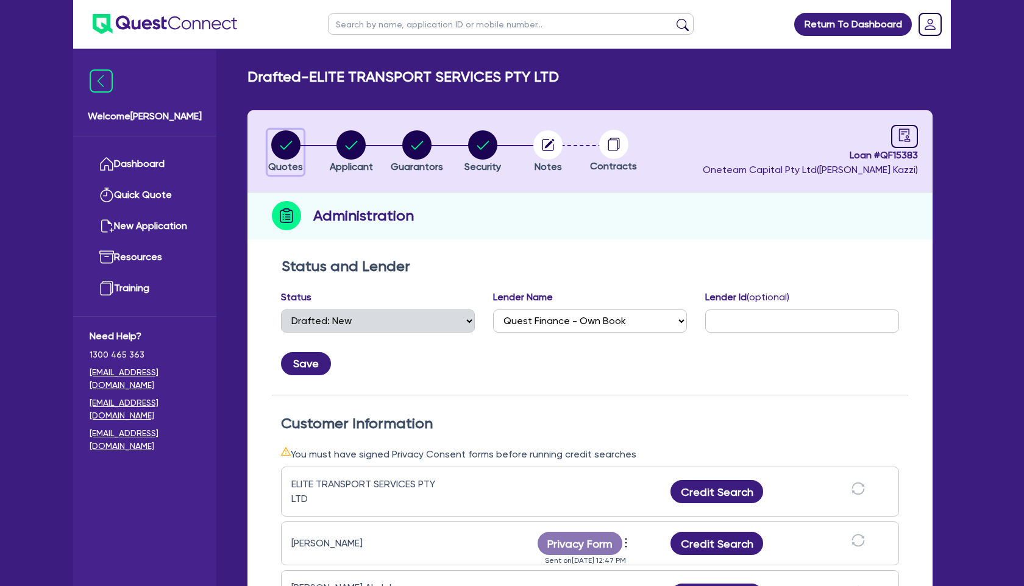
click at [286, 135] on circle "button" at bounding box center [285, 144] width 29 height 29
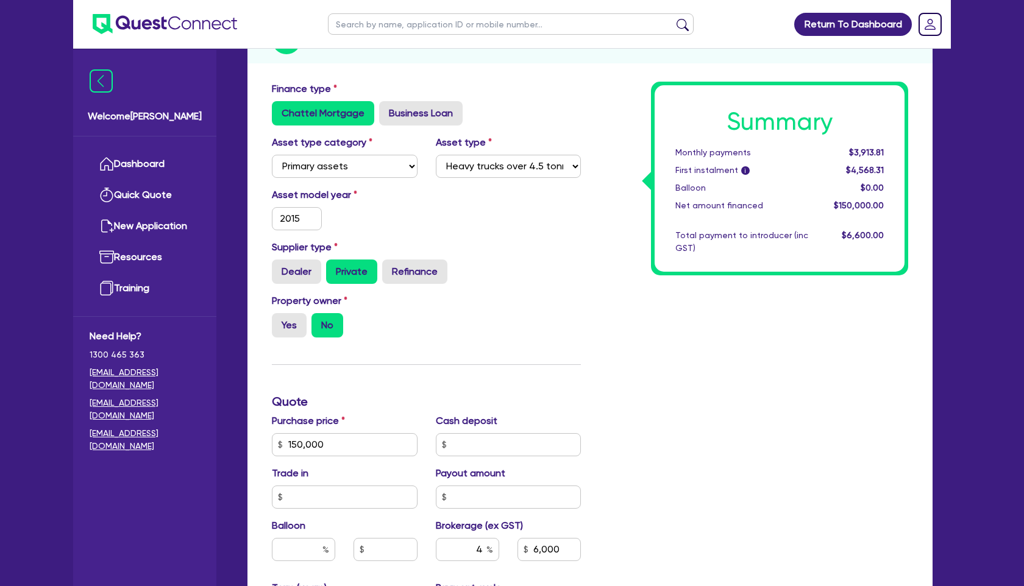
scroll to position [177, 0]
click at [278, 330] on label "Yes" at bounding box center [289, 325] width 35 height 24
click at [278, 320] on input "Yes" at bounding box center [276, 317] width 8 height 8
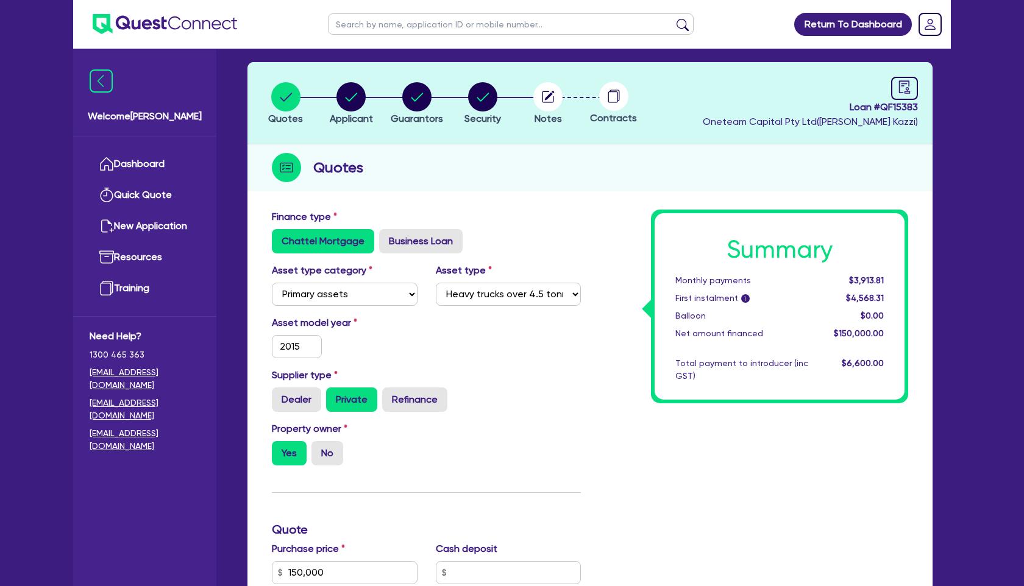
scroll to position [0, 0]
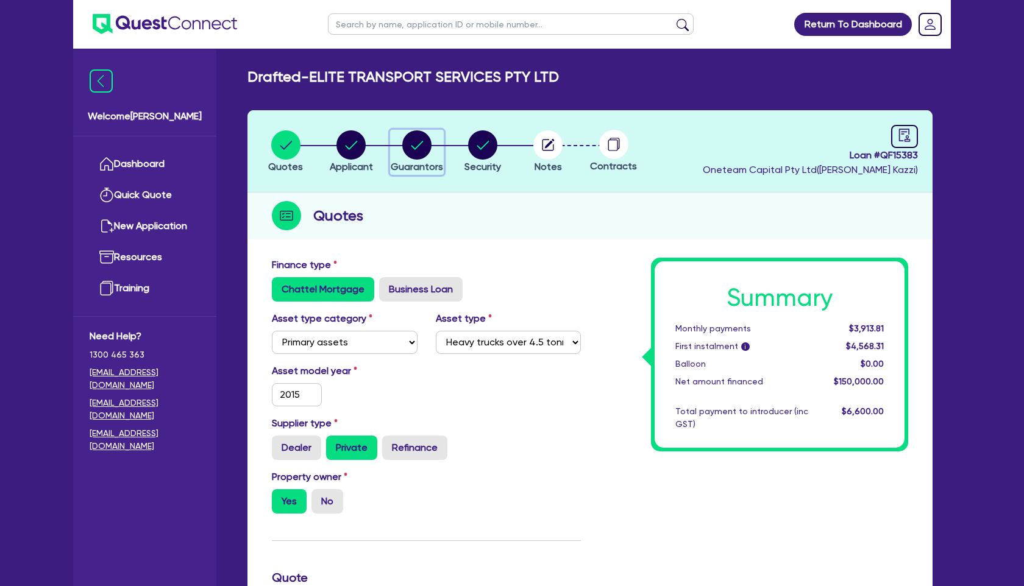
click at [425, 152] on circle "button" at bounding box center [416, 144] width 29 height 29
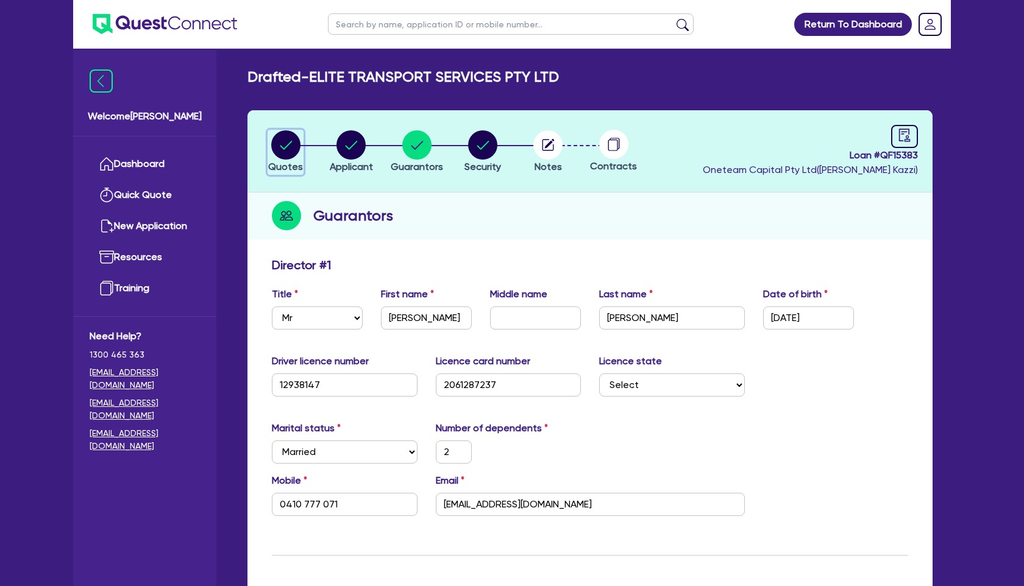
click at [282, 143] on circle "button" at bounding box center [285, 144] width 29 height 29
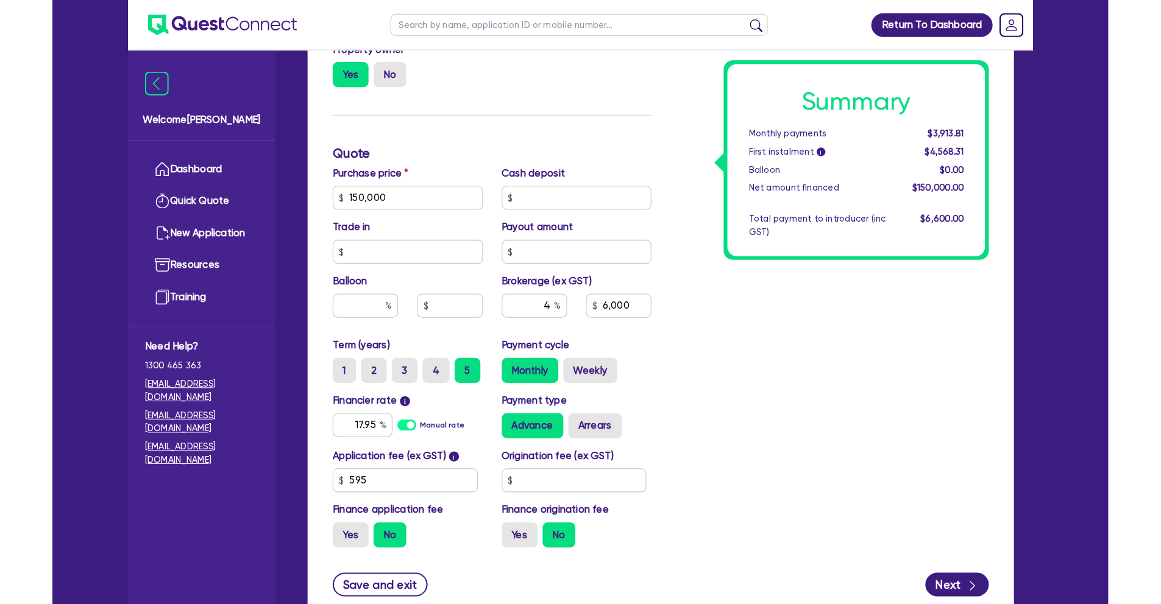
scroll to position [451, 0]
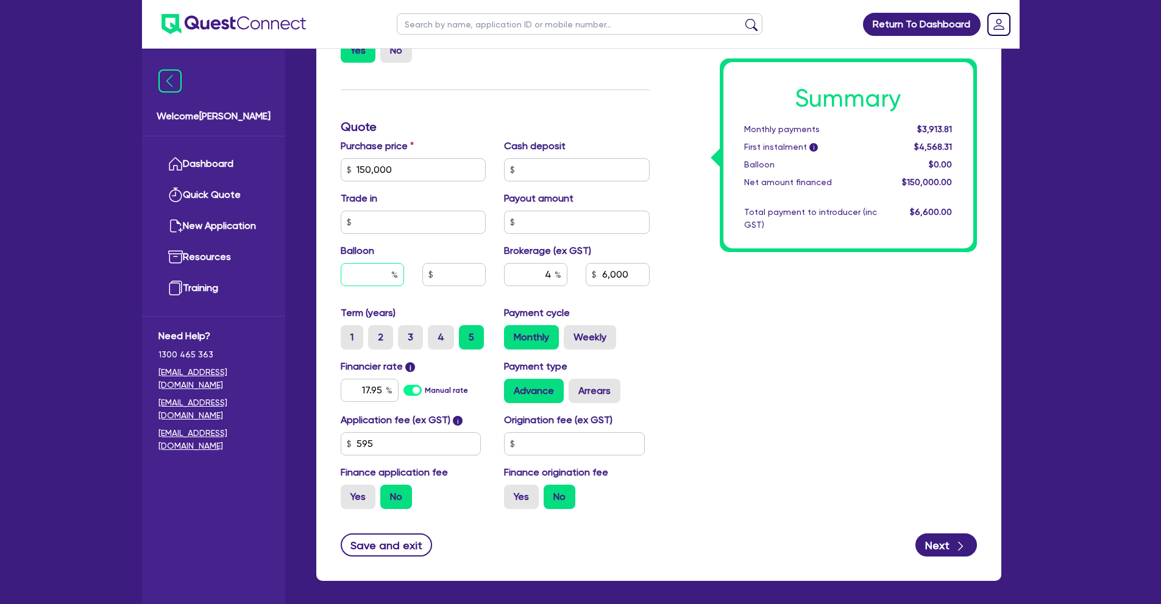
click at [370, 276] on input "text" at bounding box center [372, 274] width 63 height 23
click at [848, 338] on div "Summary Monthly payments Calculating... First instalment i Calculating... Ballo…" at bounding box center [822, 163] width 327 height 712
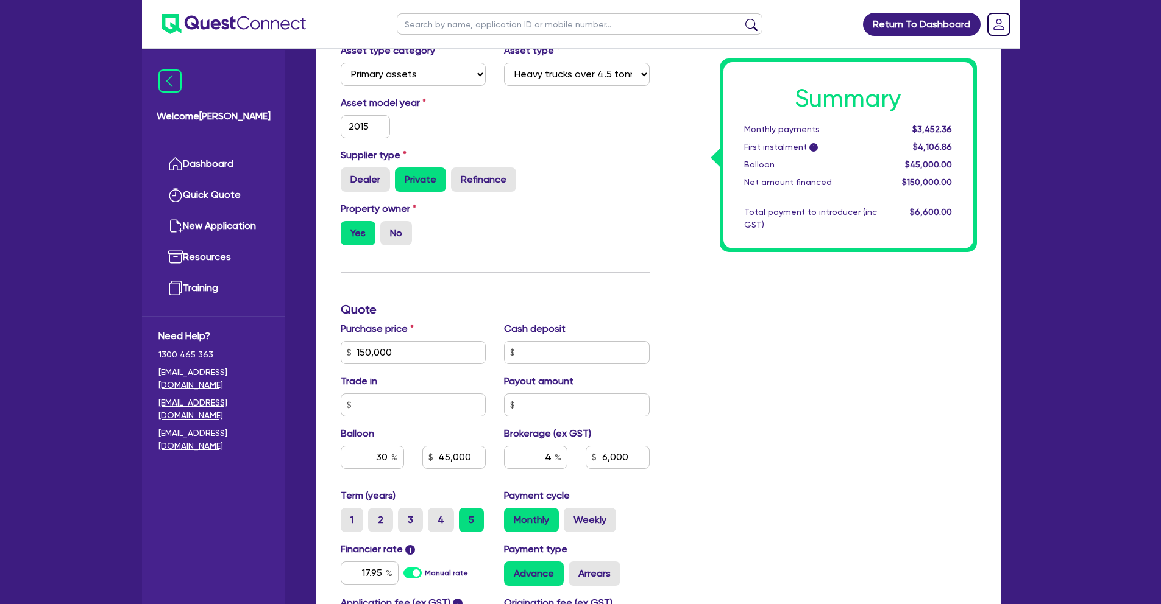
scroll to position [0, 0]
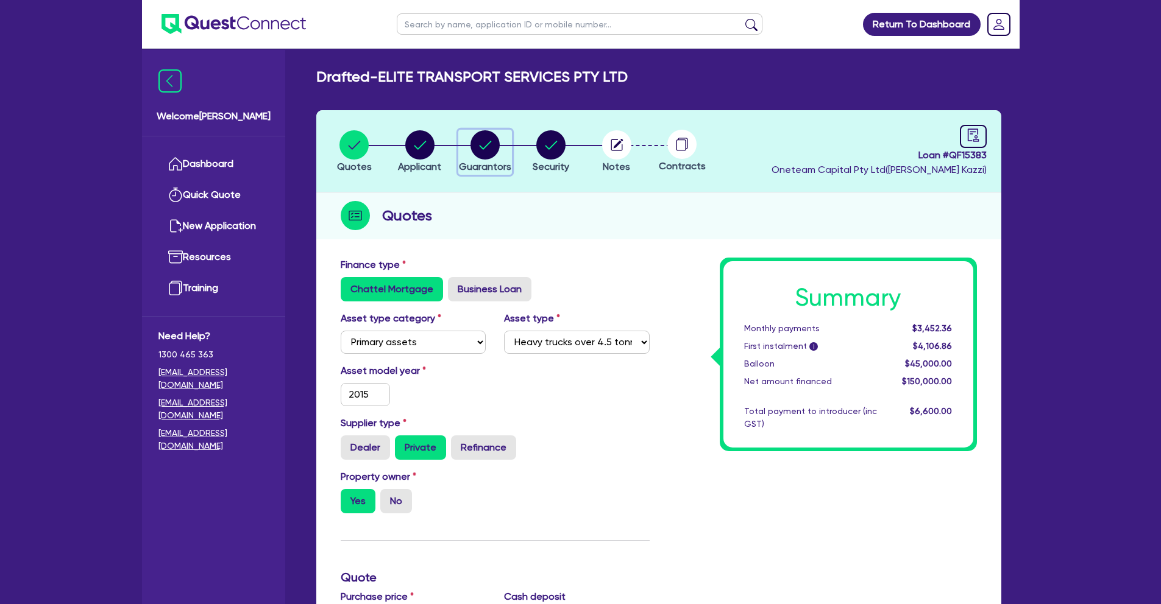
click at [487, 144] on circle "button" at bounding box center [484, 144] width 29 height 29
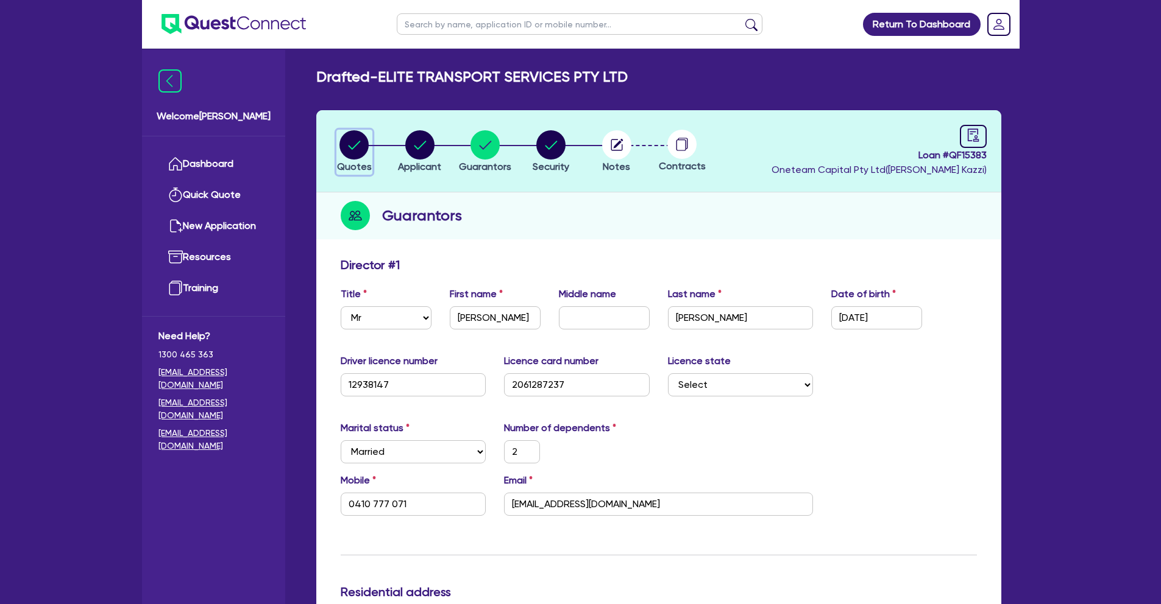
click at [347, 147] on circle "button" at bounding box center [353, 144] width 29 height 29
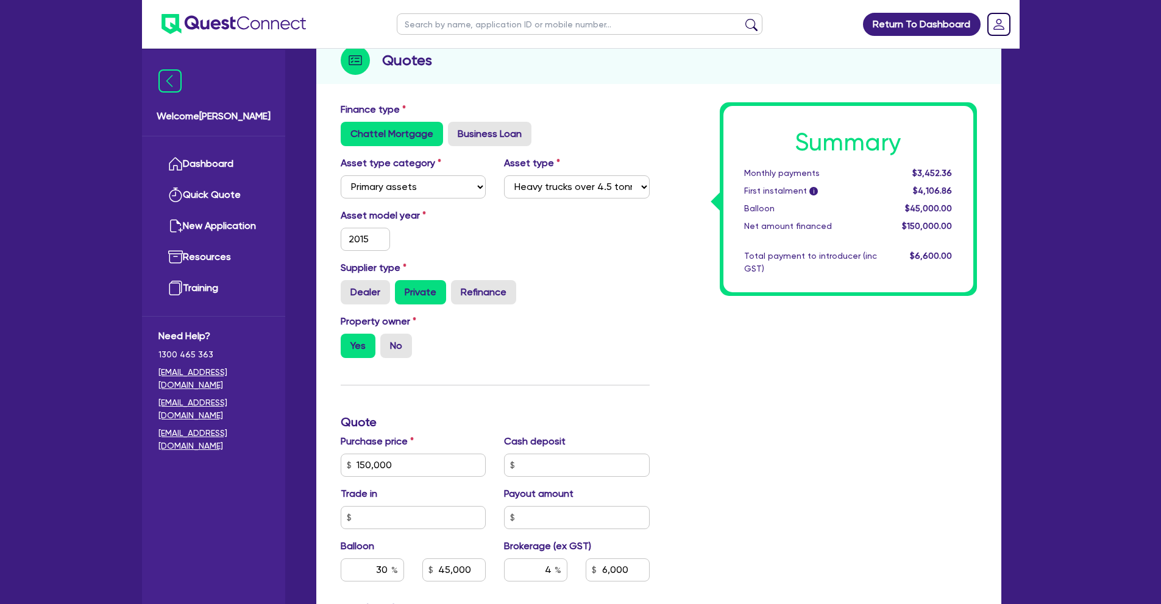
scroll to position [257, 0]
